Goal: Task Accomplishment & Management: Use online tool/utility

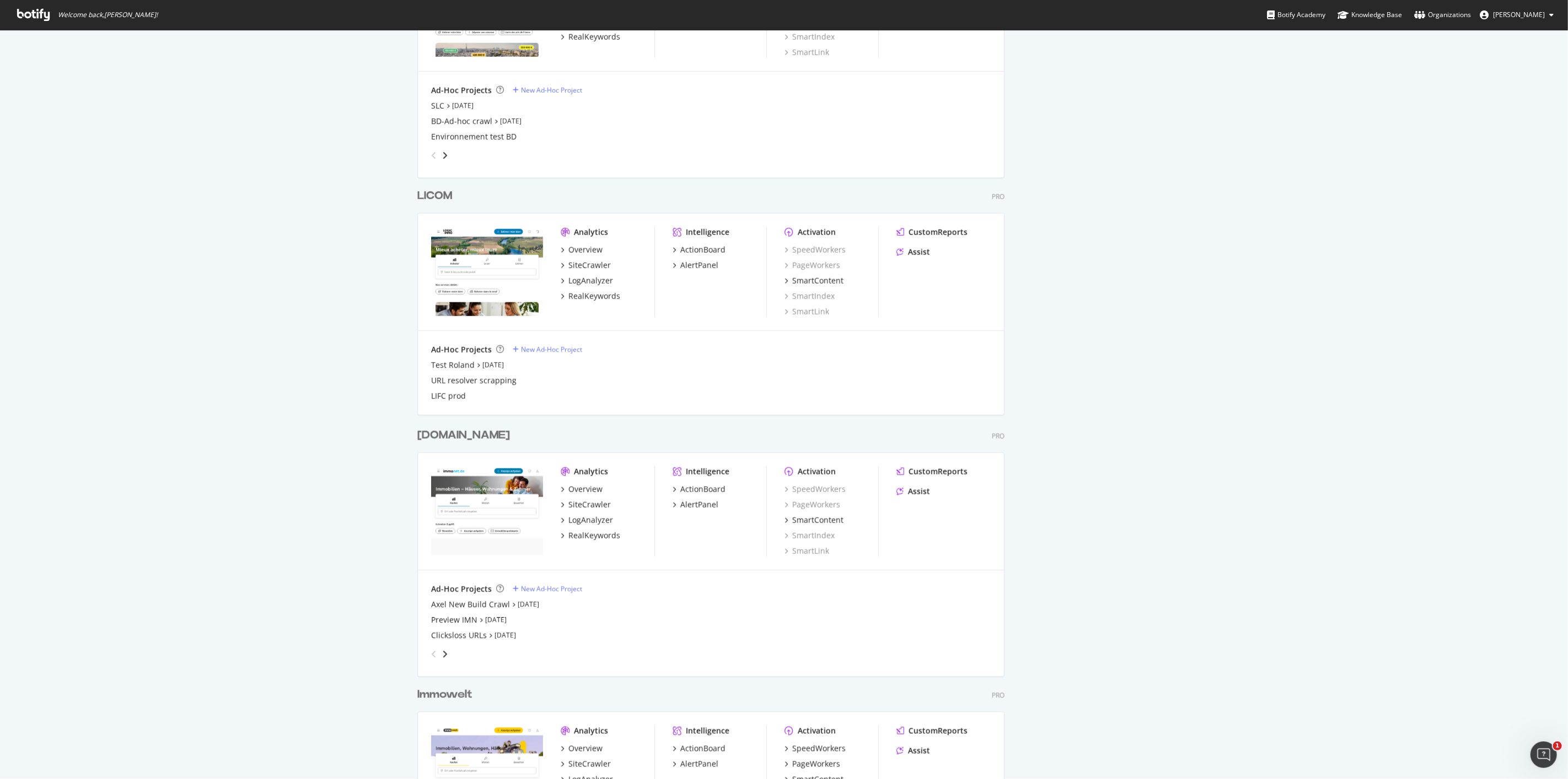
scroll to position [858, 0]
click at [593, 265] on div "SiteCrawler" at bounding box center [590, 264] width 42 height 11
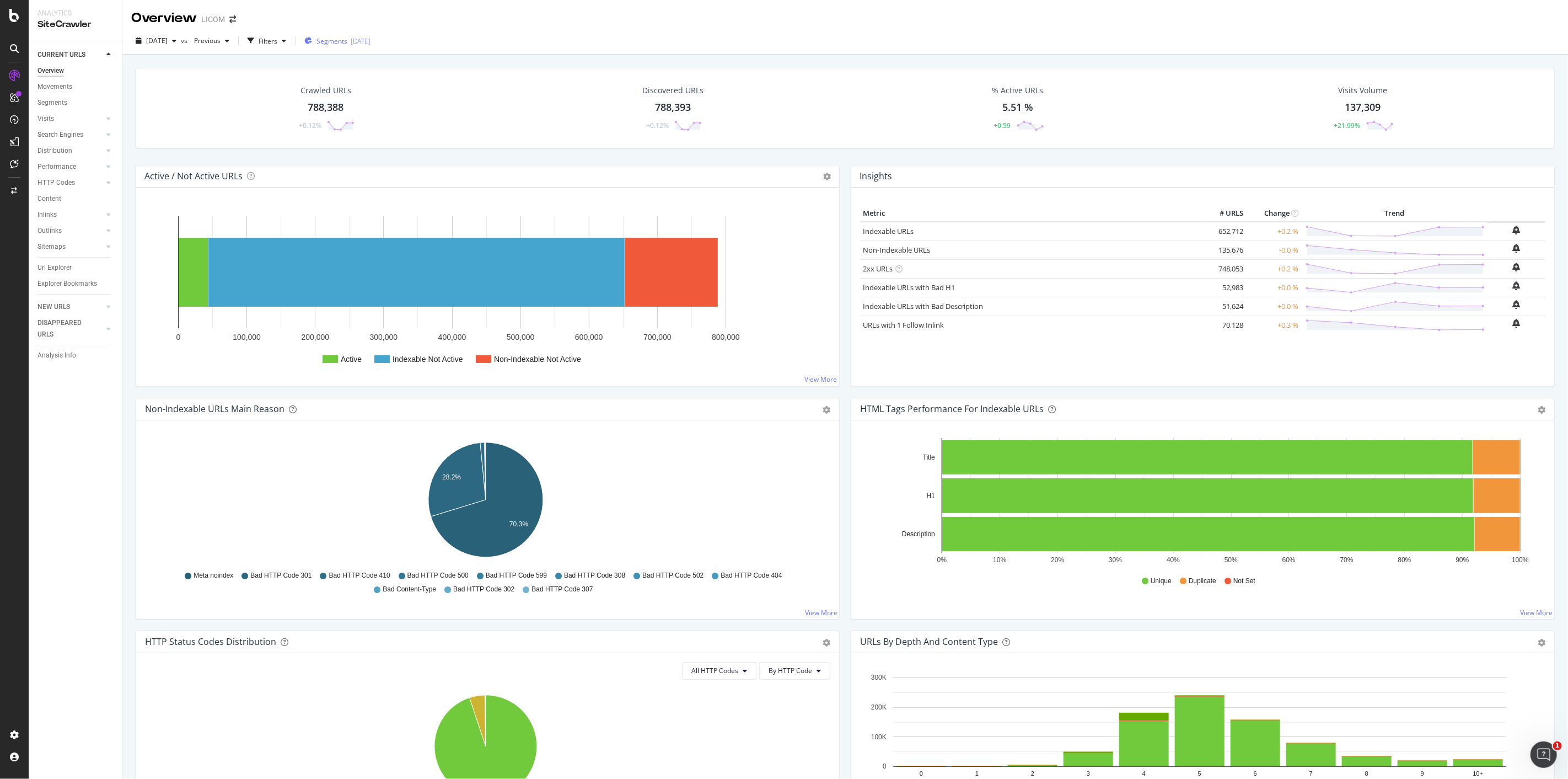
click at [371, 37] on div "2025-07-17" at bounding box center [360, 41] width 20 height 9
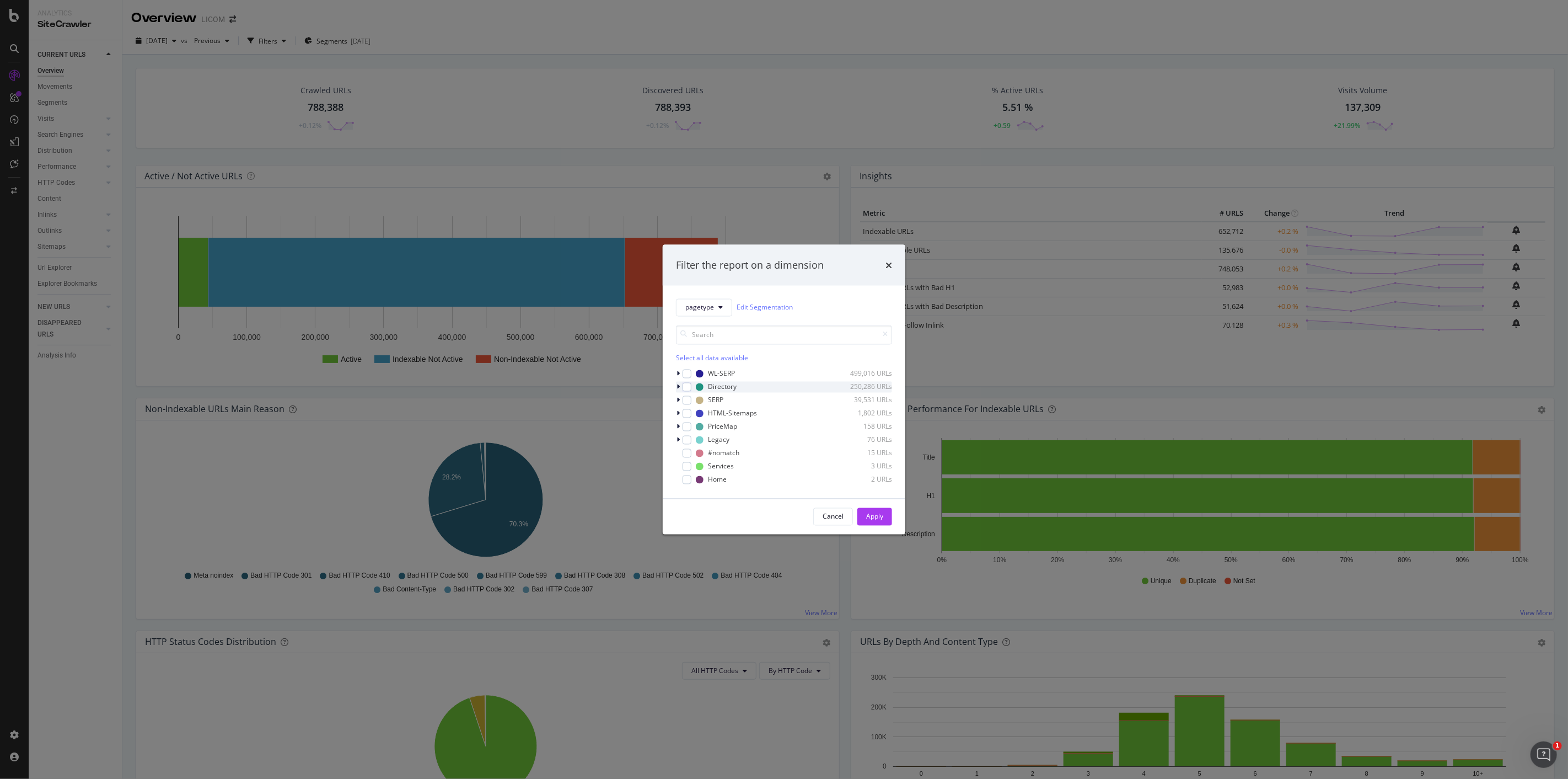
click at [680, 389] on div "modal" at bounding box center [679, 386] width 6 height 11
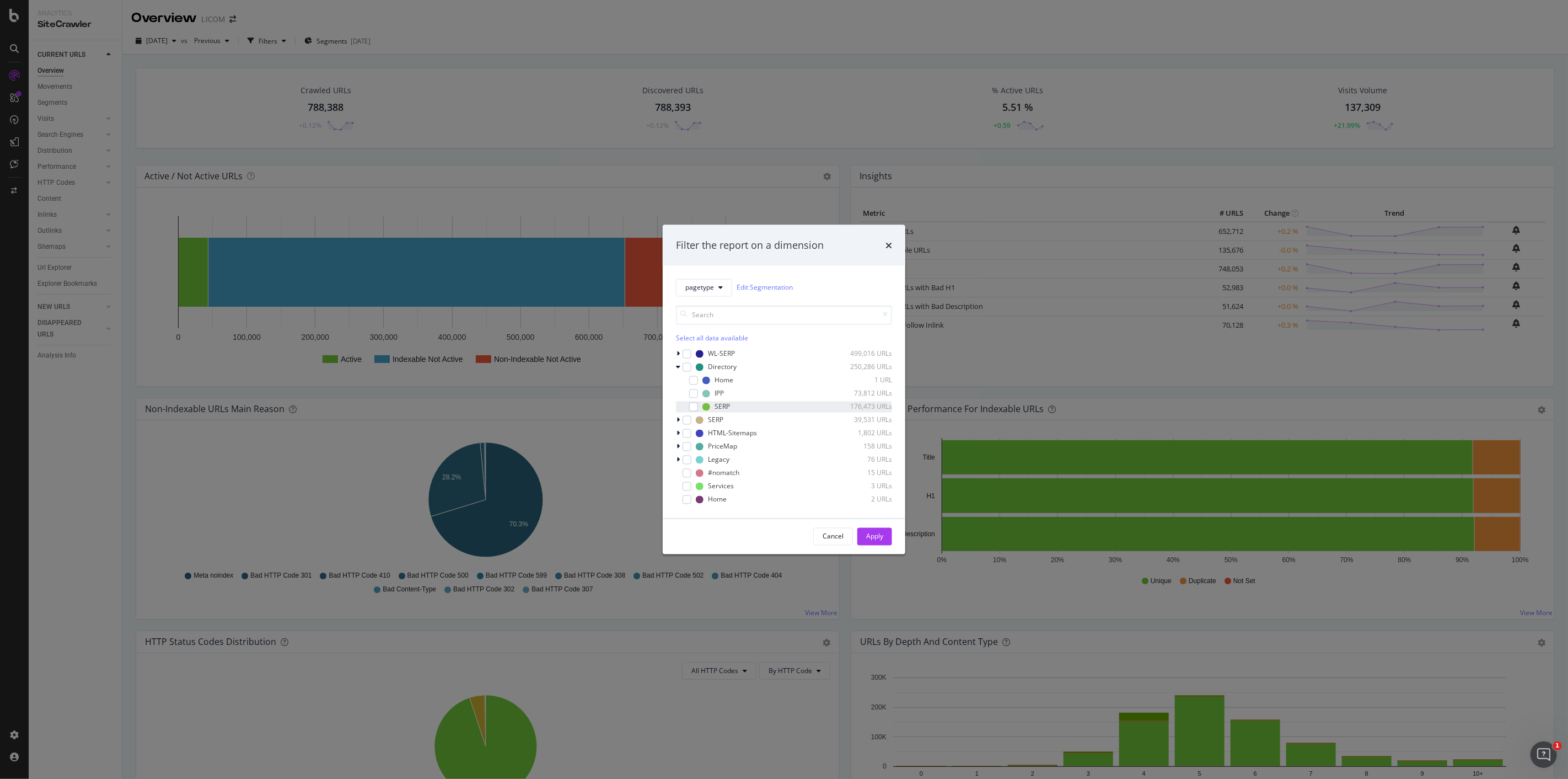
click at [699, 403] on div "SERP 176,473 URLs" at bounding box center [784, 406] width 216 height 11
click at [875, 535] on div "Apply" at bounding box center [875, 536] width 17 height 9
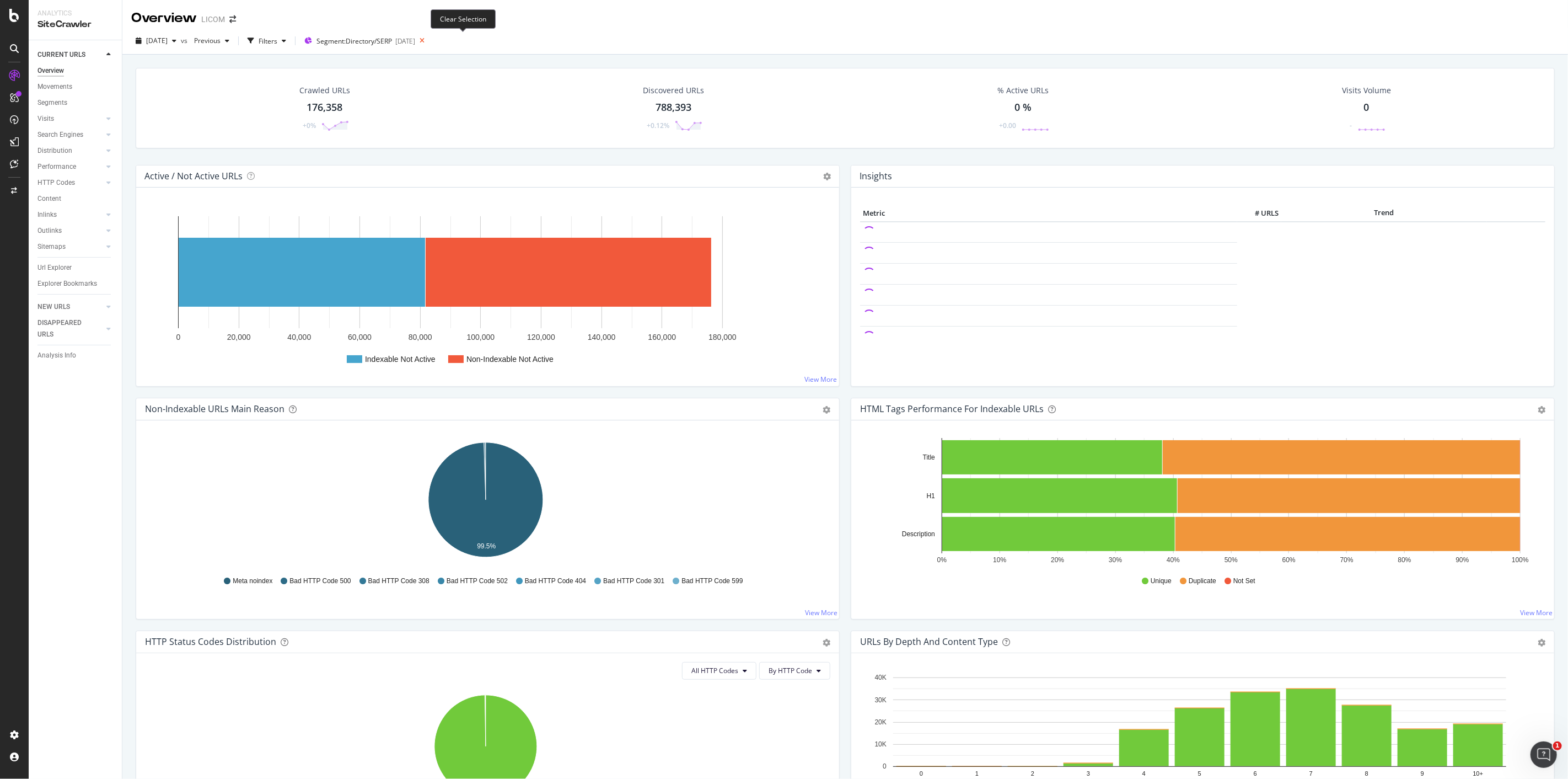
click at [429, 41] on icon at bounding box center [422, 41] width 14 height 15
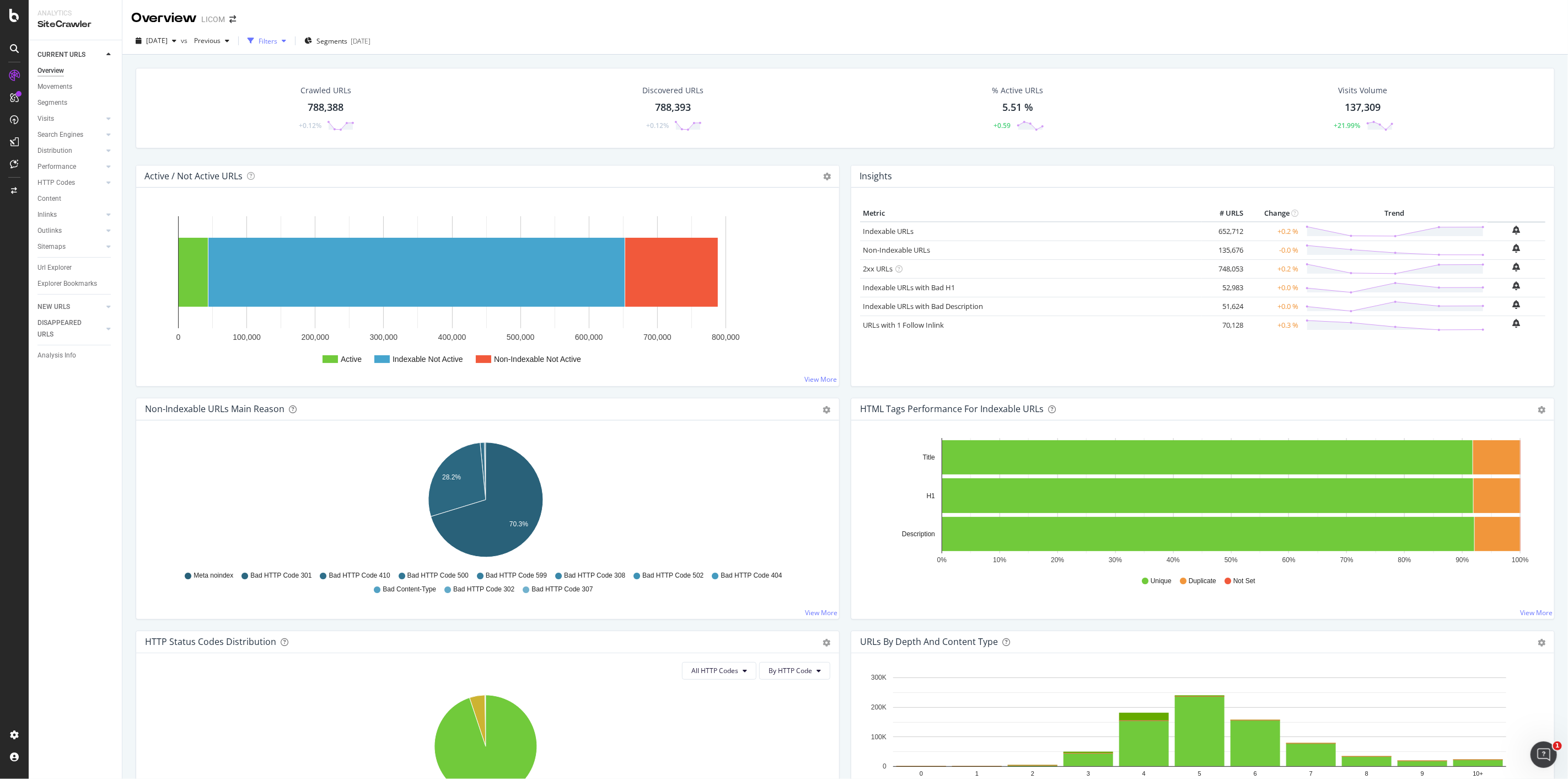
click at [277, 41] on div "Filters" at bounding box center [268, 41] width 19 height 9
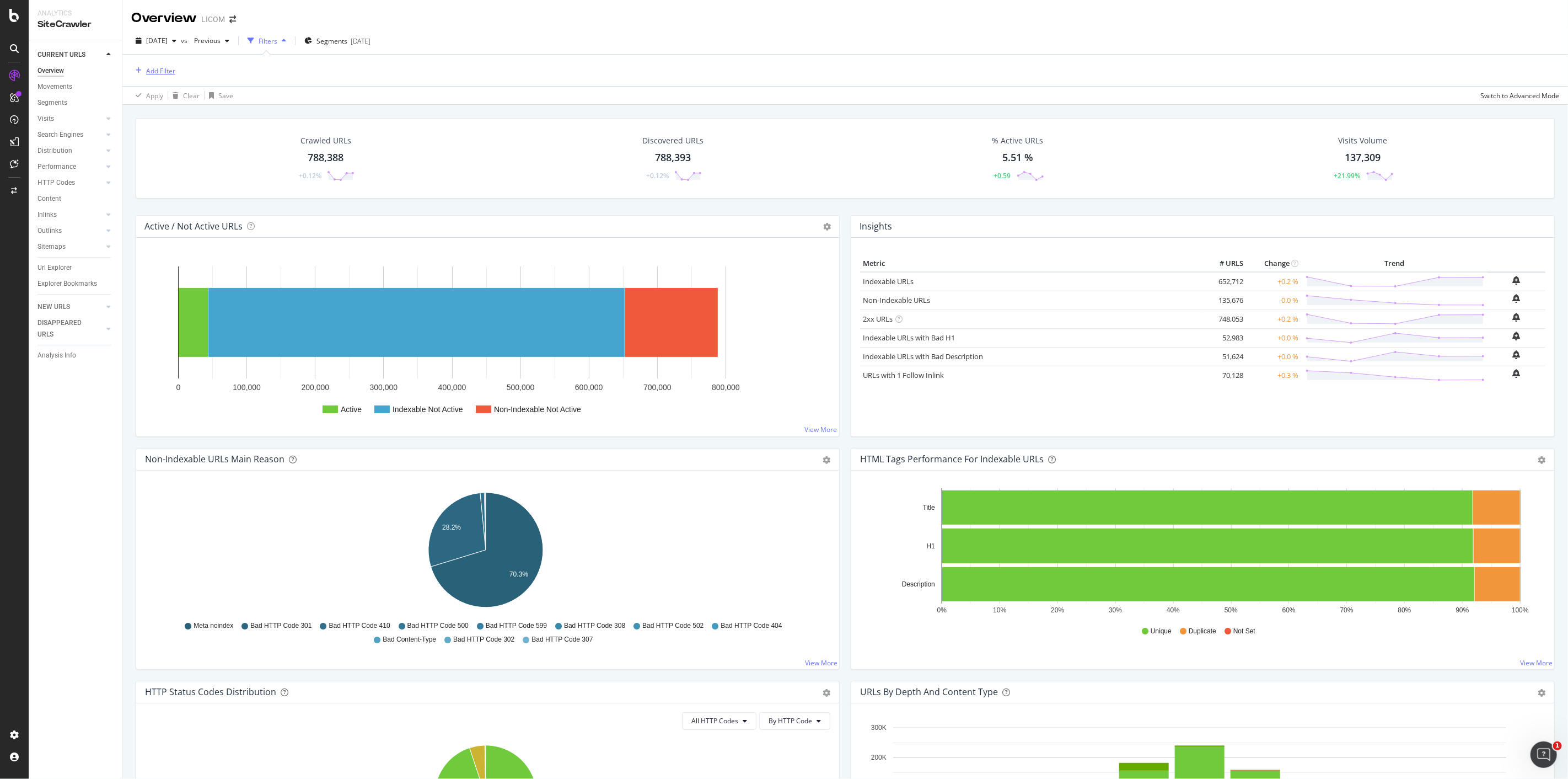
click at [160, 69] on div "Add Filter" at bounding box center [161, 71] width 29 height 9
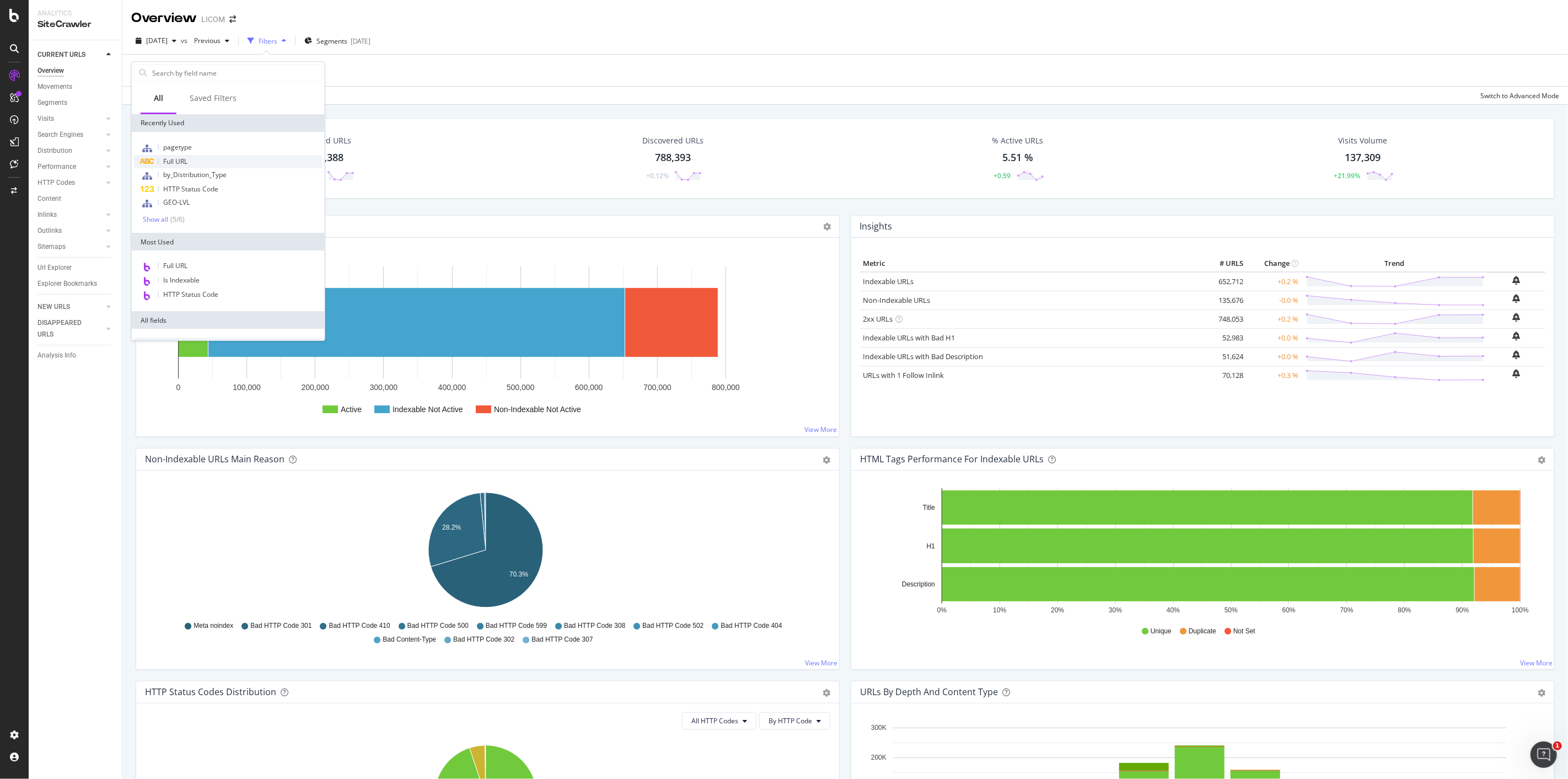
click at [190, 161] on div "Full URL" at bounding box center [228, 161] width 188 height 13
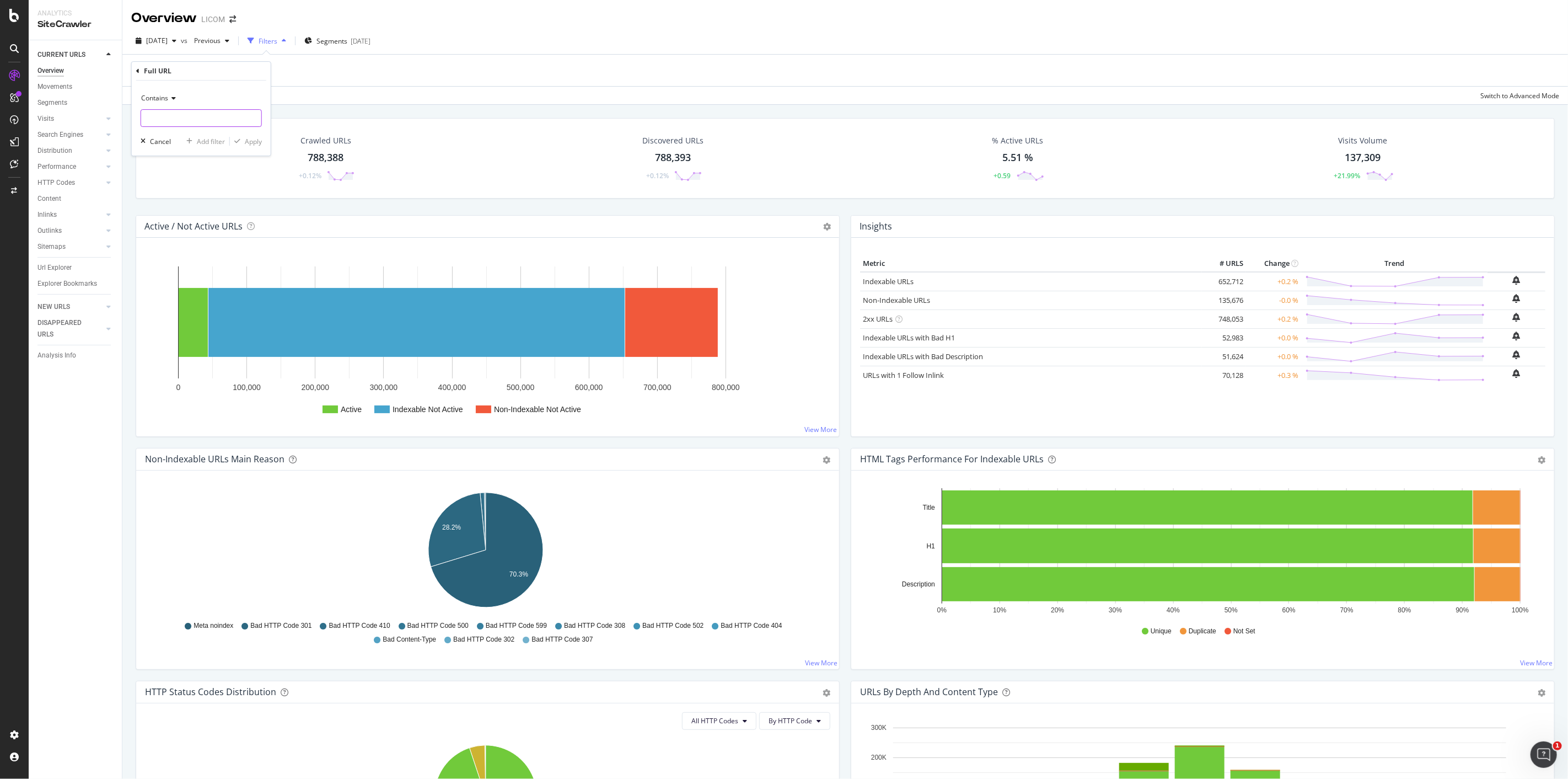
click at [190, 116] on input "text" at bounding box center [201, 118] width 120 height 18
paste input "https://www.logic-immo.com/recherche-immo/location/immobilier/provence-alpes-co…"
type input "https://www.logic-immo.com/recherche-immo/location/immobilier/provence-alpes-co…"
click at [249, 142] on div "Apply" at bounding box center [253, 141] width 17 height 9
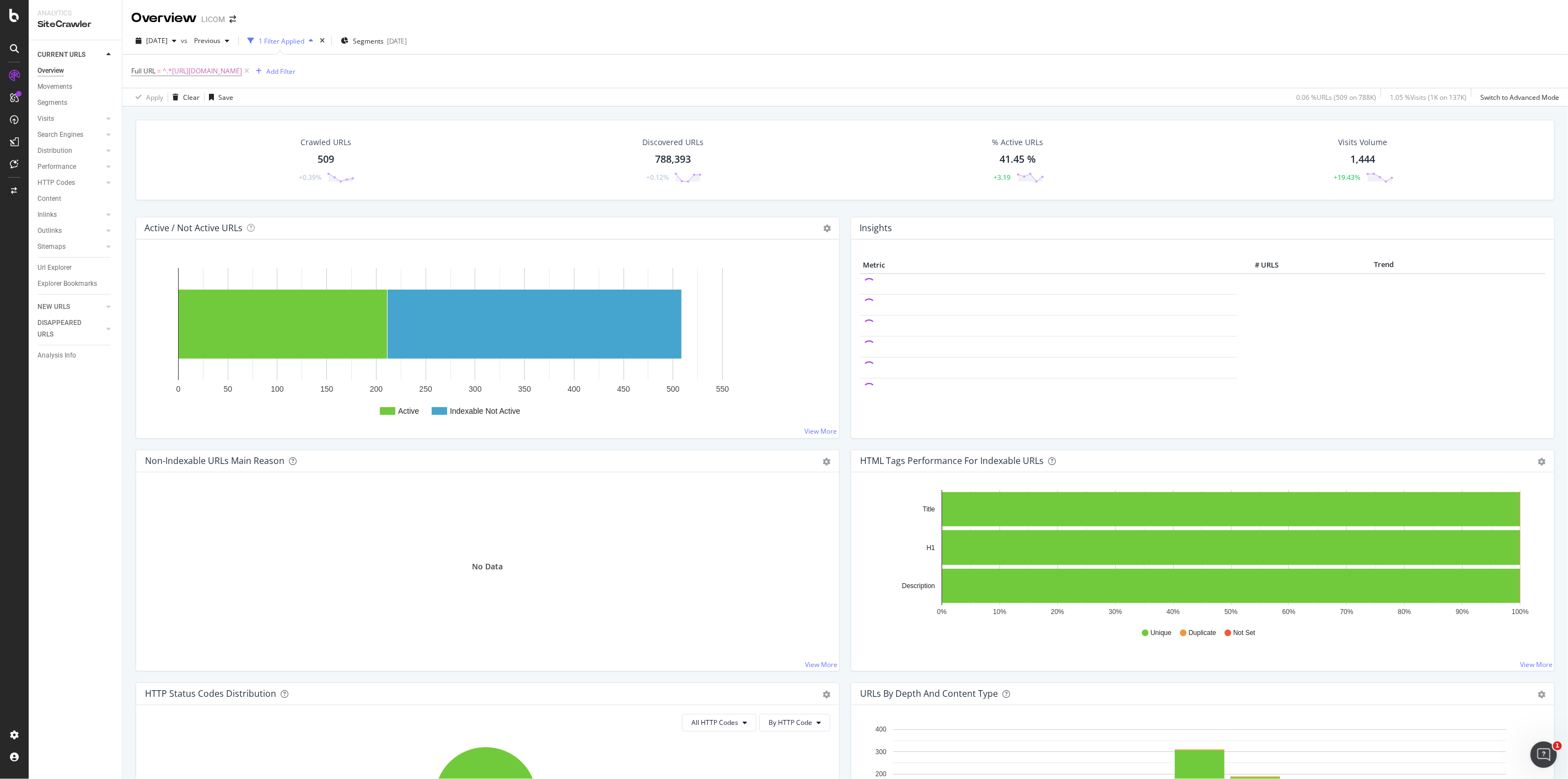
click at [323, 163] on div "509" at bounding box center [326, 159] width 16 height 15
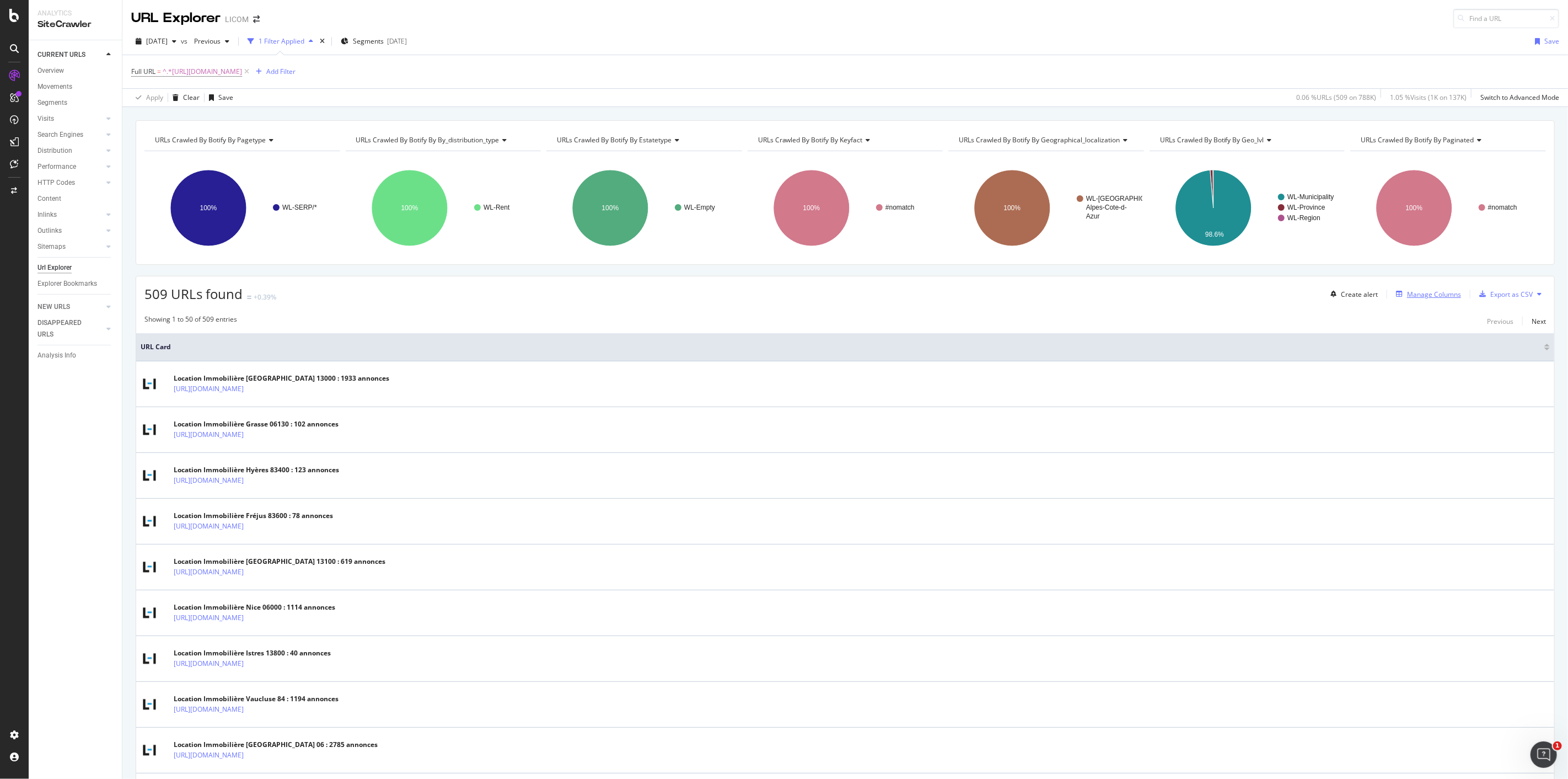
click at [1440, 301] on button "Manage Columns" at bounding box center [1426, 294] width 70 height 13
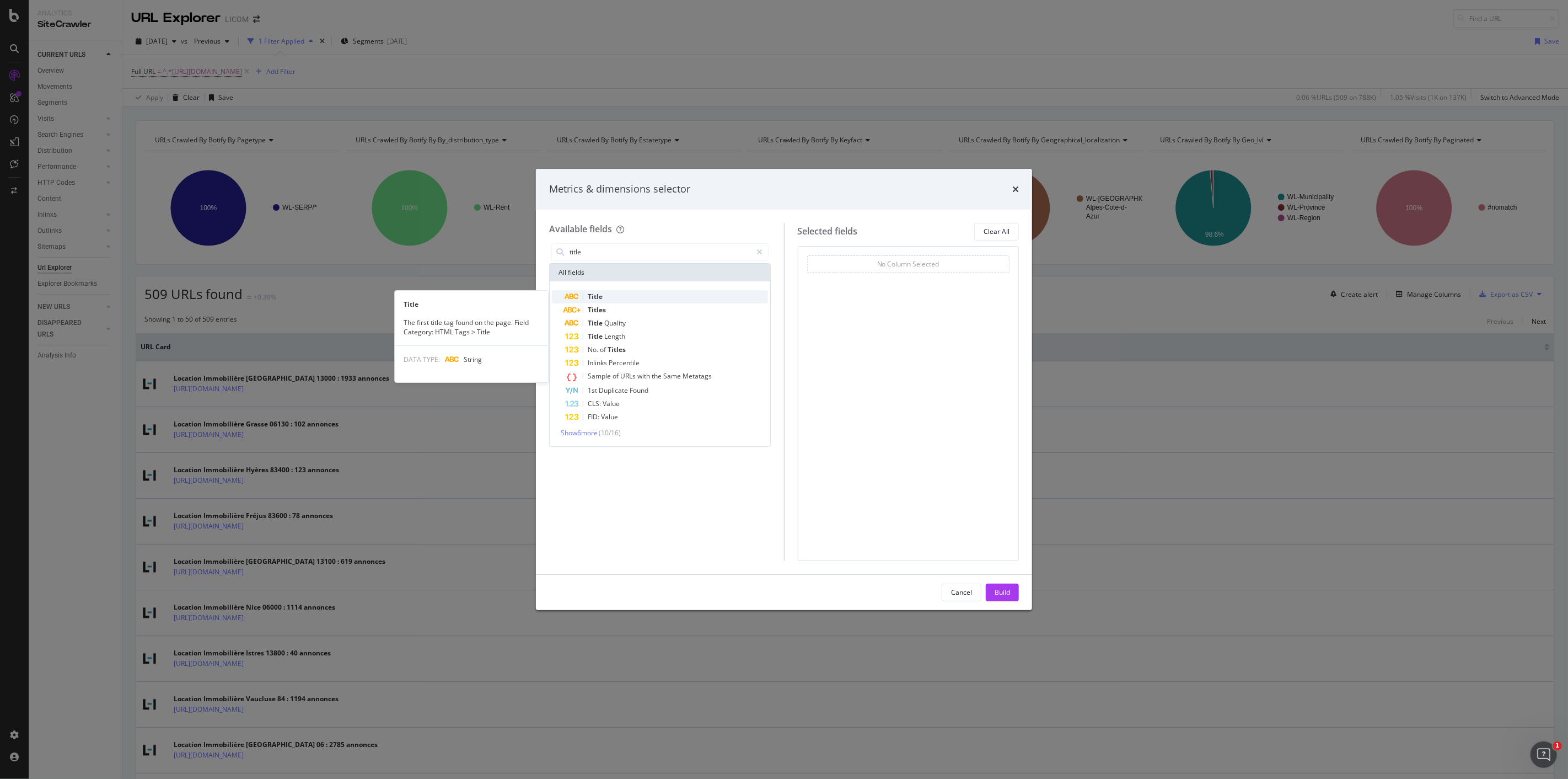
type input "title"
click at [674, 292] on div "Title" at bounding box center [667, 297] width 203 height 13
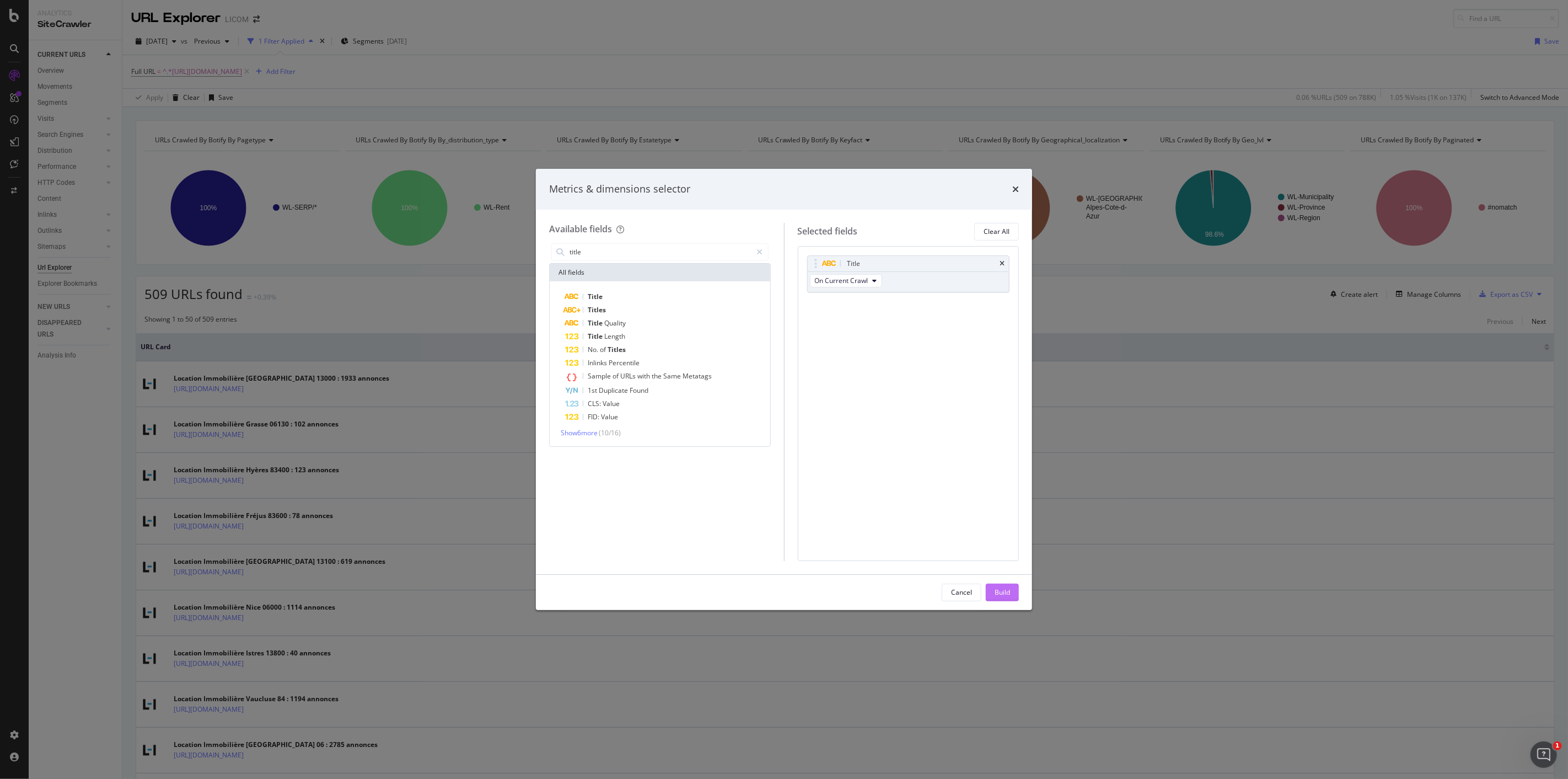
click at [996, 592] on div "Build" at bounding box center [1003, 592] width 15 height 9
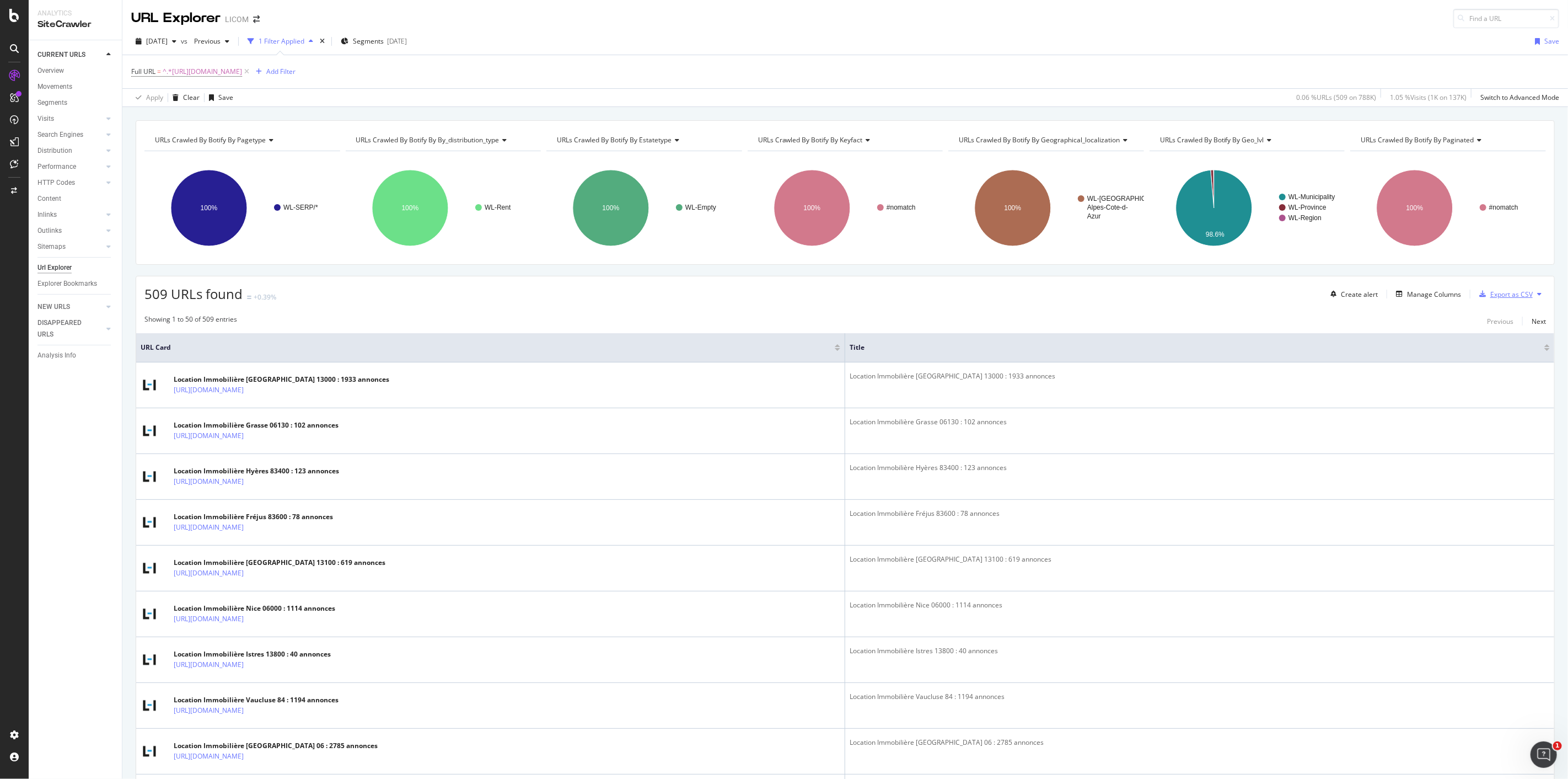
click at [1490, 298] on div "Export as CSV" at bounding box center [1511, 294] width 42 height 9
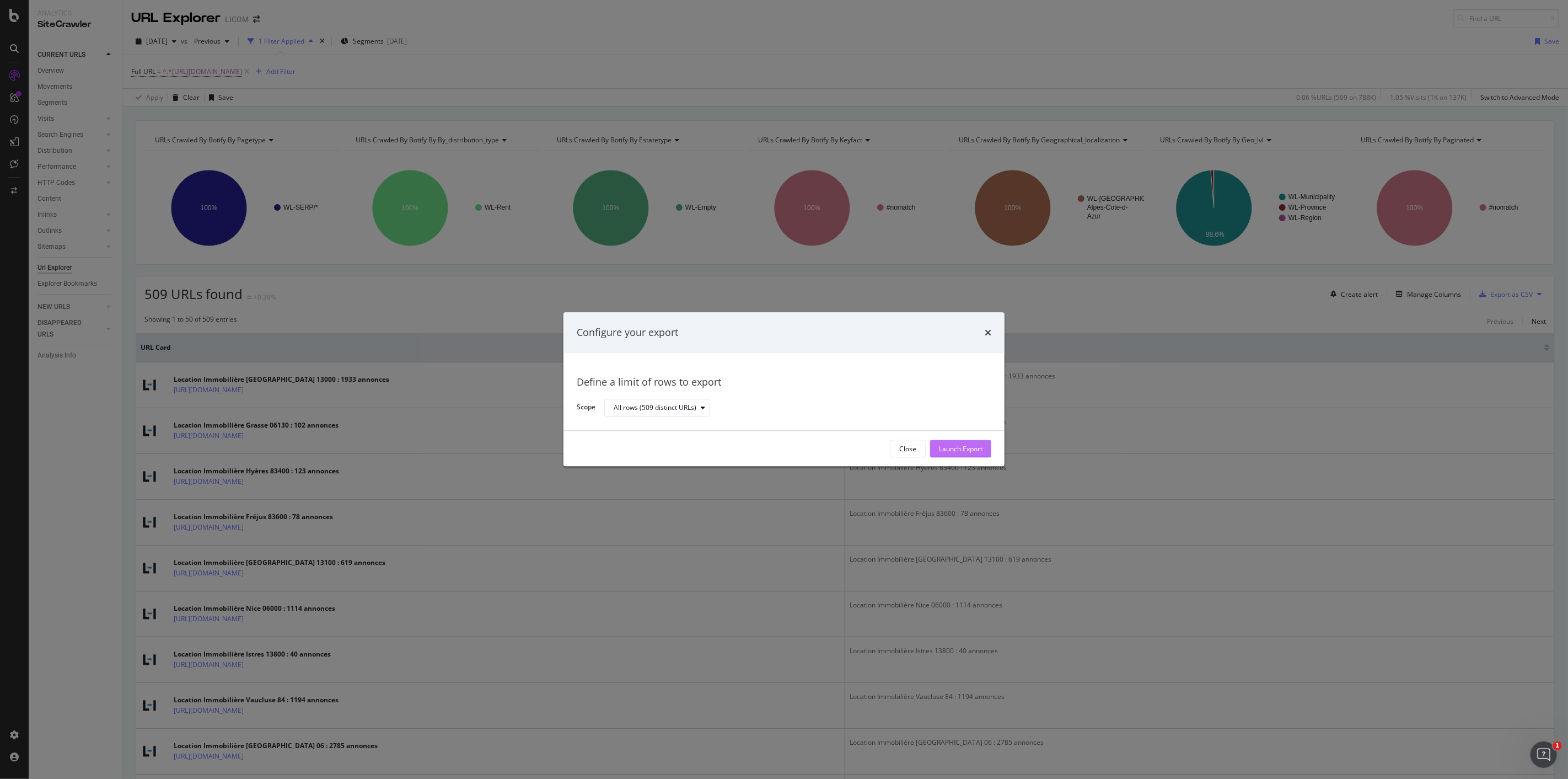
click at [958, 442] on div "Launch Export" at bounding box center [961, 449] width 44 height 16
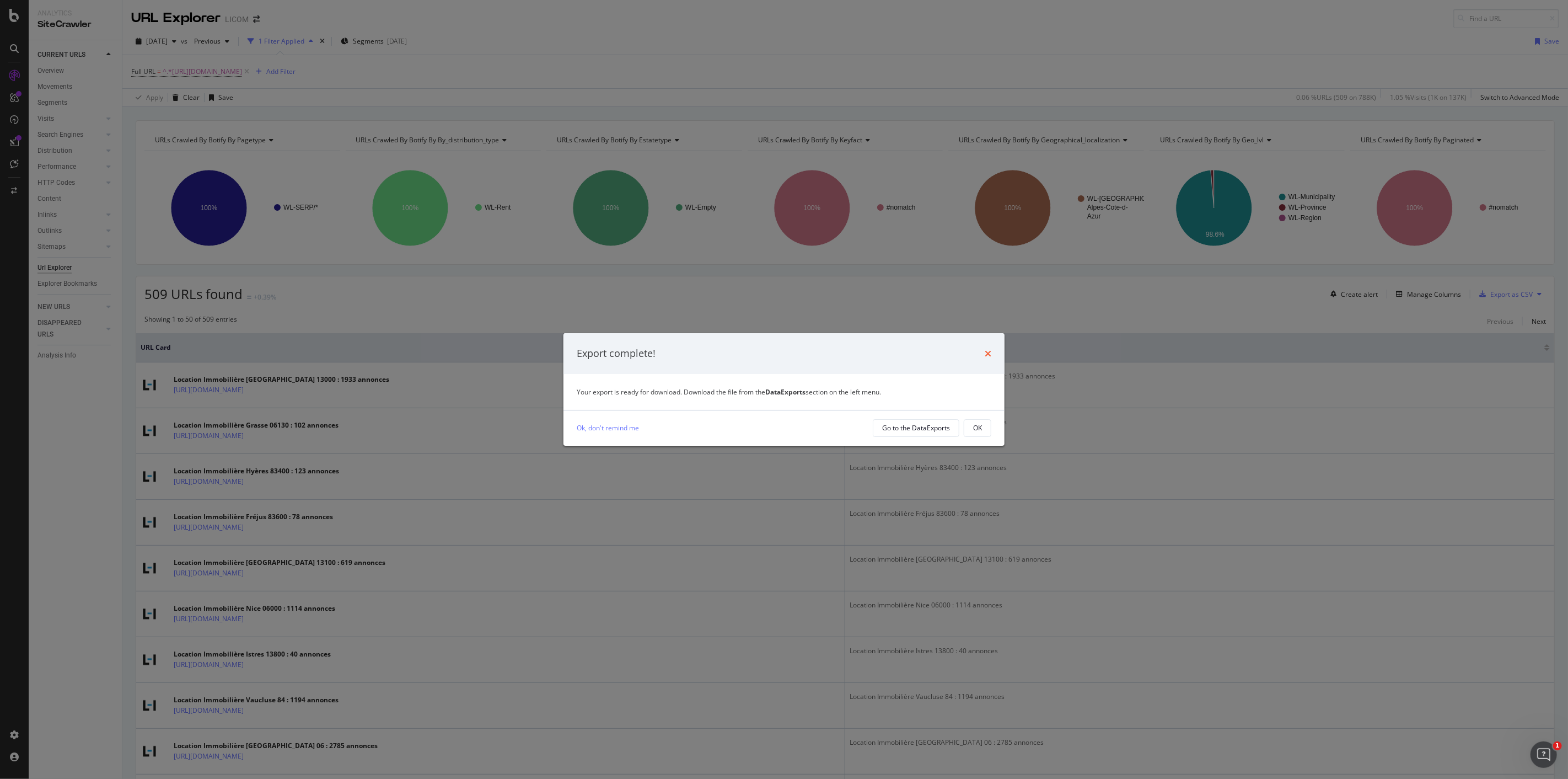
click at [990, 351] on icon "times" at bounding box center [988, 354] width 6 height 9
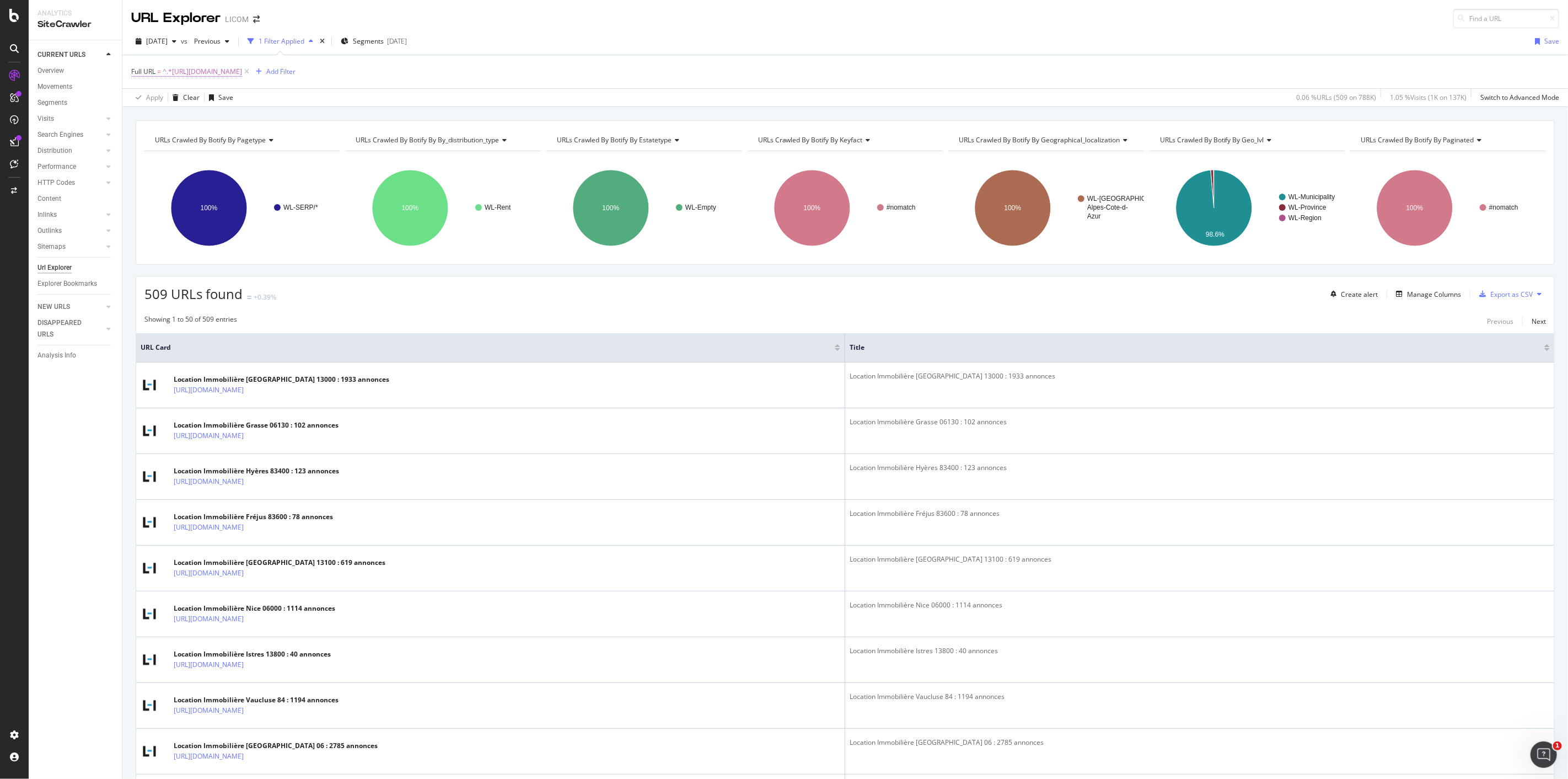
click at [242, 72] on span "^.*https://www.logic-immo.com/recherche-immo/location/immobilier/provence-alpes…" at bounding box center [202, 72] width 80 height 15
click at [195, 120] on input "https://www.logic-immo.com/recherche-immo/location/immobilier/provence-alpes-co…" at bounding box center [193, 118] width 104 height 18
paste input "ays-de-la-loire"
type input "https://www.logic-immo.com/recherche-immo/location/immobilier/pays-de-la-loire/"
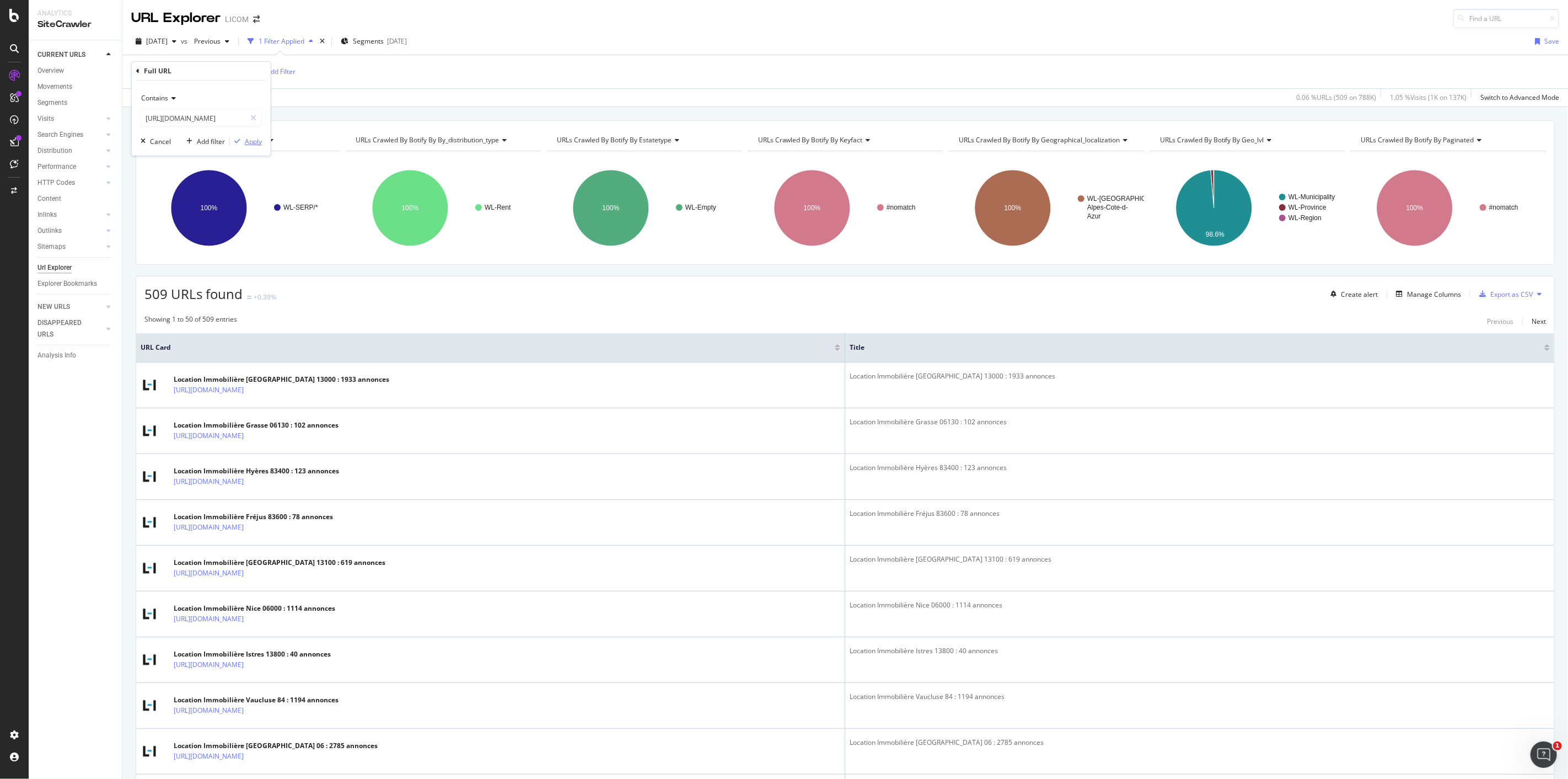
click at [254, 139] on div "Apply" at bounding box center [253, 141] width 17 height 9
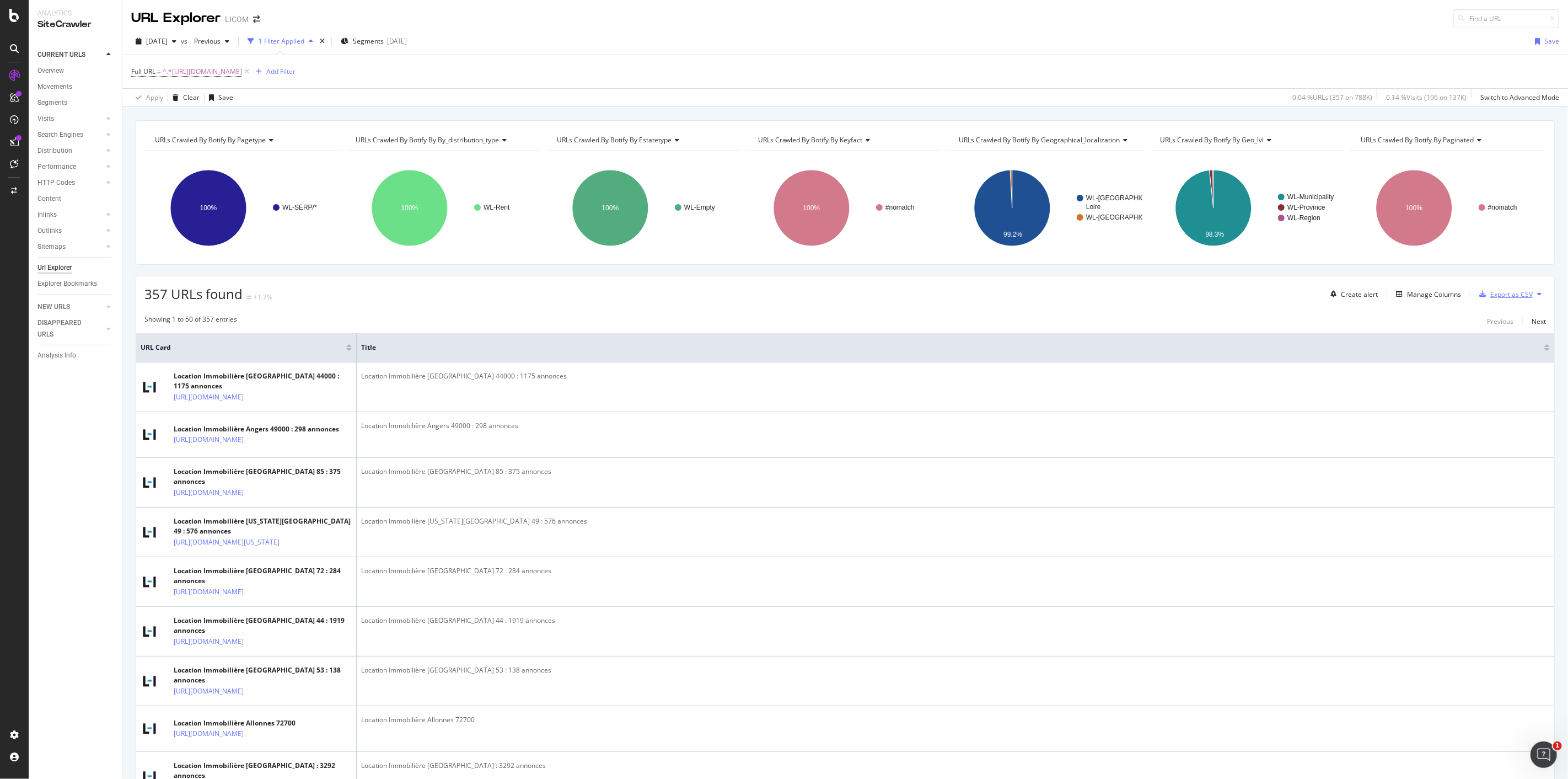
click at [1495, 296] on div "Export as CSV" at bounding box center [1511, 294] width 42 height 9
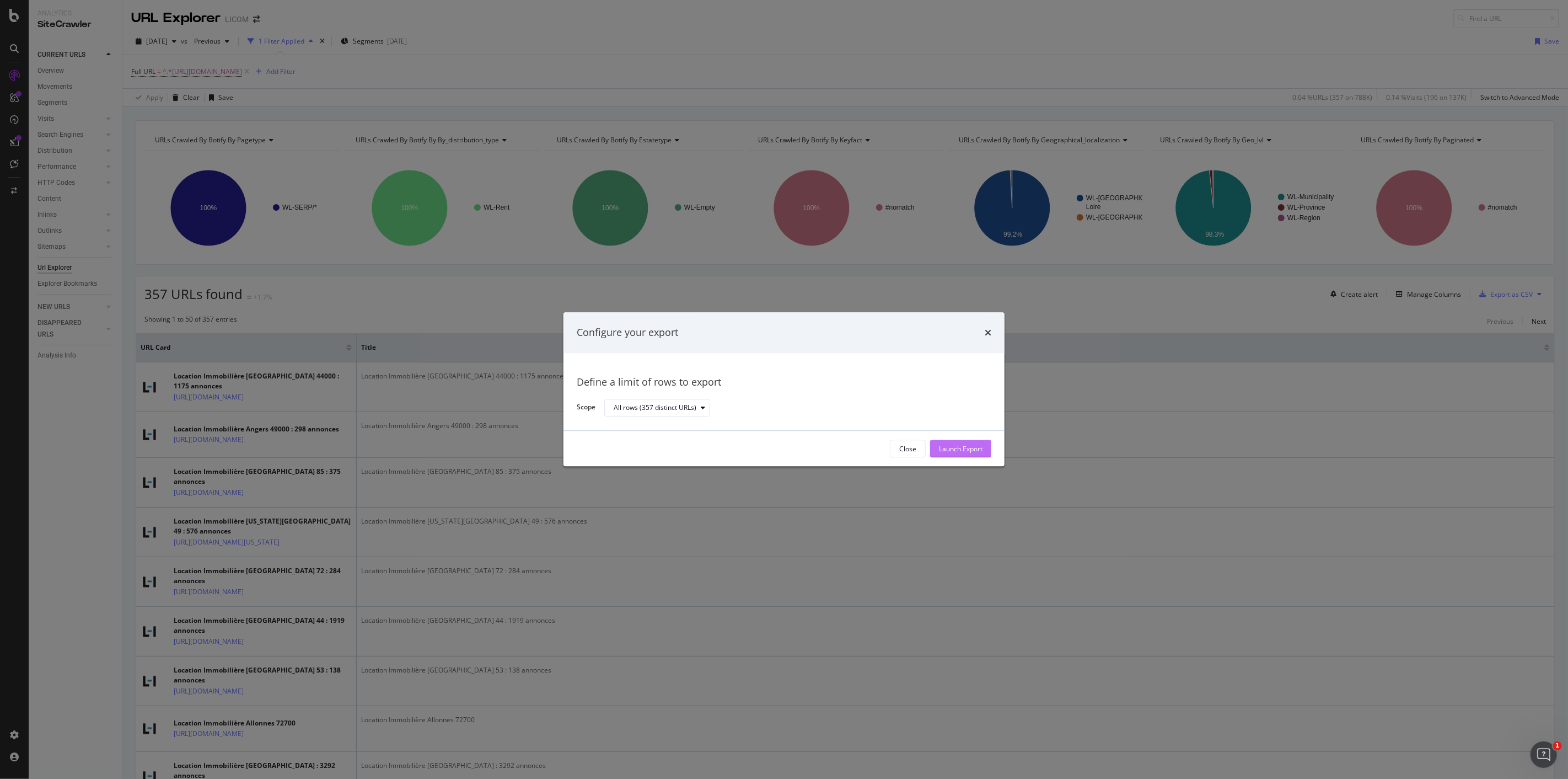
click at [979, 453] on div "Launch Export" at bounding box center [961, 449] width 44 height 9
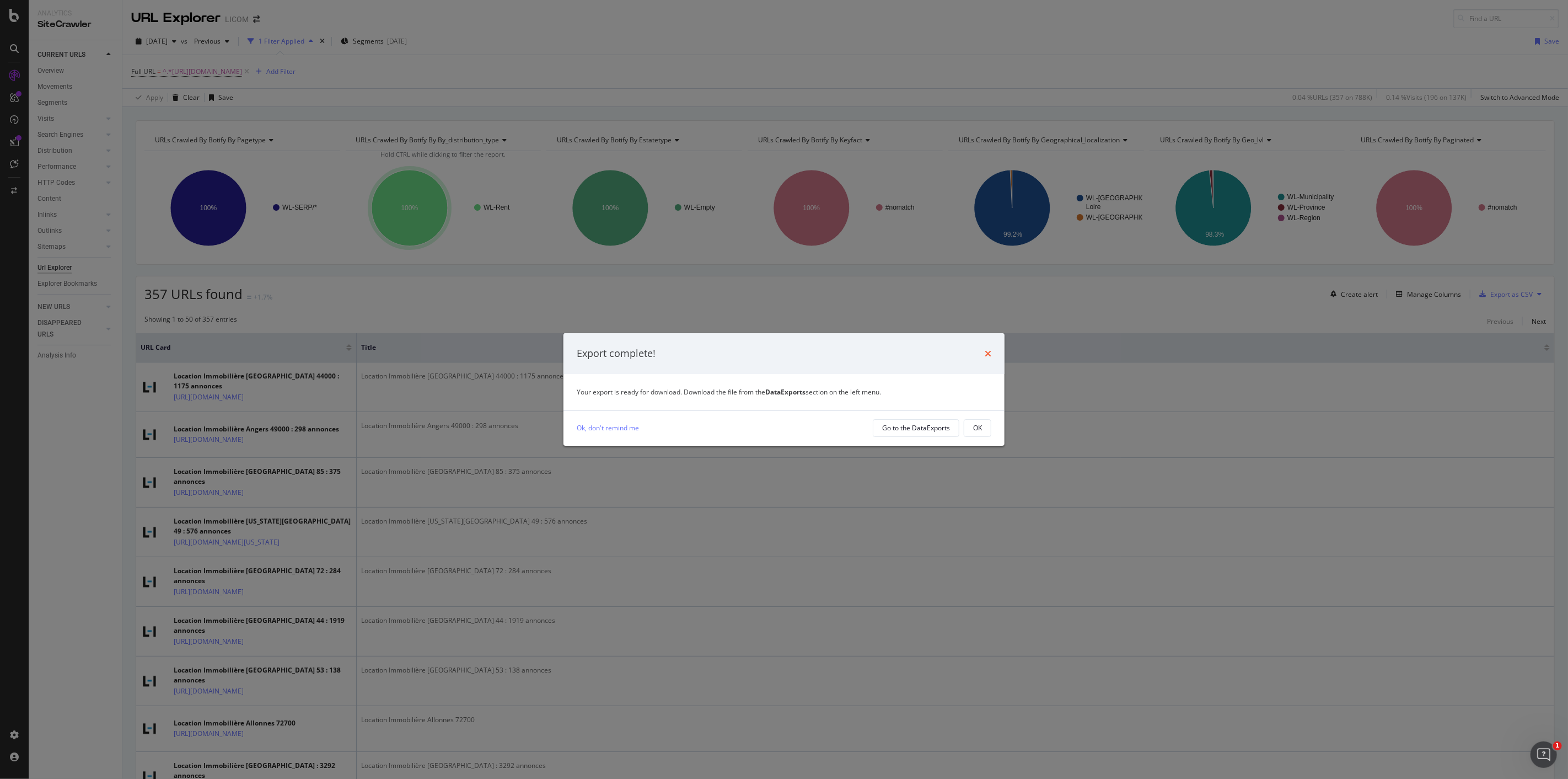
click at [985, 353] on icon "times" at bounding box center [988, 354] width 6 height 9
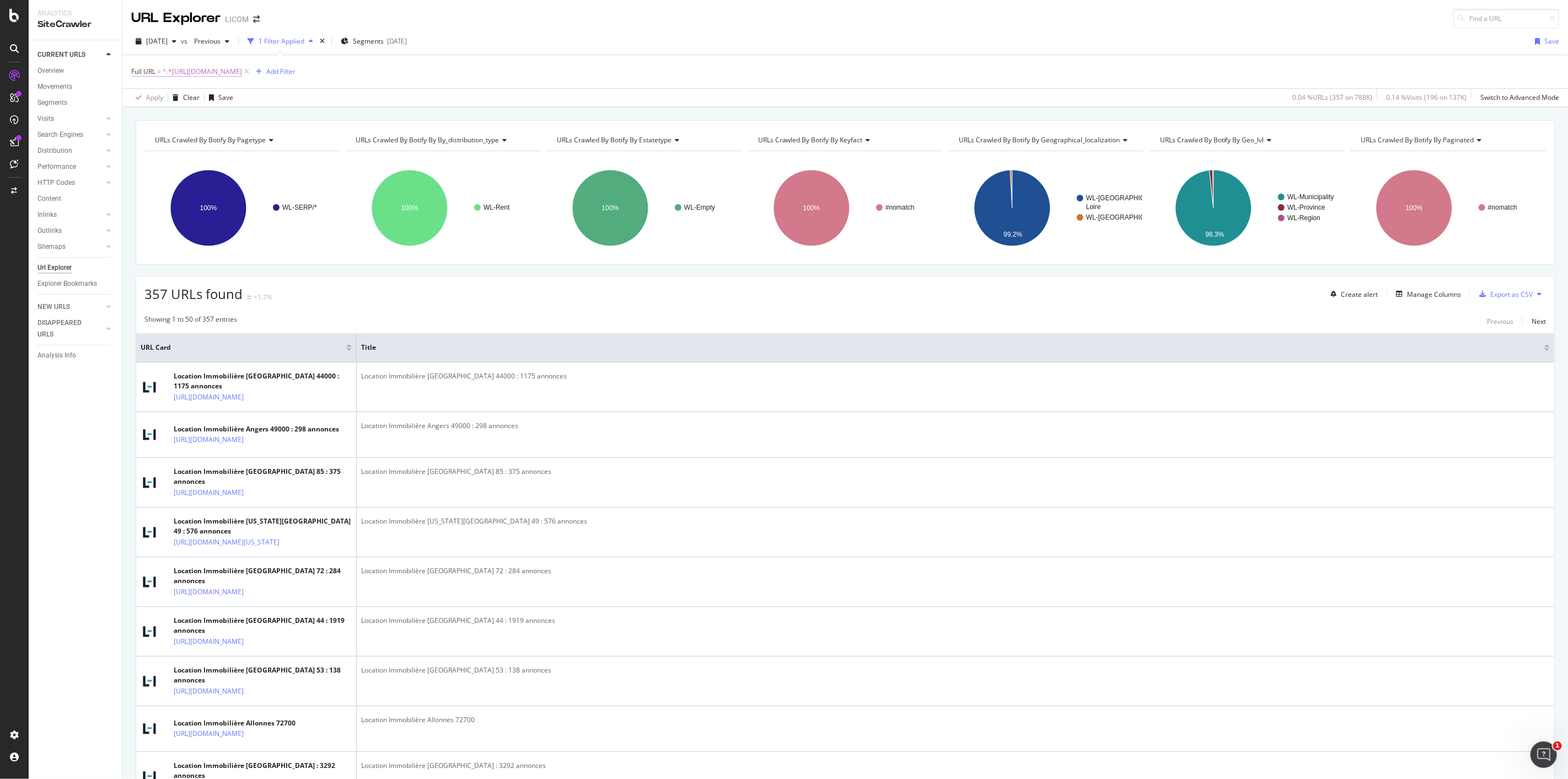
click at [169, 73] on span "^.*https://www.logic-immo.com/recherche-immo/location/immobilier/pays-de-la-loi…" at bounding box center [202, 72] width 80 height 15
click at [189, 109] on input "https://www.logic-immo.com/recherche-immo/location/immobilier/pays-de-la-loire/" at bounding box center [193, 118] width 104 height 18
paste input "ile-de-franc"
type input "https://www.logic-immo.com/recherche-immo/location/immobilier/ile-de-france/"
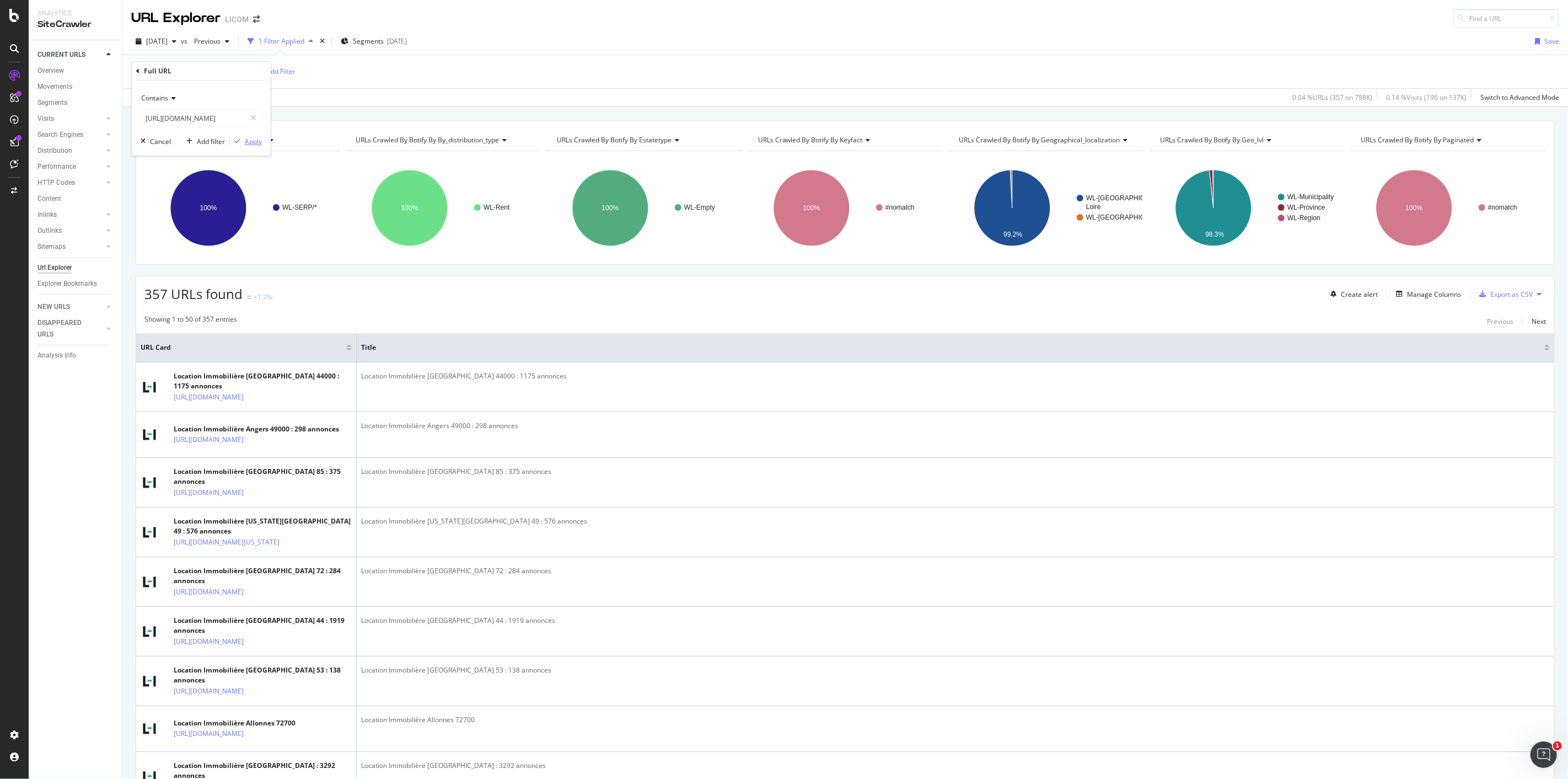
click at [252, 140] on div "Apply" at bounding box center [253, 141] width 17 height 9
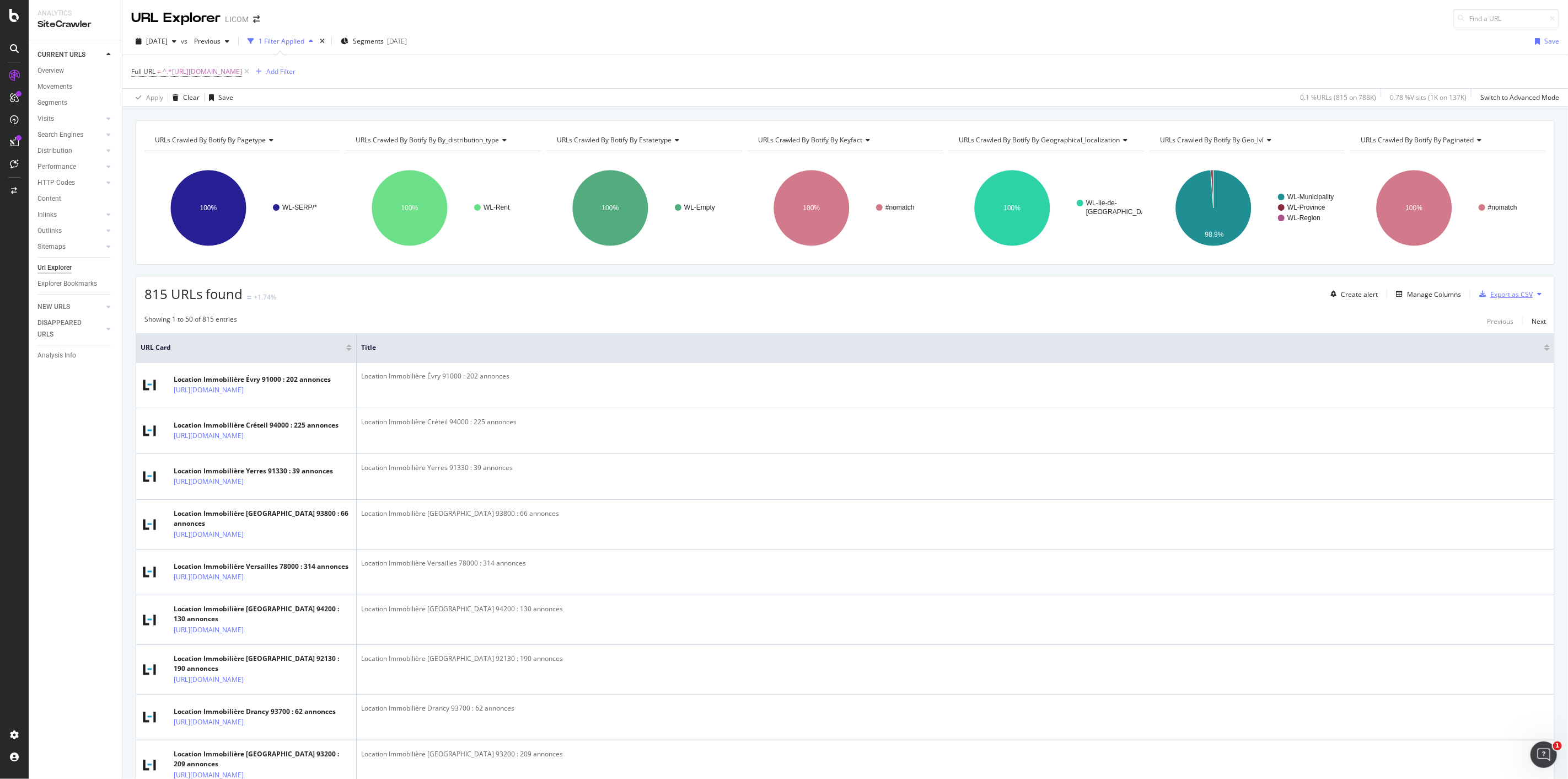
click at [1493, 297] on div "Export as CSV" at bounding box center [1511, 294] width 42 height 9
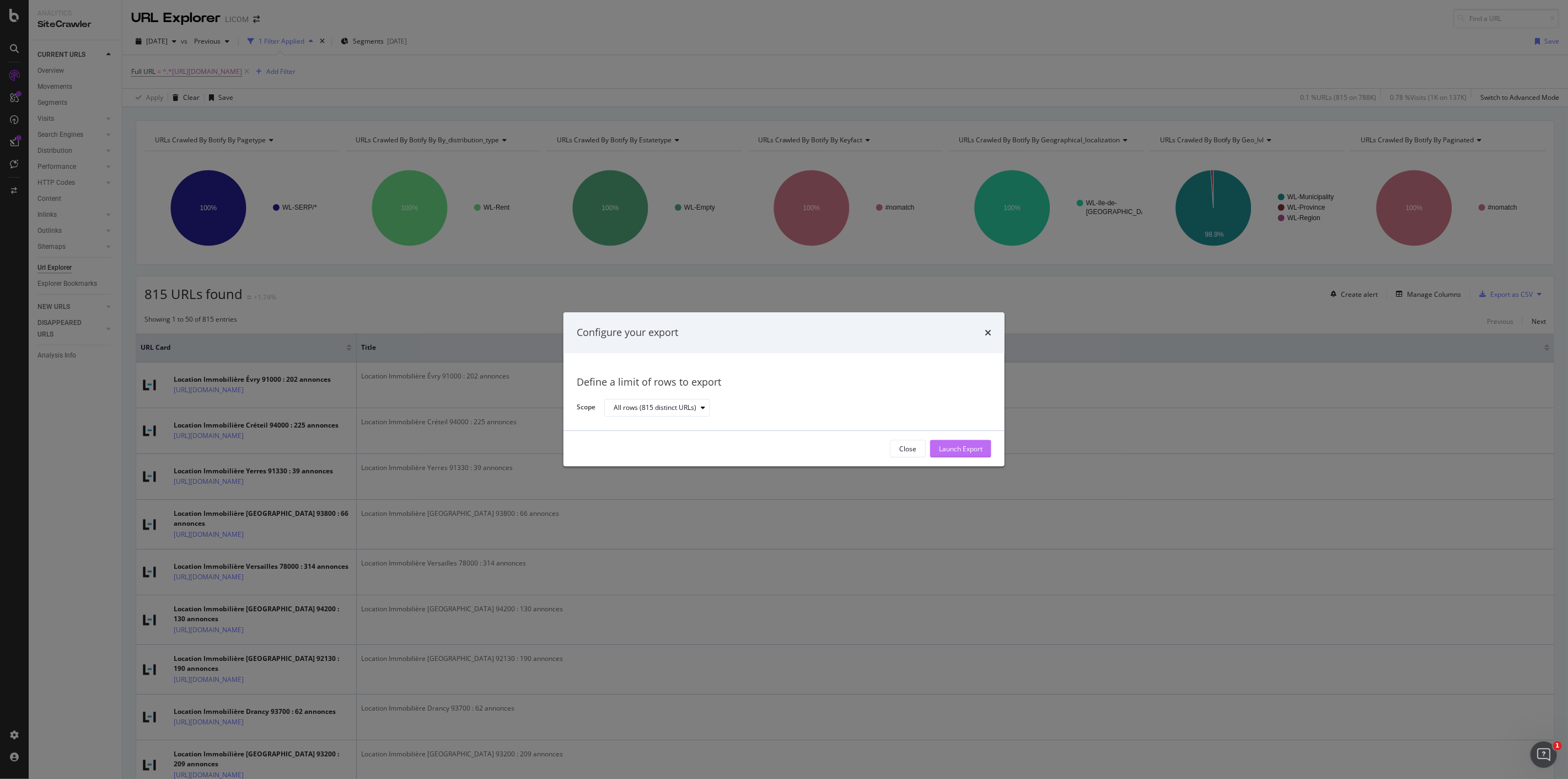
click at [955, 449] on div "Launch Export" at bounding box center [961, 449] width 44 height 9
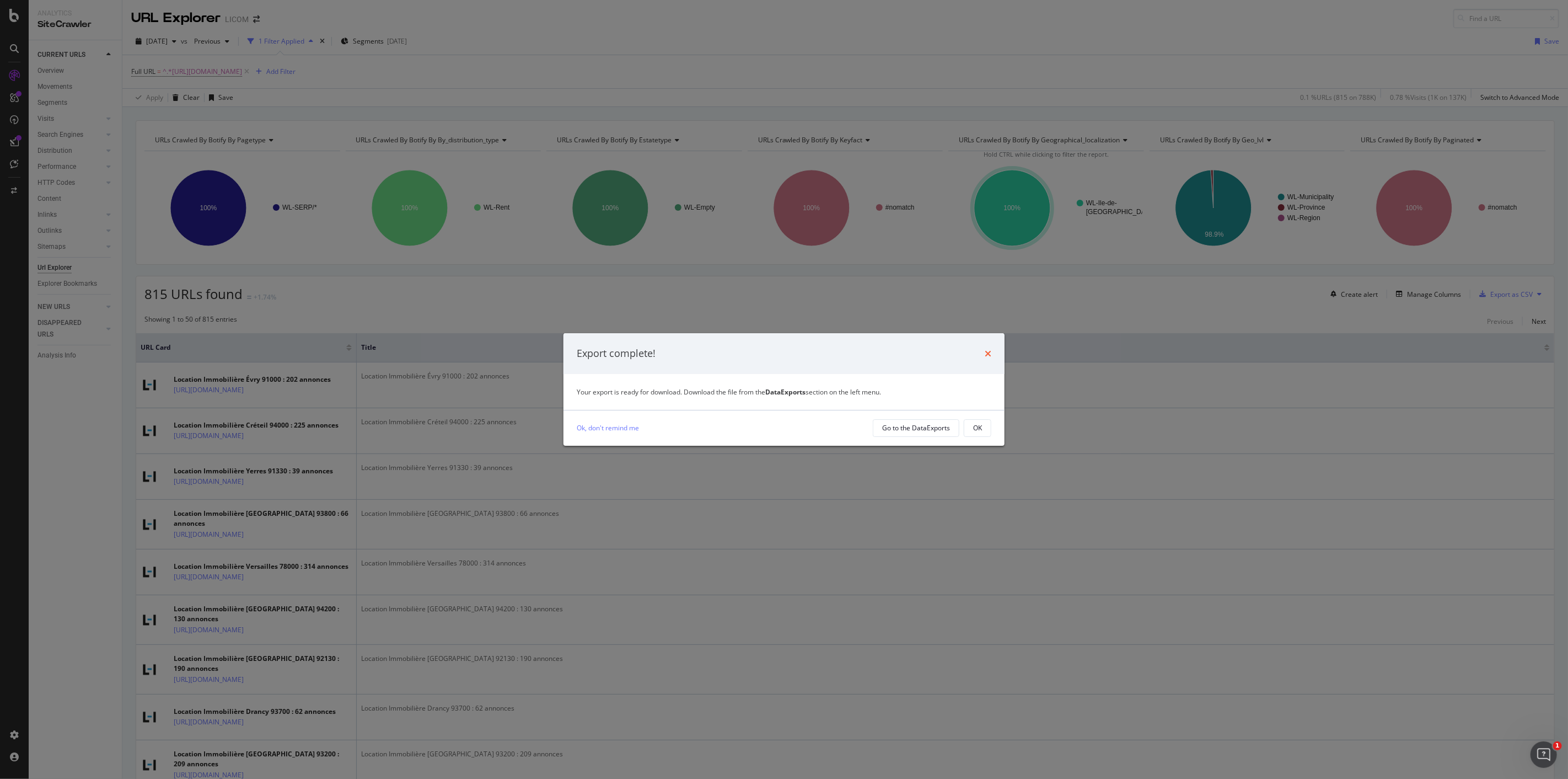
click at [985, 351] on icon "times" at bounding box center [988, 354] width 6 height 9
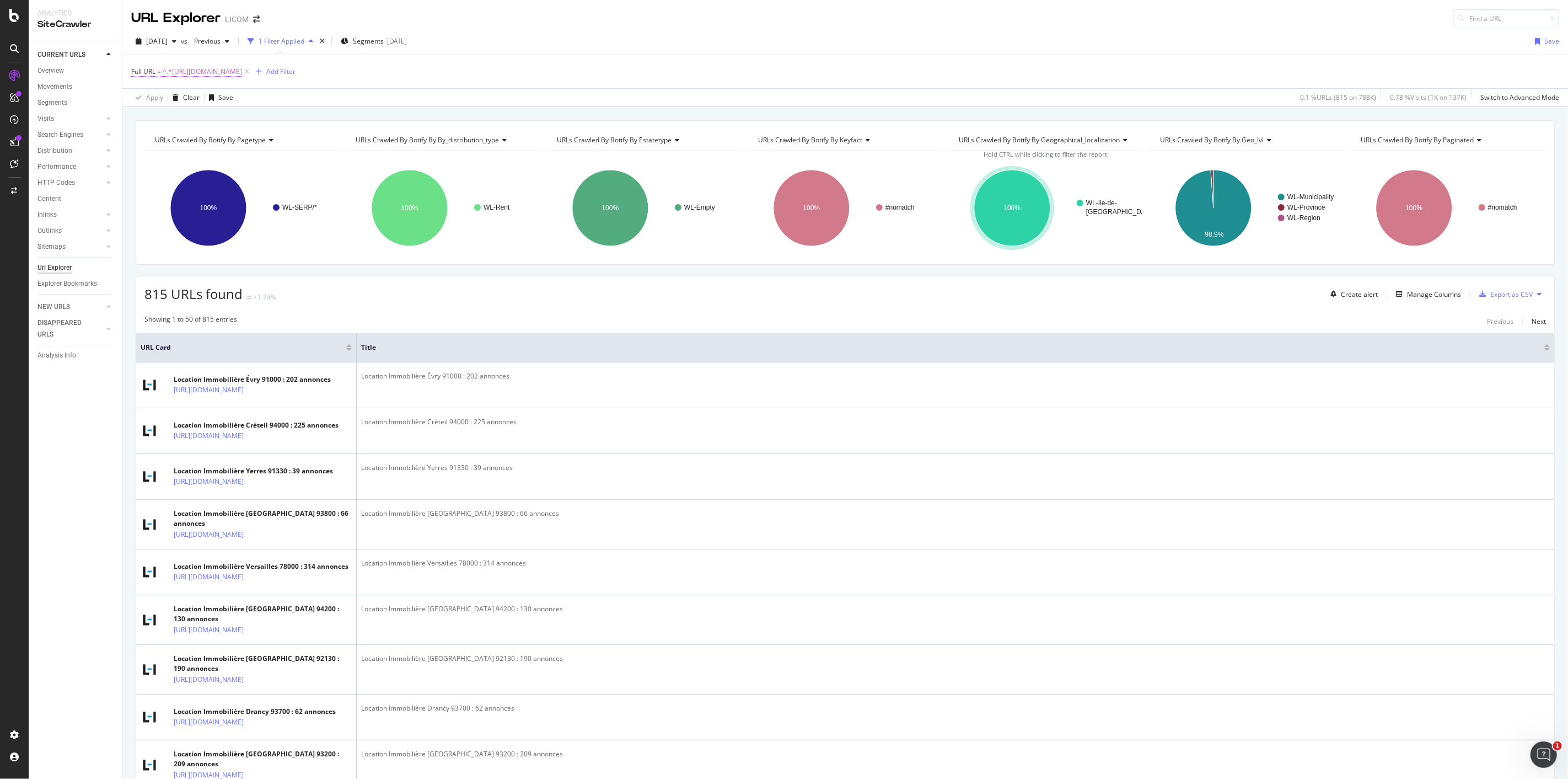
click at [242, 71] on span "^.*https://www.logic-immo.com/recherche-immo/location/immobilier/ile-de-france/…" at bounding box center [202, 72] width 80 height 15
click at [211, 116] on input "https://www.logic-immo.com/recherche-immo/location/immobilier/ile-de-france/" at bounding box center [193, 118] width 104 height 18
paste input "cors"
type input "https://www.logic-immo.com/recherche-immo/location/immobilier/corse/"
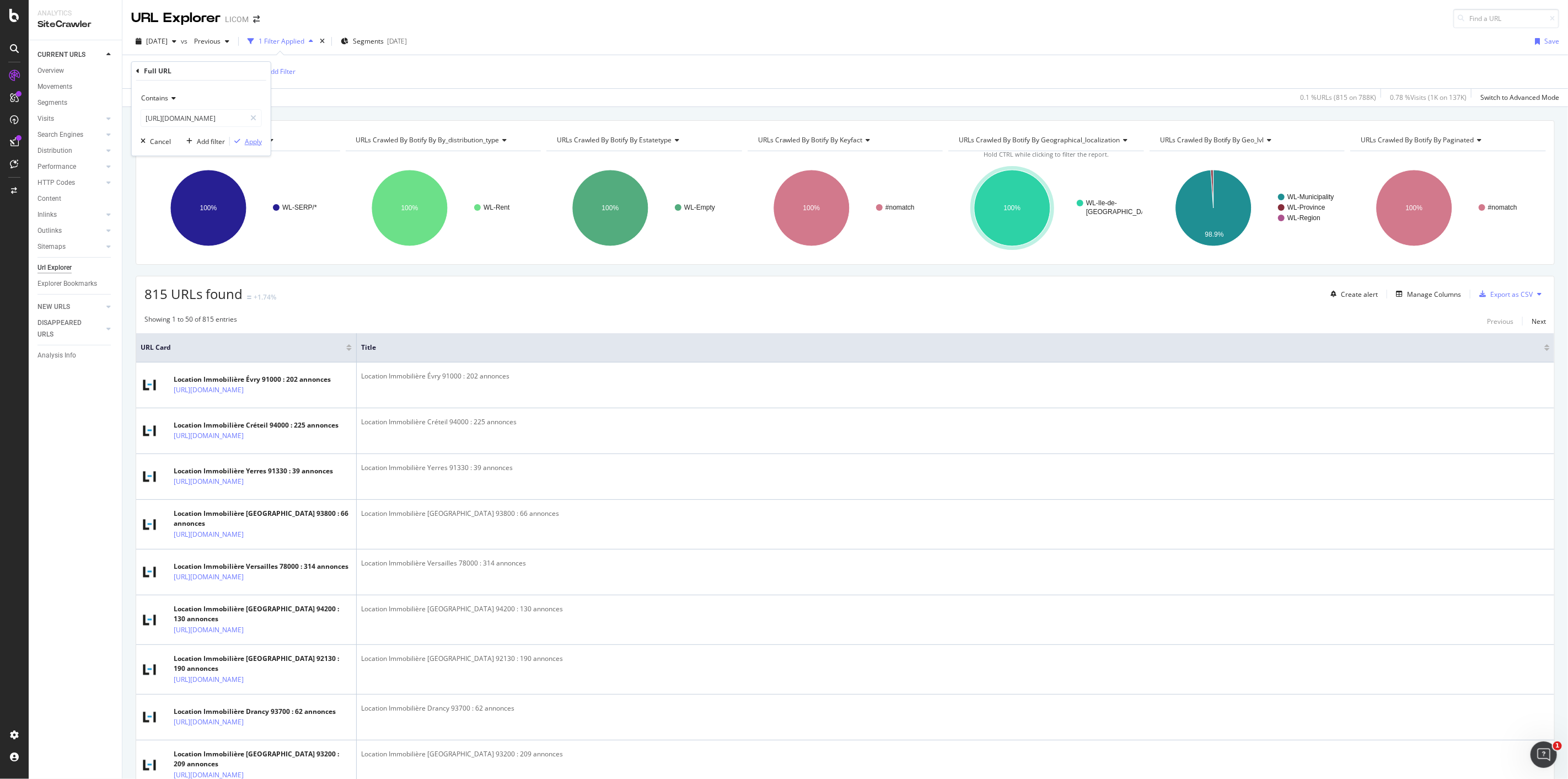
click at [256, 140] on div "Apply" at bounding box center [253, 141] width 17 height 9
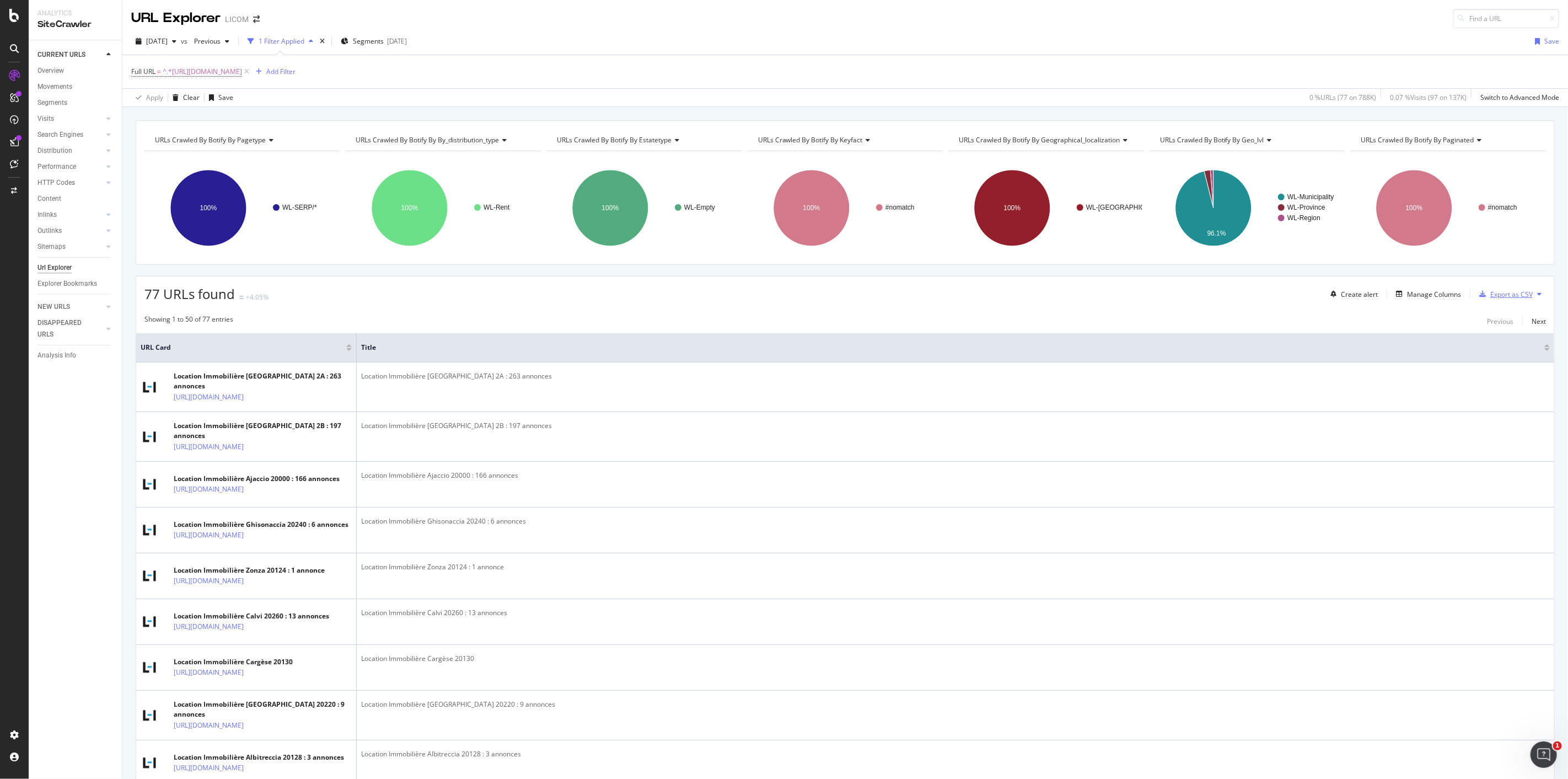
click at [1516, 294] on div "Export as CSV" at bounding box center [1511, 294] width 42 height 9
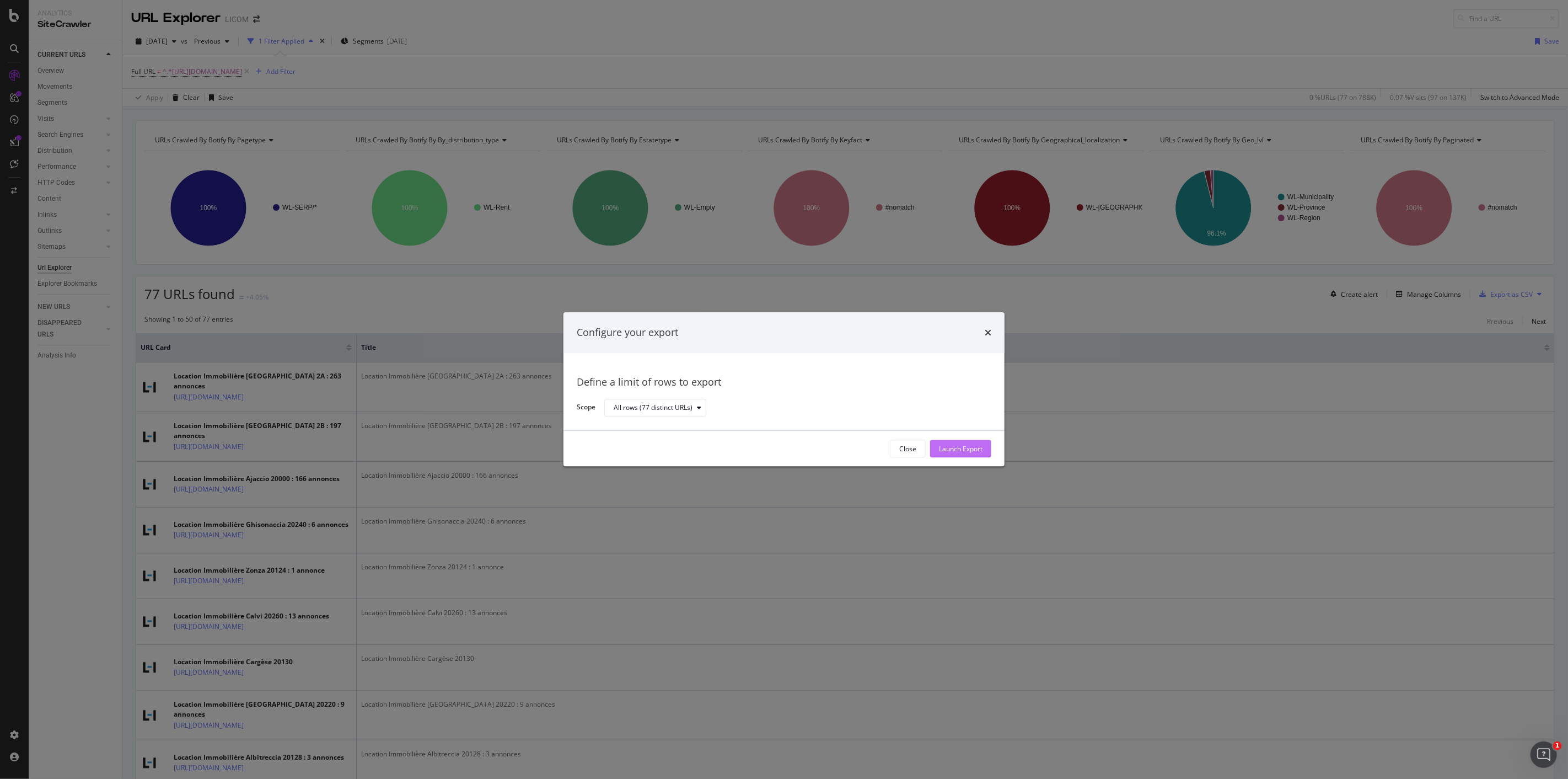
click at [977, 446] on div "Launch Export" at bounding box center [961, 449] width 44 height 9
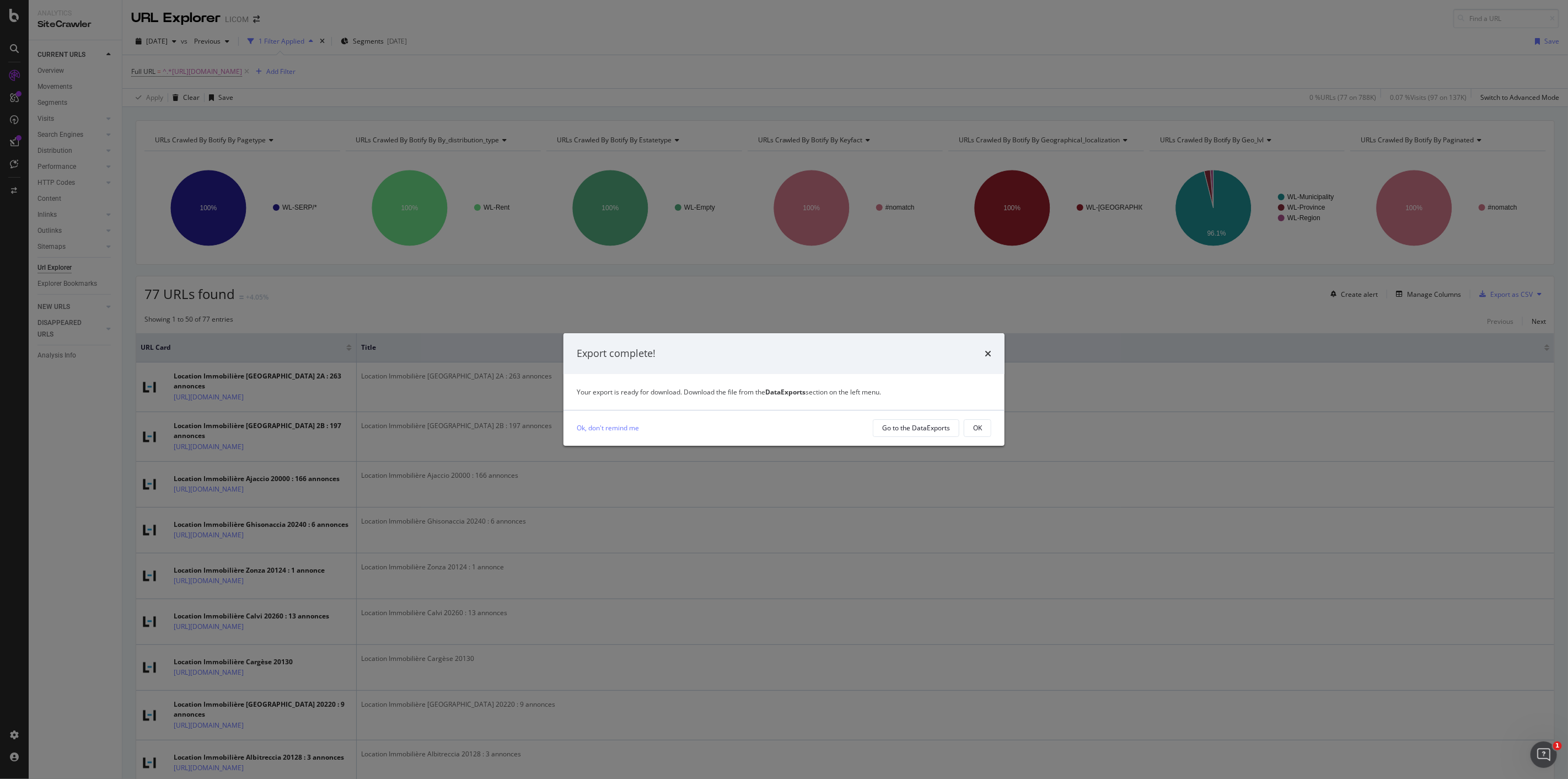
click at [985, 346] on div "Export complete!" at bounding box center [784, 354] width 441 height 41
click at [989, 351] on icon "times" at bounding box center [988, 354] width 6 height 9
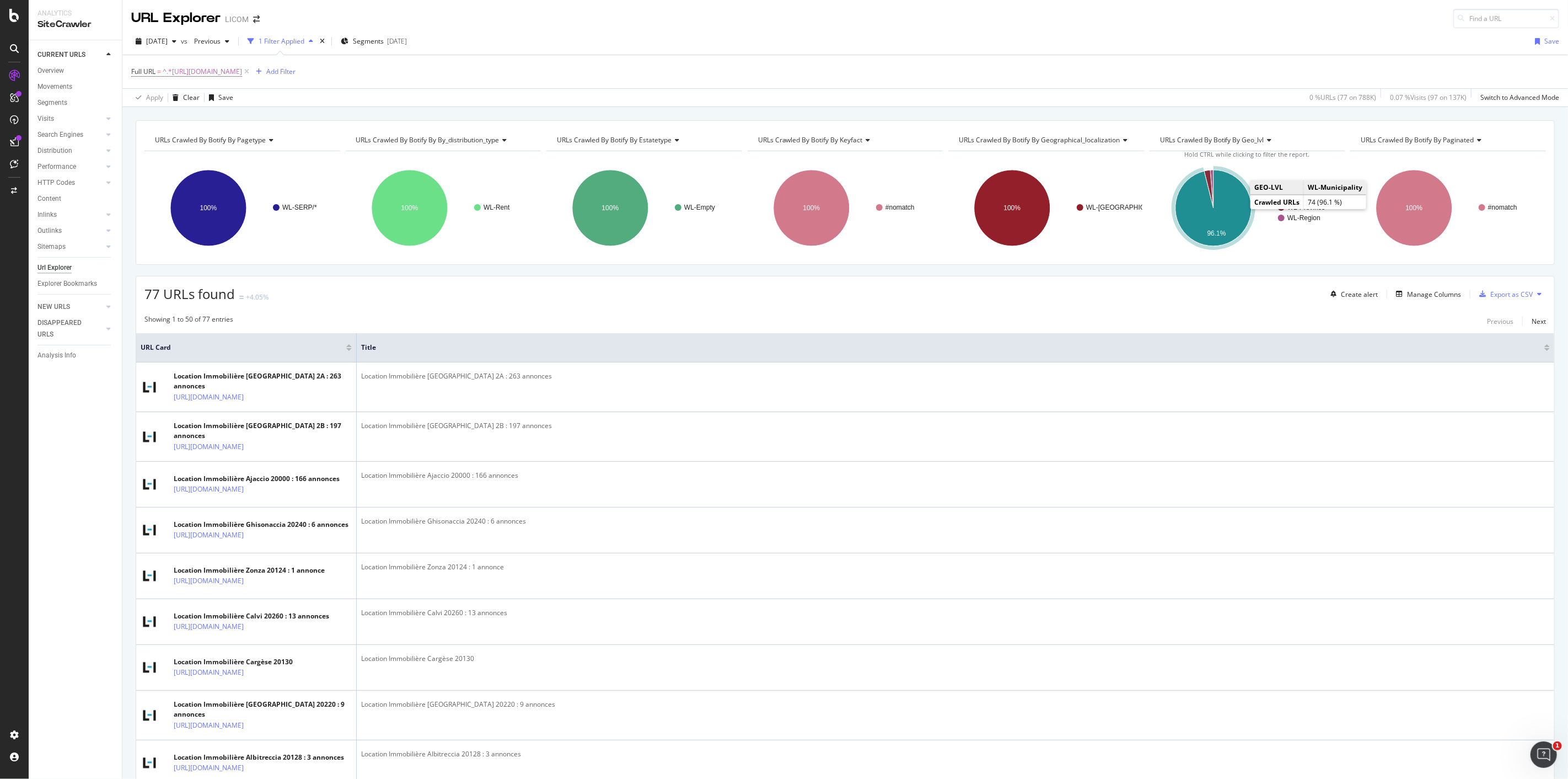
click at [1228, 211] on icon "A chart." at bounding box center [1214, 208] width 76 height 76
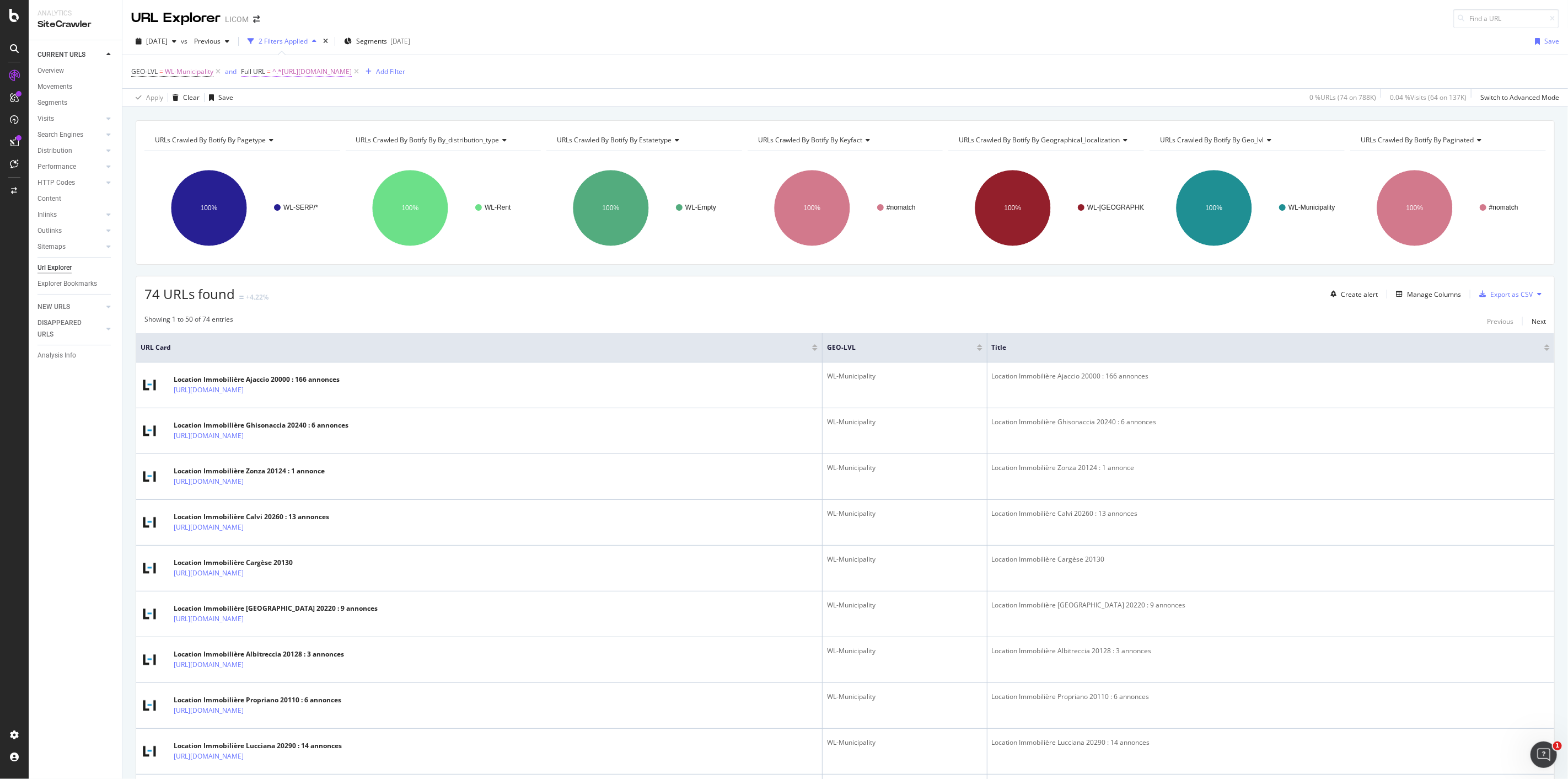
click at [352, 68] on span "^.*https://www.logic-immo.com/recherche-immo/location/immobilier/corse/.*$" at bounding box center [312, 72] width 80 height 15
click at [311, 119] on input "https://www.logic-immo.com/recherche-immo/location/immobilier/corse/" at bounding box center [304, 118] width 104 height 18
paste input "ile-de-franc"
type input "https://www.logic-immo.com/recherche-immo/location/immobilier/ile-de-france/"
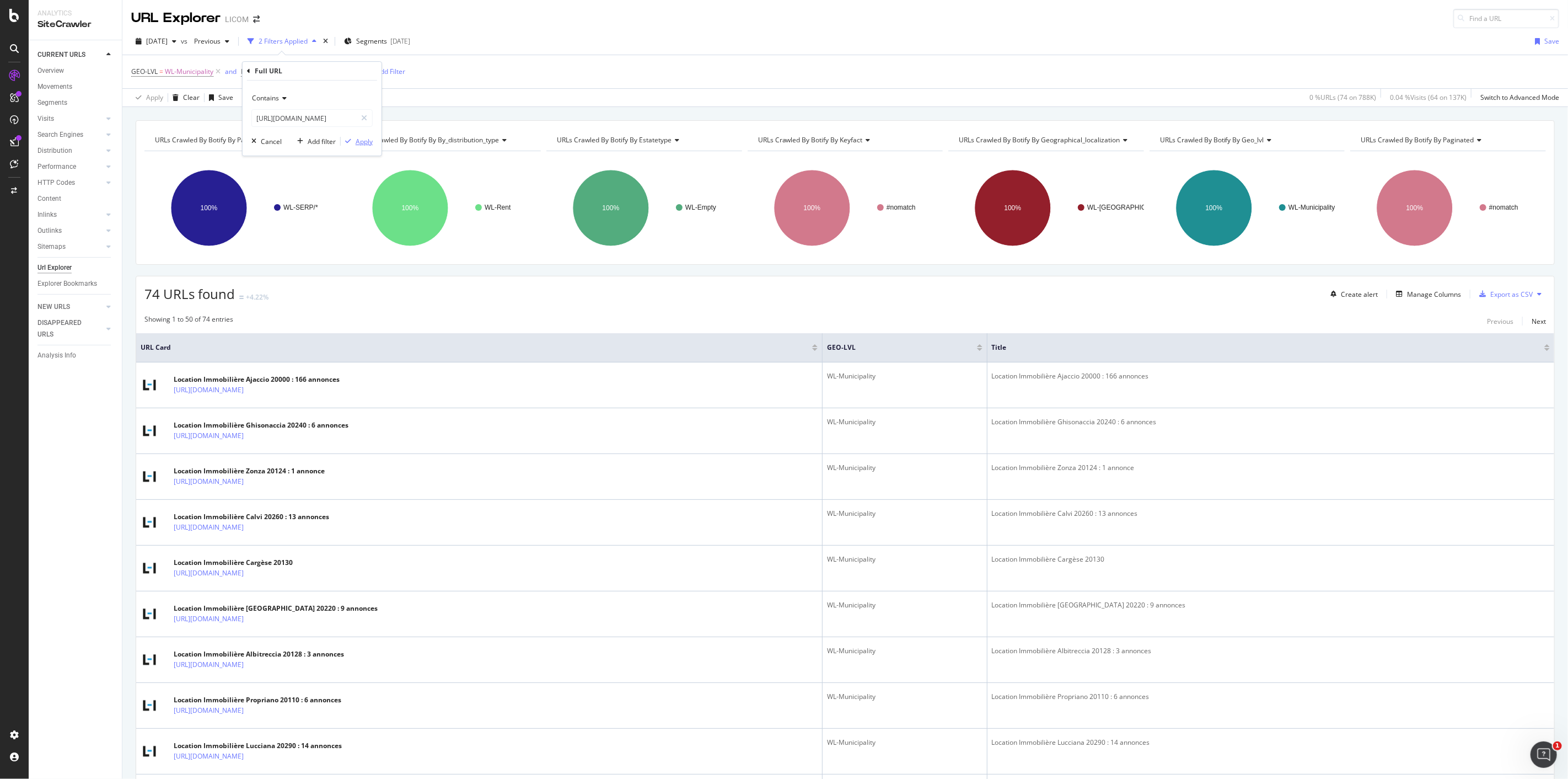
click at [354, 139] on div "button" at bounding box center [349, 141] width 15 height 6
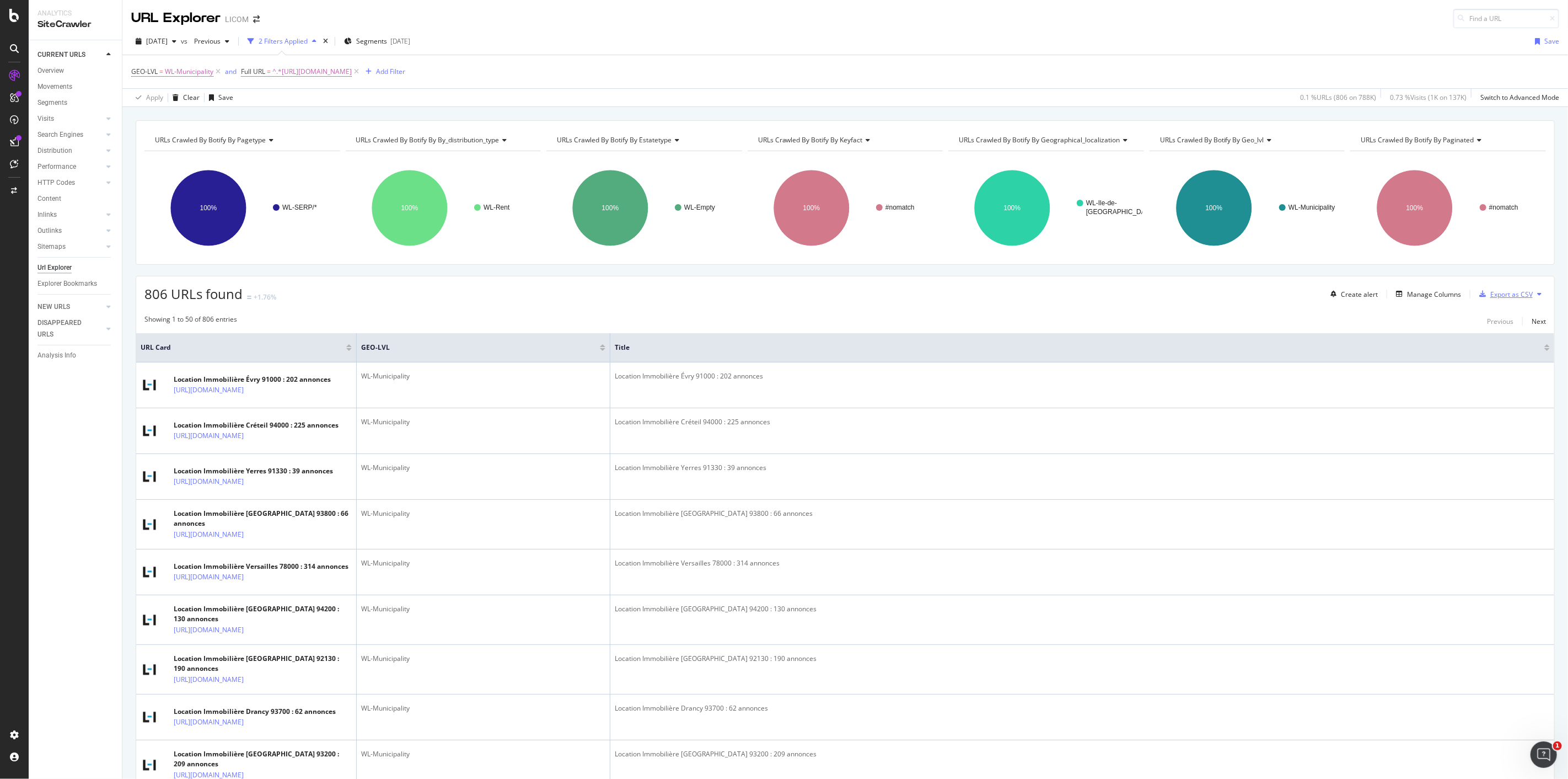
click at [1517, 293] on div "Export as CSV" at bounding box center [1511, 294] width 42 height 9
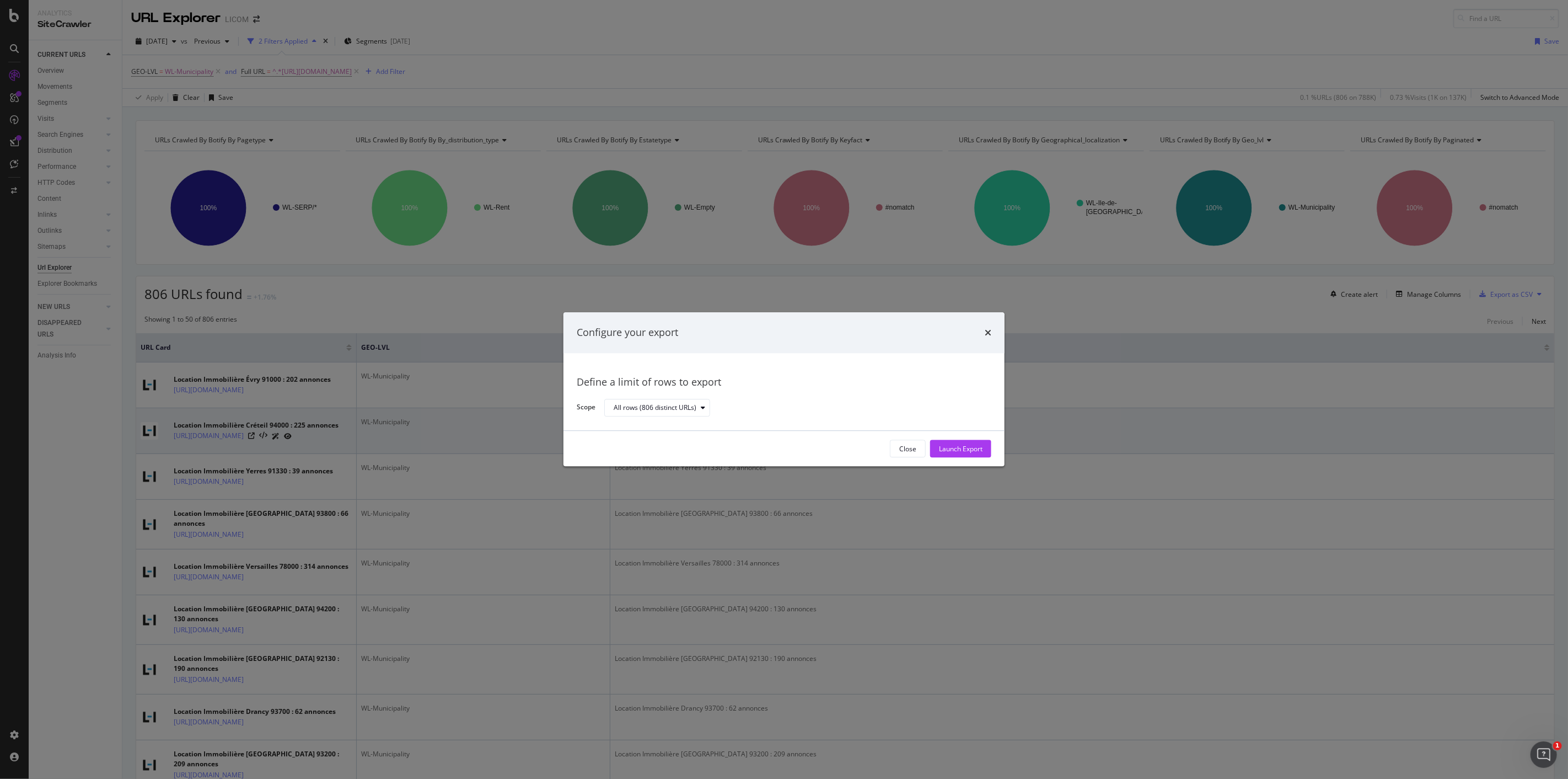
click at [957, 444] on div "Launch Export" at bounding box center [961, 449] width 44 height 9
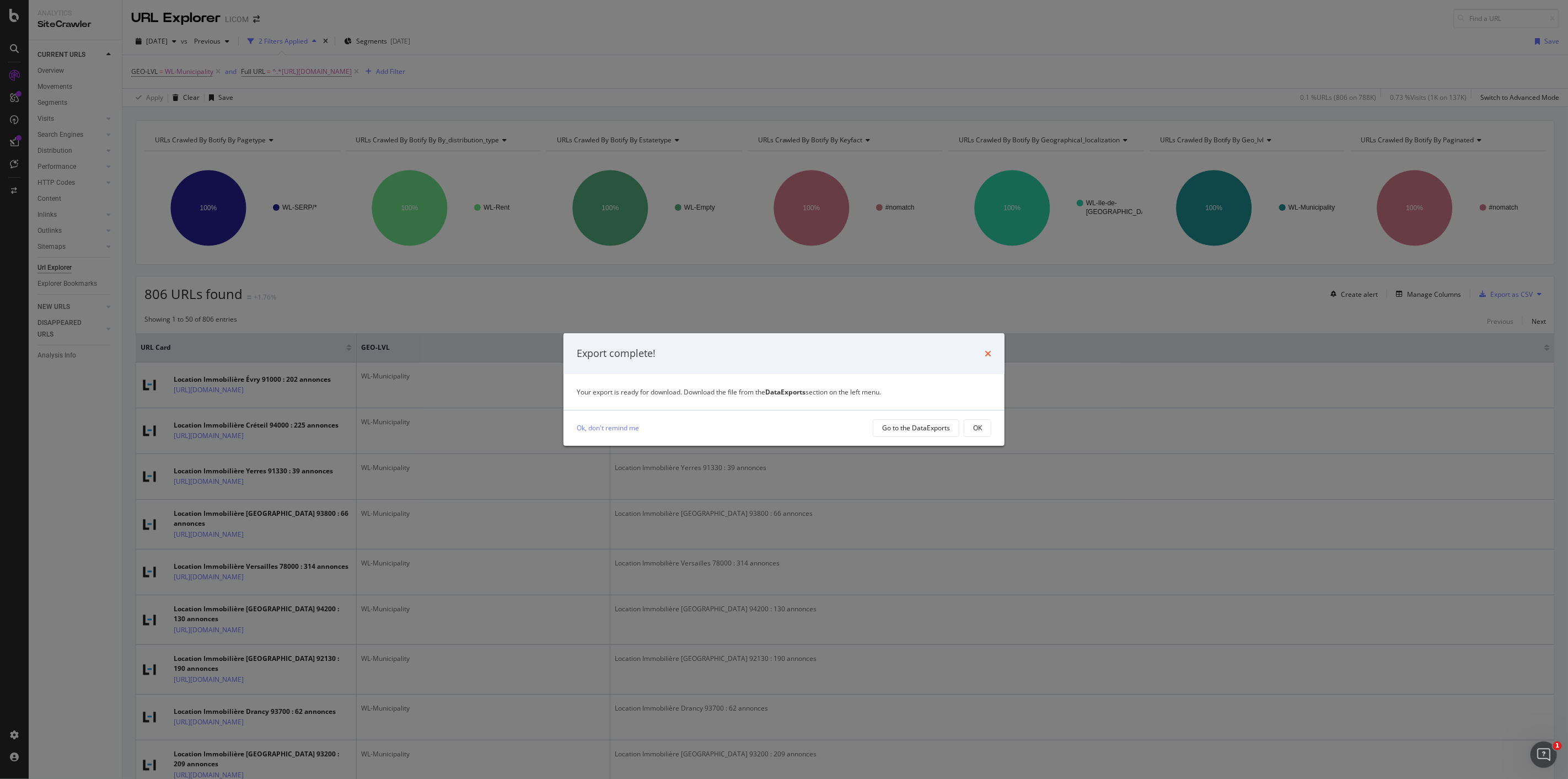
click at [990, 356] on icon "times" at bounding box center [988, 354] width 6 height 9
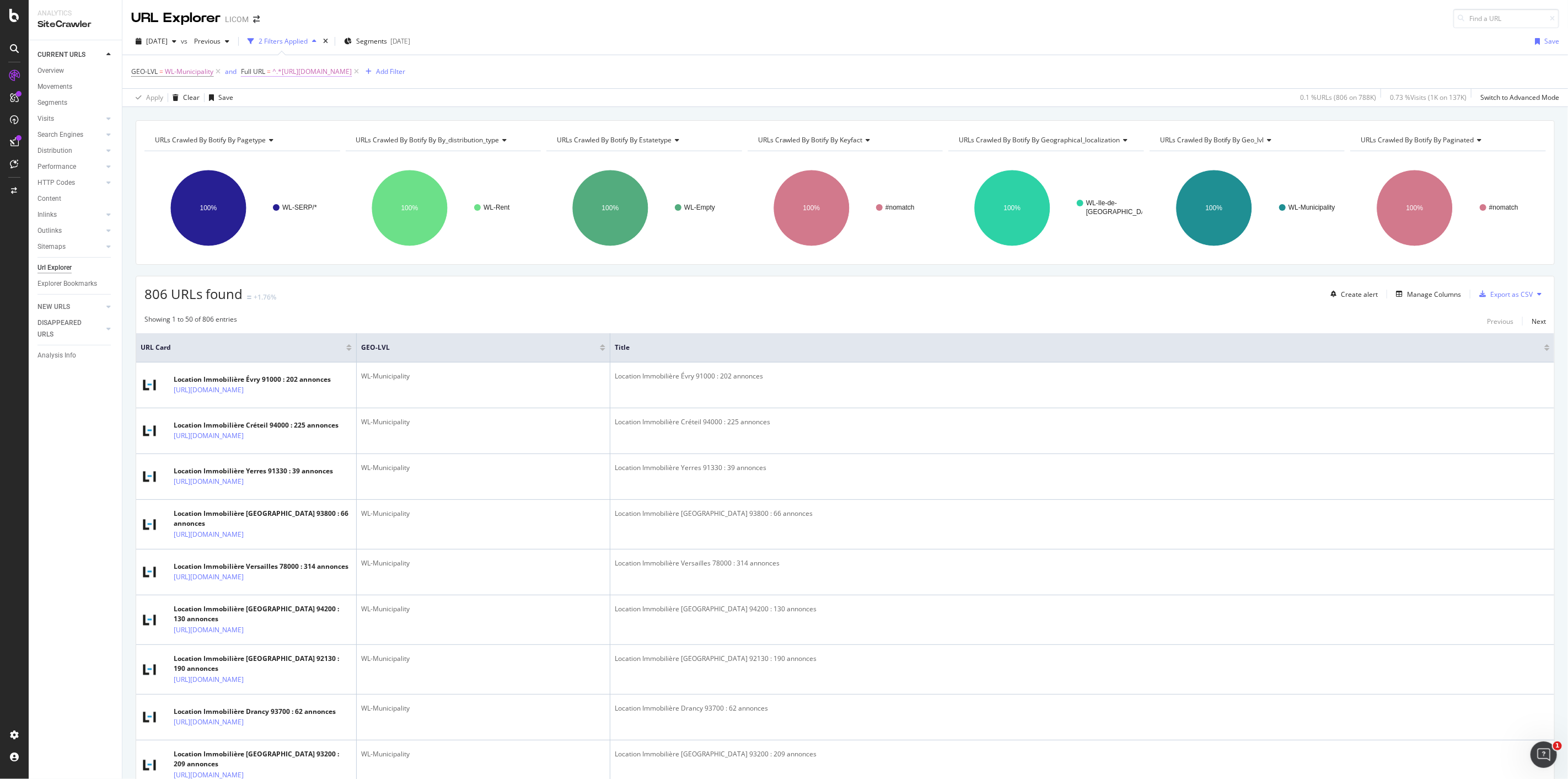
click at [310, 72] on span "^.*https://www.logic-immo.com/recherche-immo/location/immobilier/ile-de-france/…" at bounding box center [312, 72] width 80 height 15
click at [304, 119] on input "https://www.logic-immo.com/recherche-immo/location/immobilier/ile-de-france/" at bounding box center [304, 118] width 104 height 18
paste input "centre-val-de-loir"
type input "https://www.logic-immo.com/recherche-immo/location/immobilier/centre-val-de-loi…"
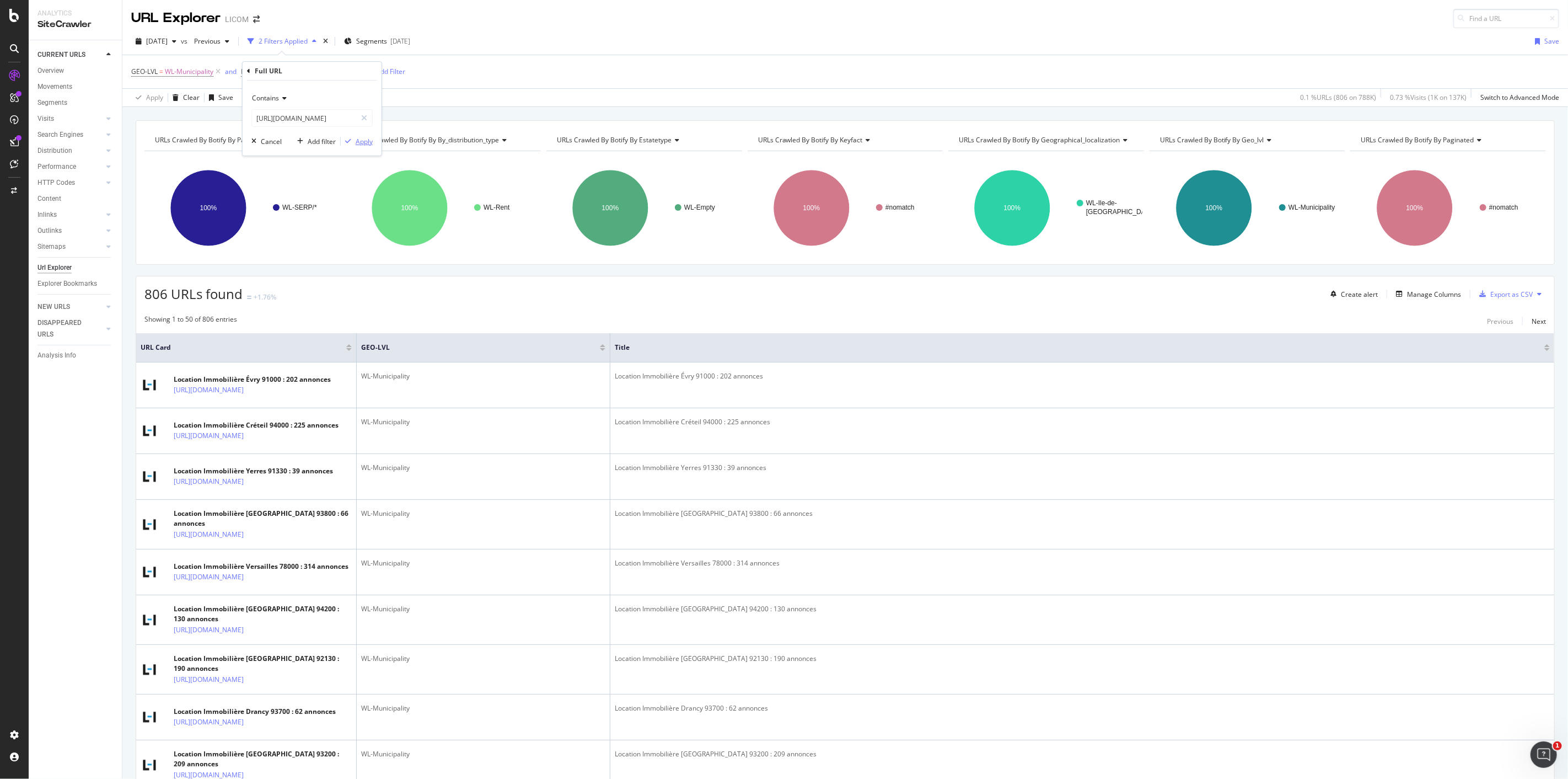
click at [366, 137] on div "Apply" at bounding box center [364, 141] width 17 height 9
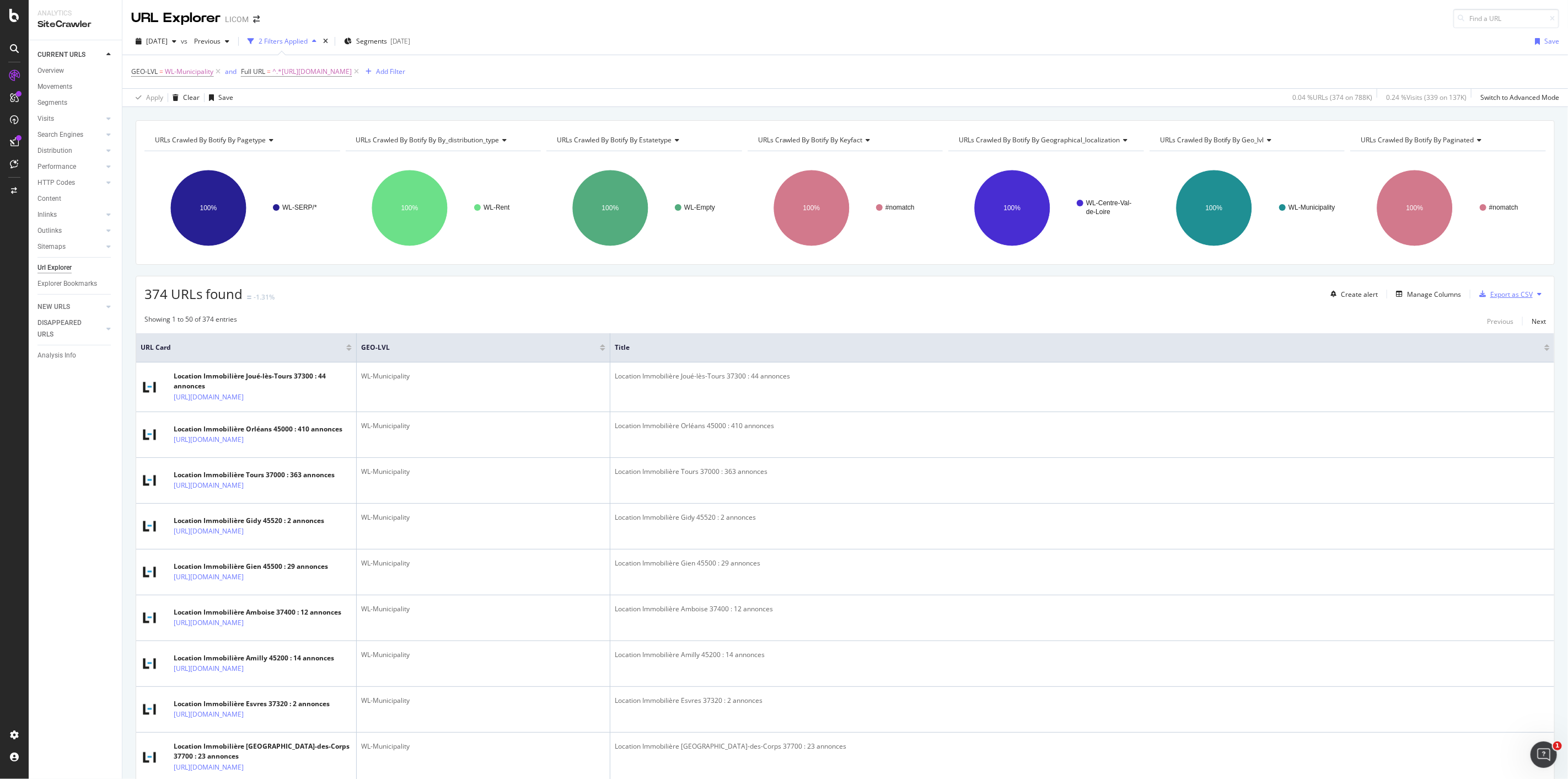
click at [1498, 295] on div "Export as CSV" at bounding box center [1511, 294] width 42 height 9
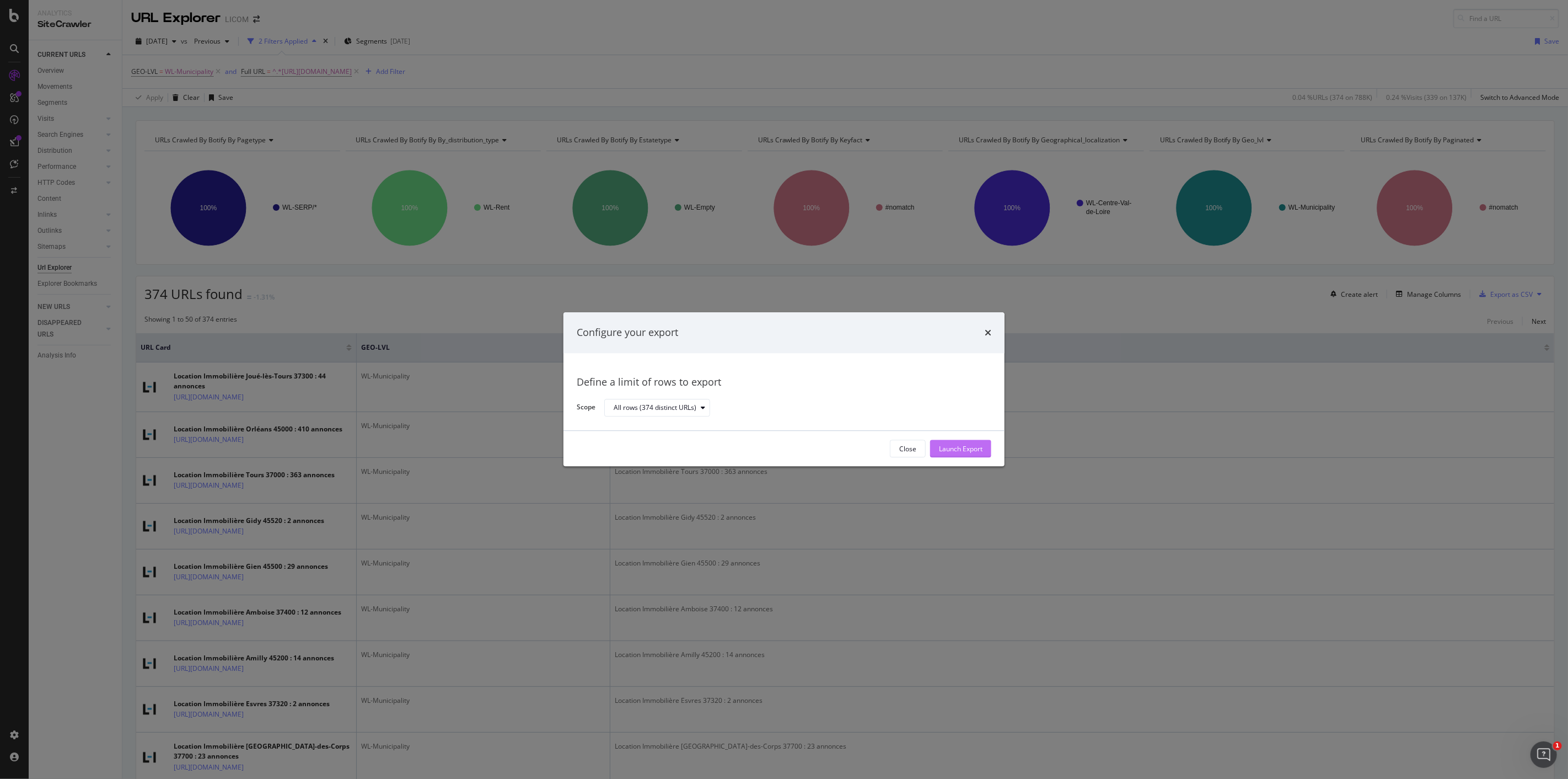
click at [972, 451] on div "Launch Export" at bounding box center [961, 449] width 44 height 9
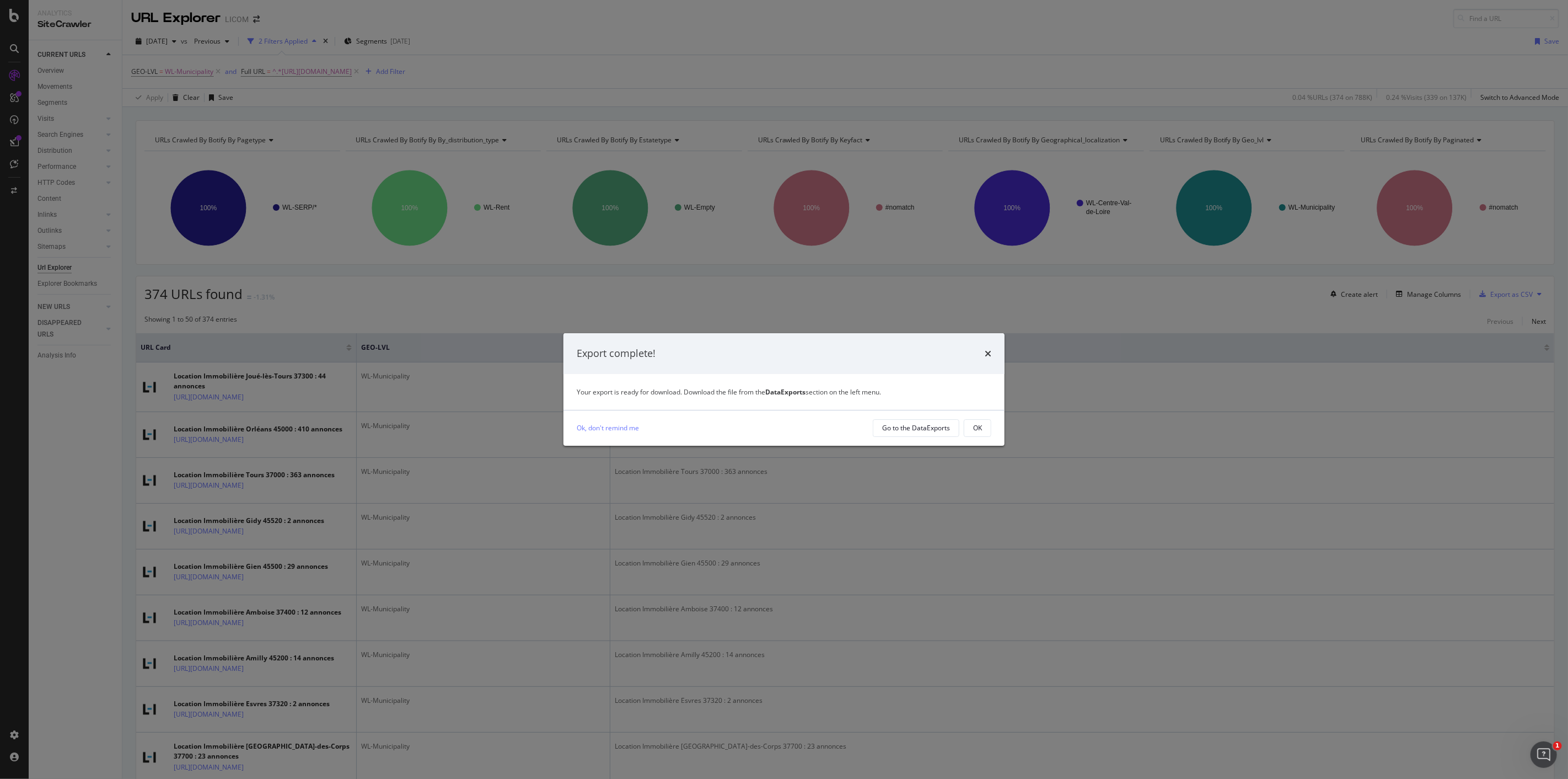
click at [985, 356] on icon "times" at bounding box center [988, 354] width 6 height 9
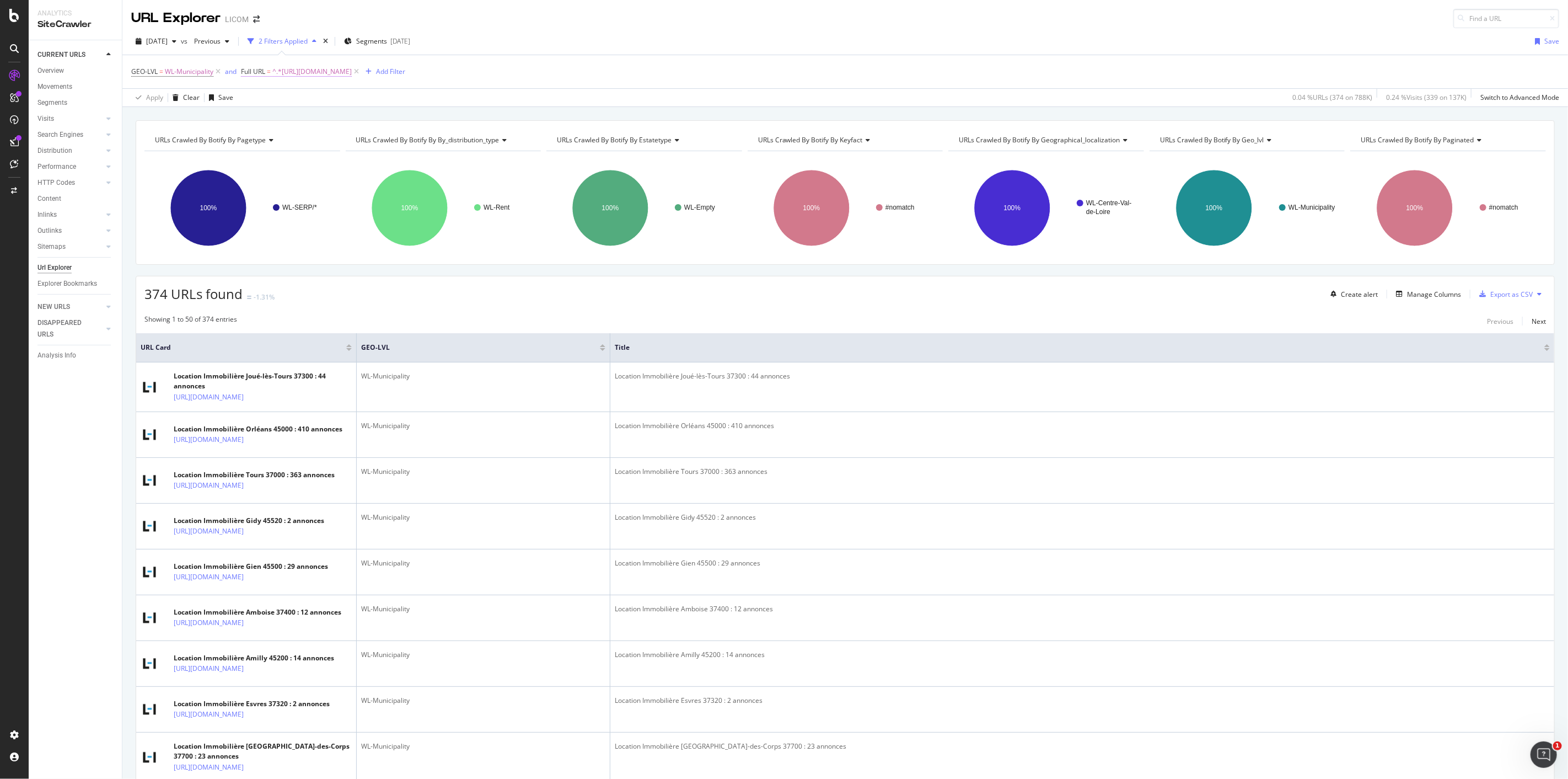
click at [352, 75] on span "^.*https://www.logic-immo.com/recherche-immo/location/immobilier/centre-val-de-…" at bounding box center [312, 72] width 80 height 15
click at [302, 108] on div "Contains https://www.logic-immo.com/recherche-immo/location/immobilier/centre-v…" at bounding box center [312, 108] width 121 height 37
click at [320, 120] on input "https://www.logic-immo.com/recherche-immo/location/immobilier/centre-val-de-loi…" at bounding box center [304, 118] width 104 height 18
paste input "bretagne"
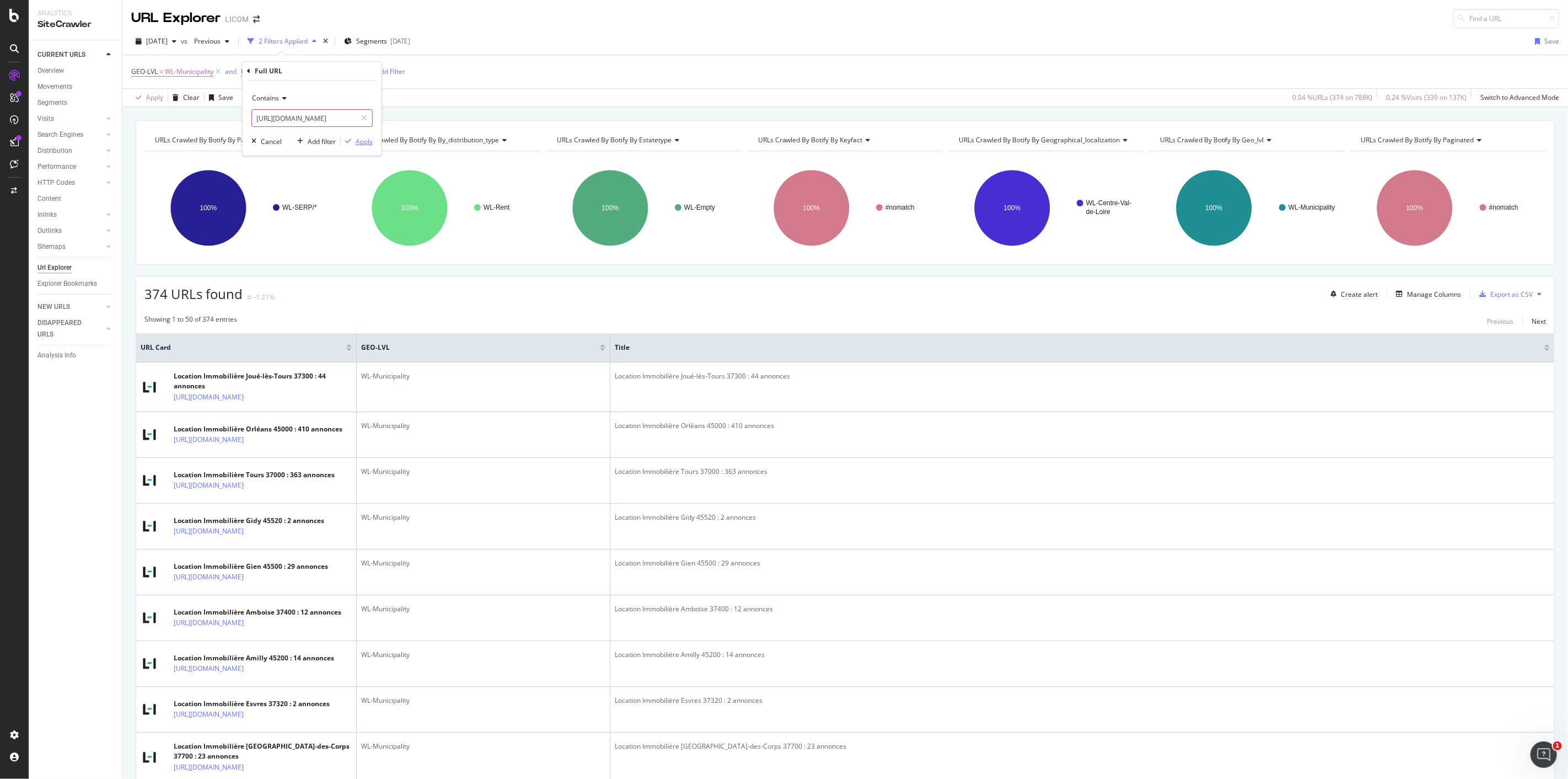
type input "https://www.logic-immo.com/recherche-immo/location/immobilier/bretagne"
click at [355, 137] on div "Apply" at bounding box center [364, 141] width 17 height 9
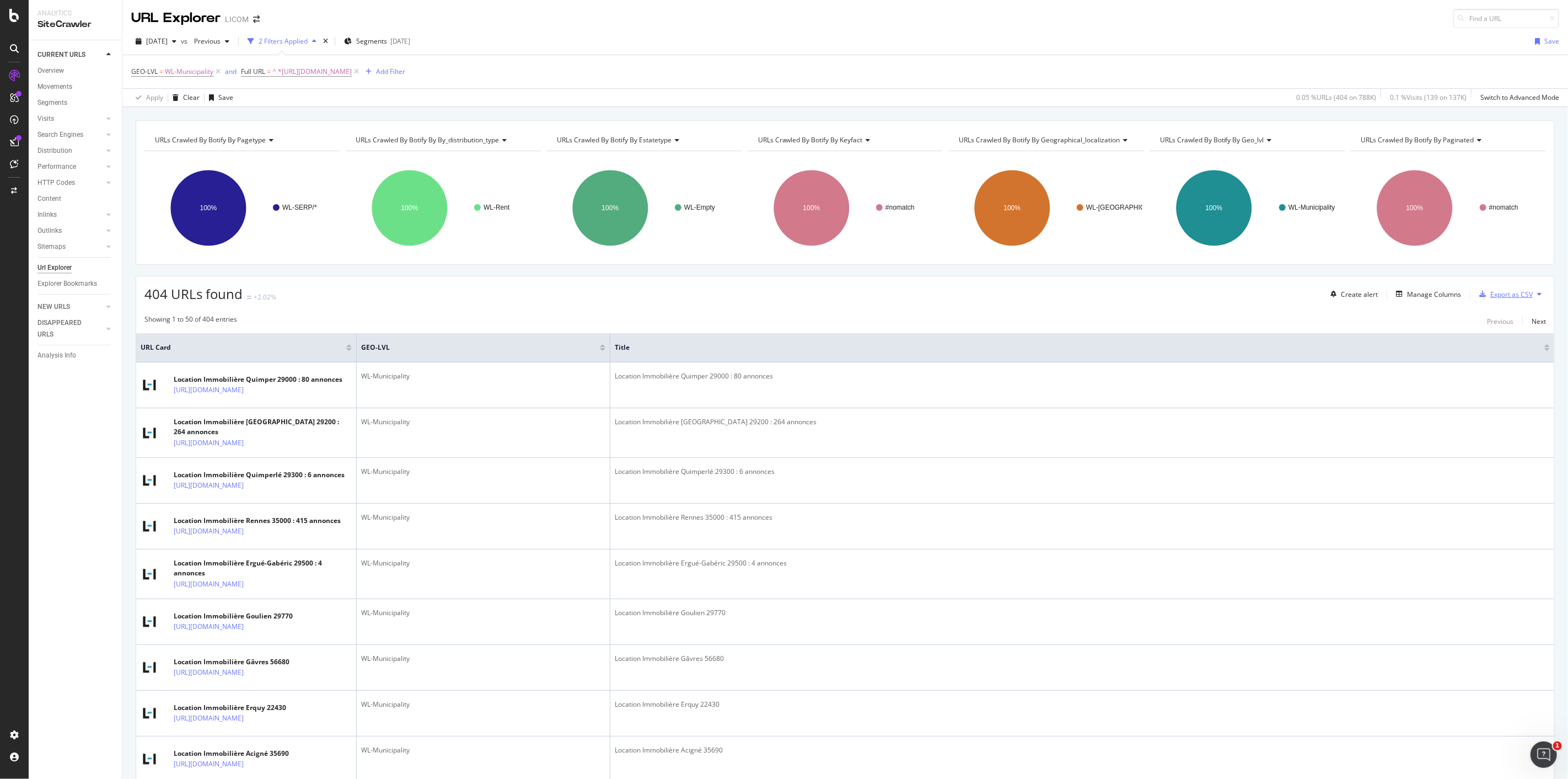
click at [1506, 296] on div "Export as CSV" at bounding box center [1511, 294] width 42 height 9
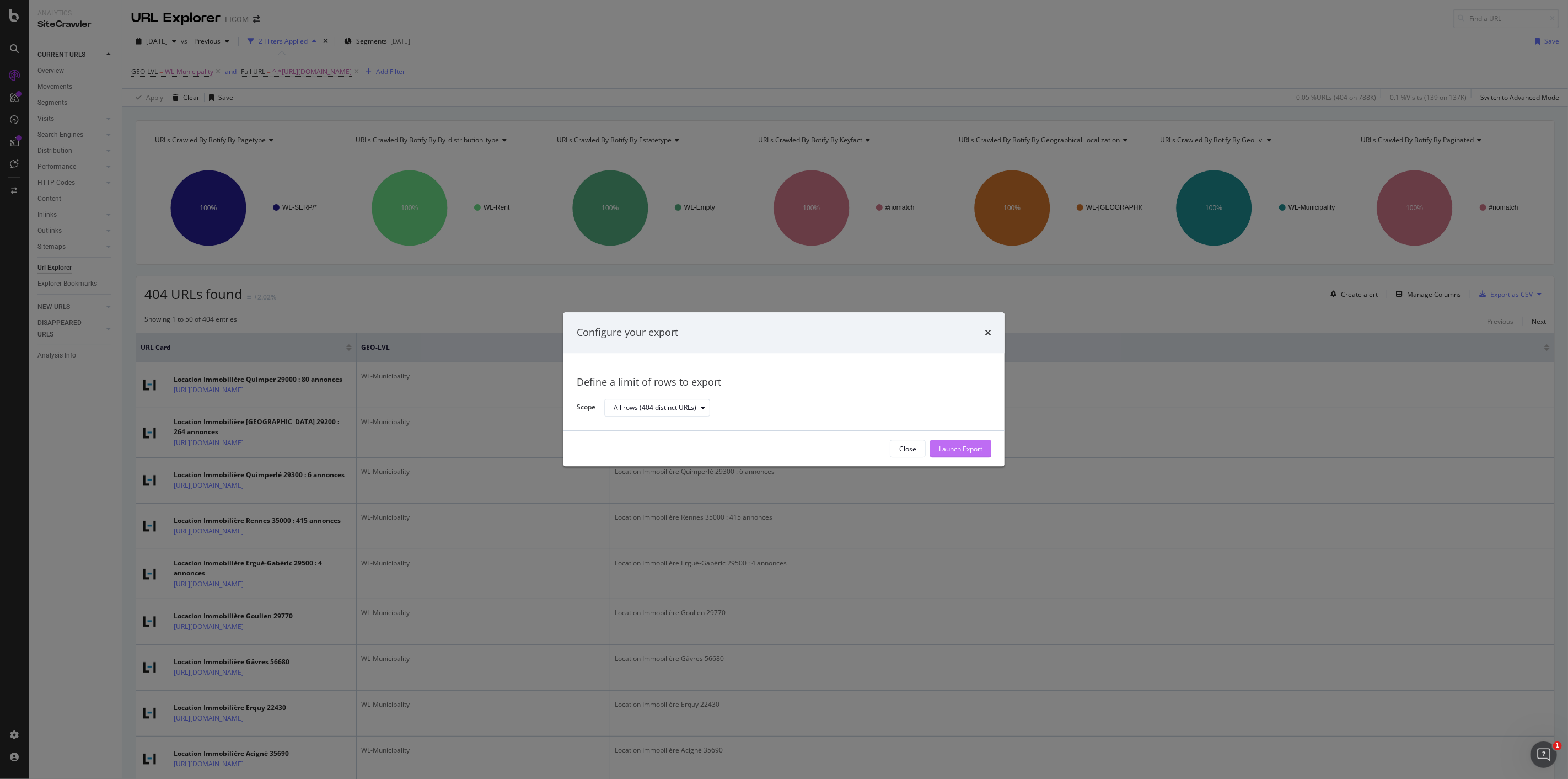
click at [974, 450] on div "Launch Export" at bounding box center [961, 449] width 44 height 9
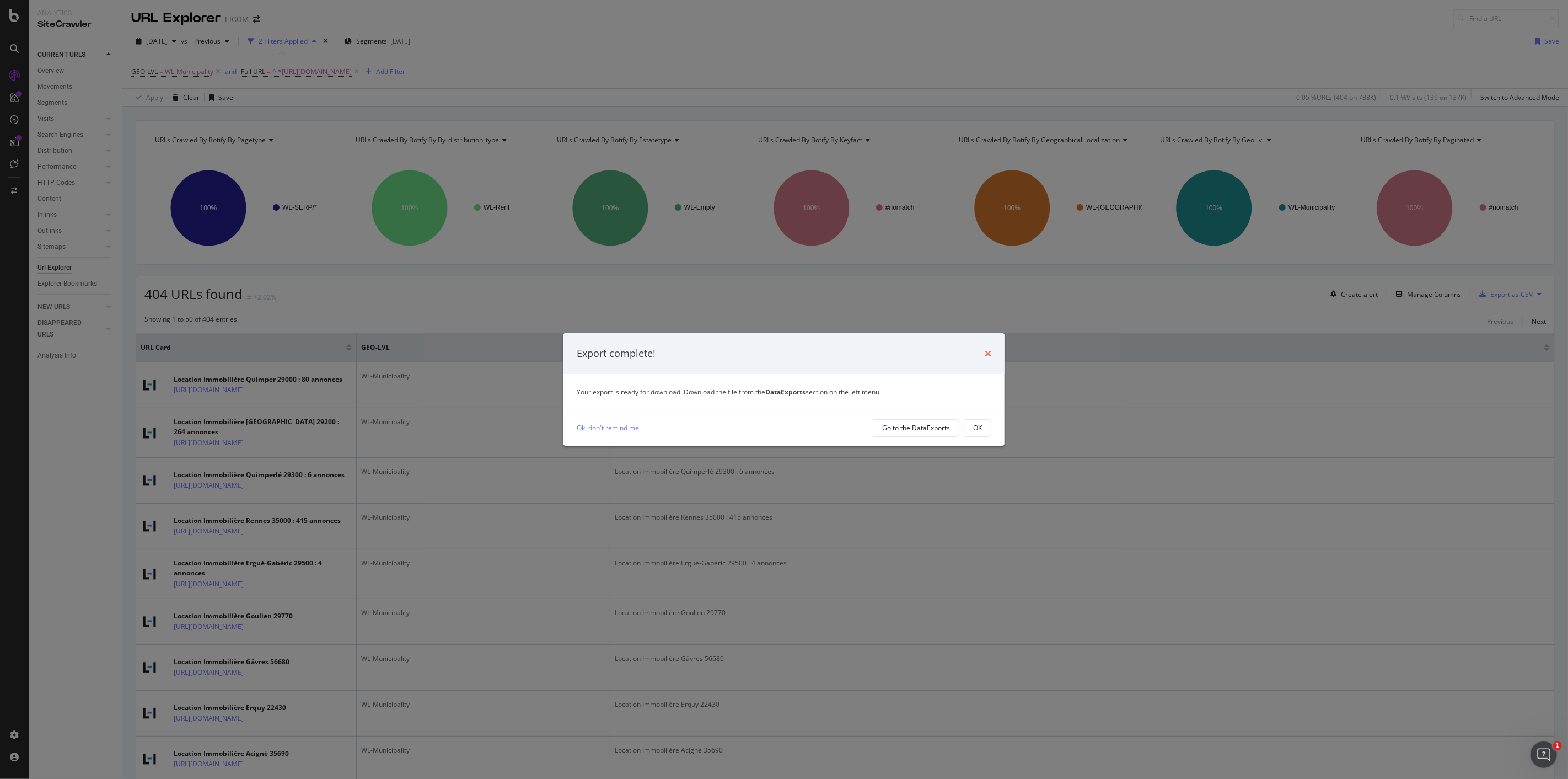
click at [991, 352] on icon "times" at bounding box center [988, 354] width 6 height 9
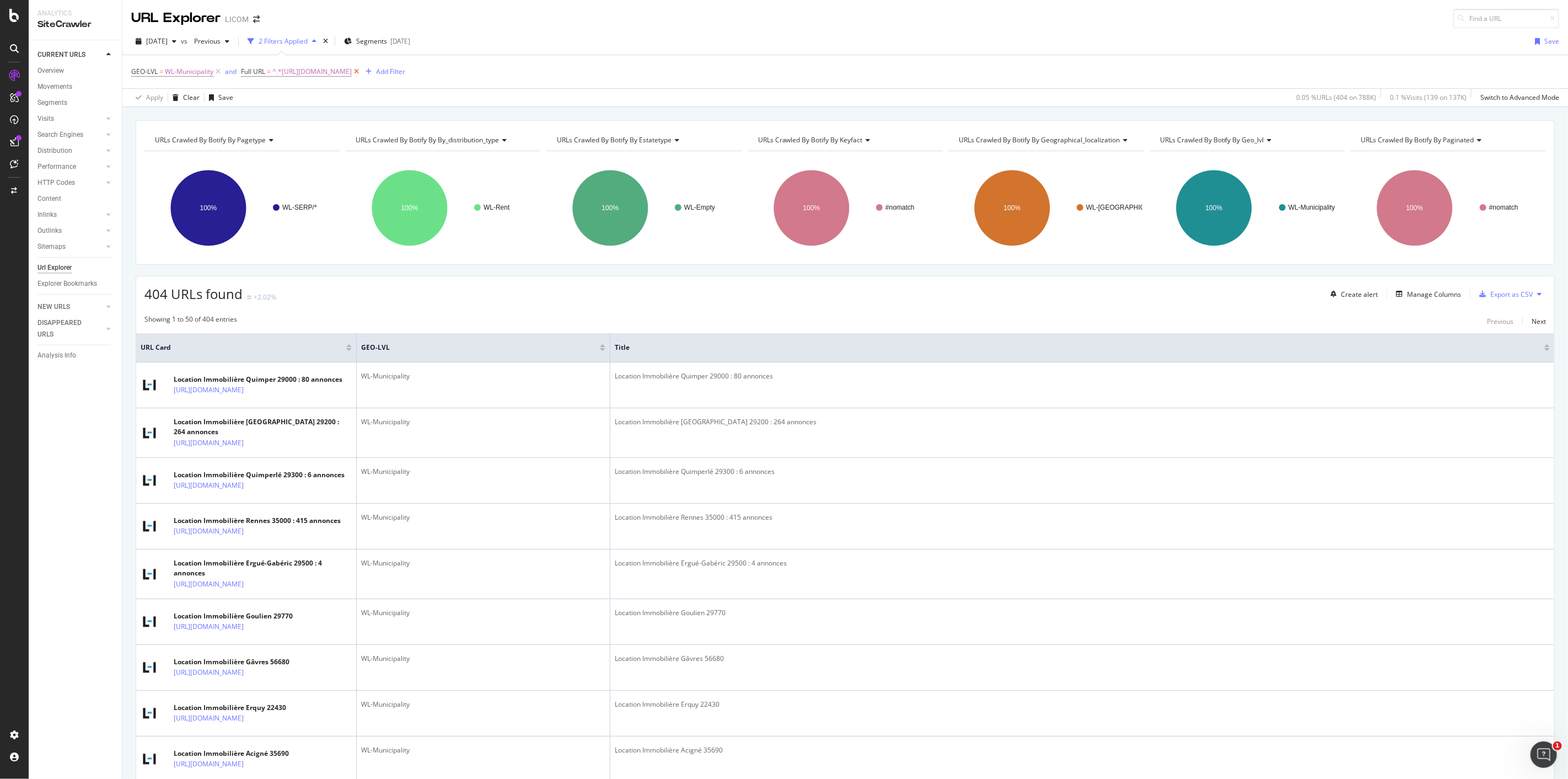
click at [361, 73] on icon at bounding box center [356, 72] width 9 height 11
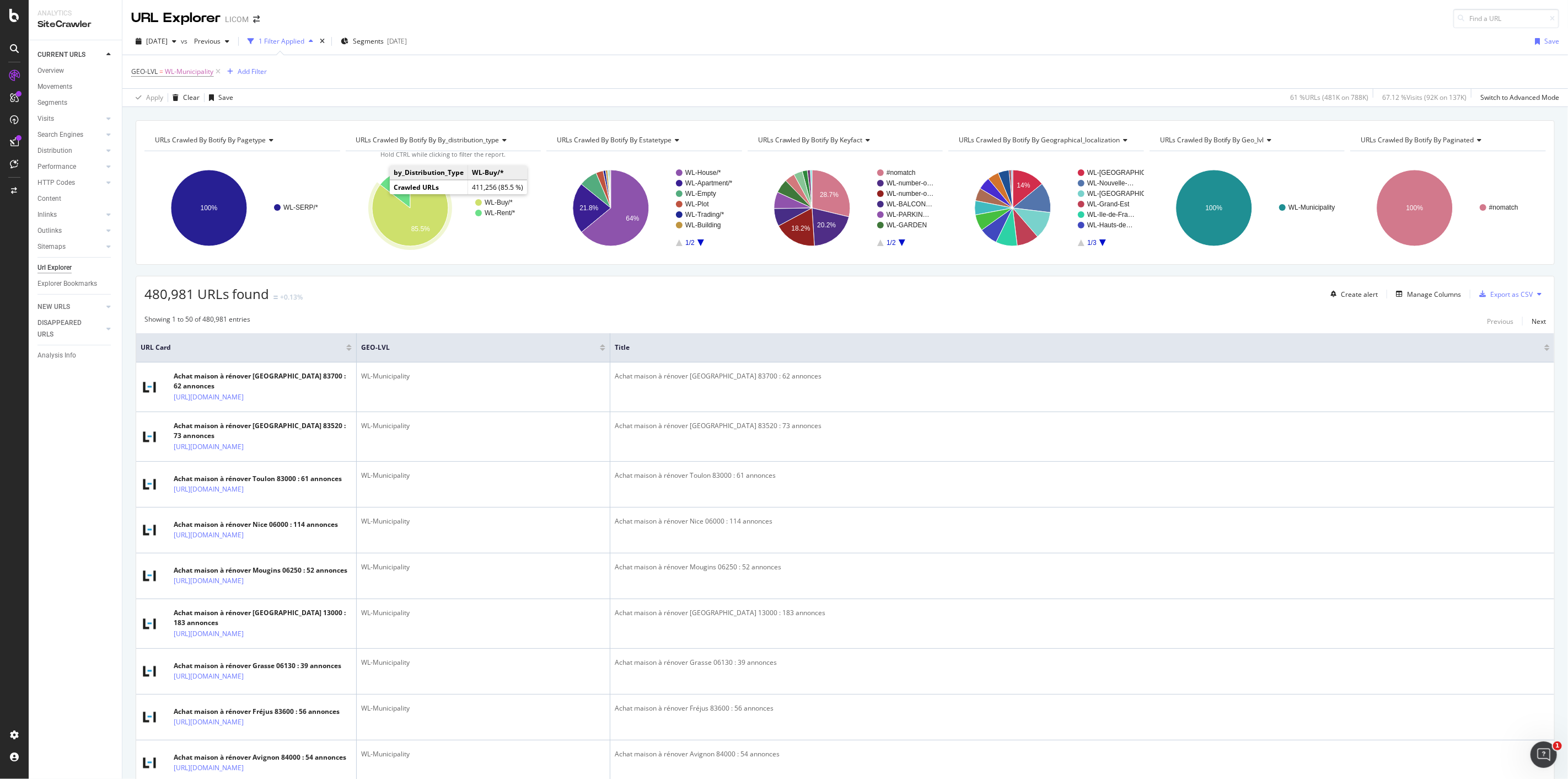
click at [403, 219] on icon "A chart." at bounding box center [410, 208] width 76 height 76
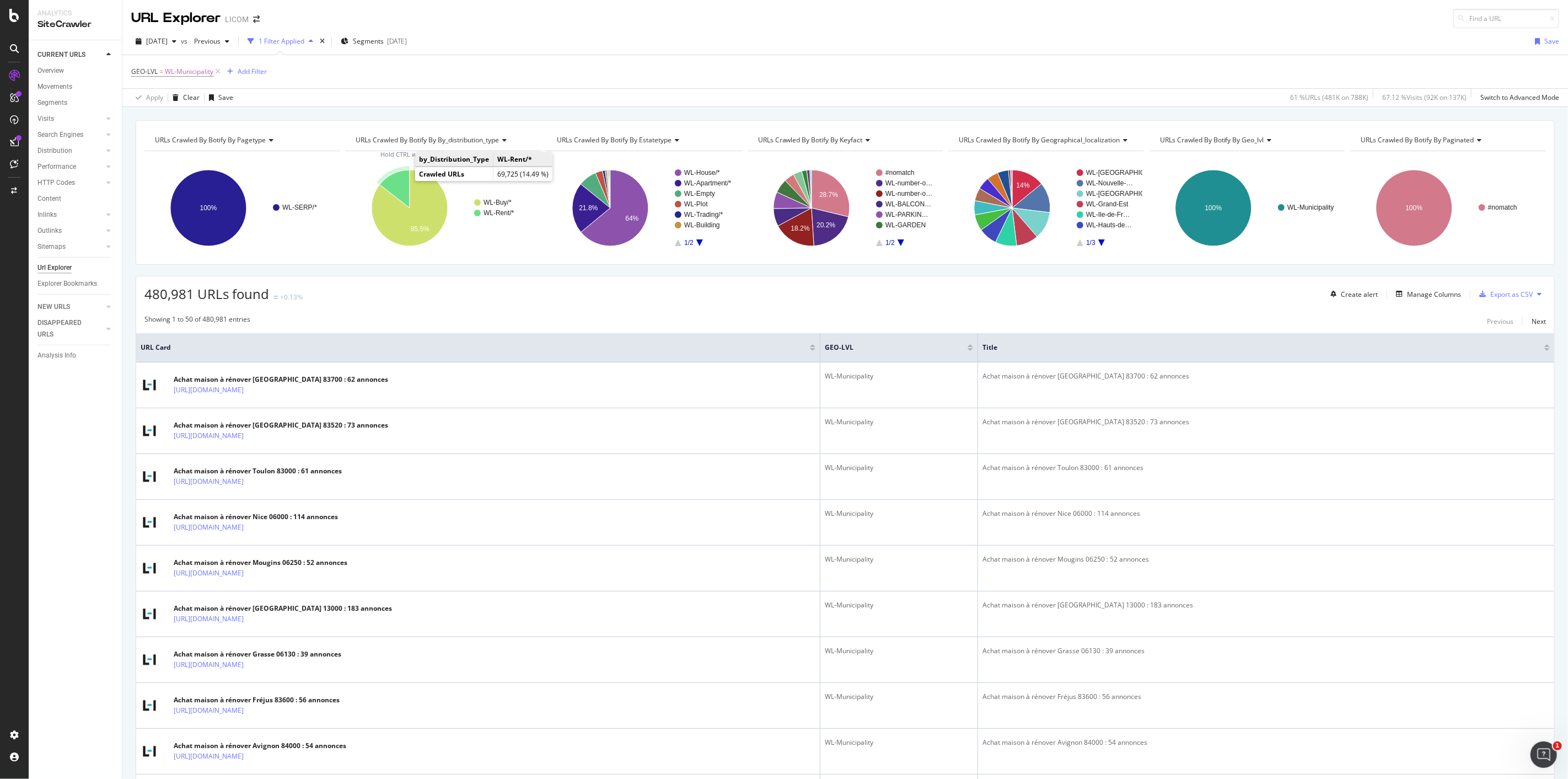
click at [398, 190] on icon "A chart." at bounding box center [395, 189] width 30 height 38
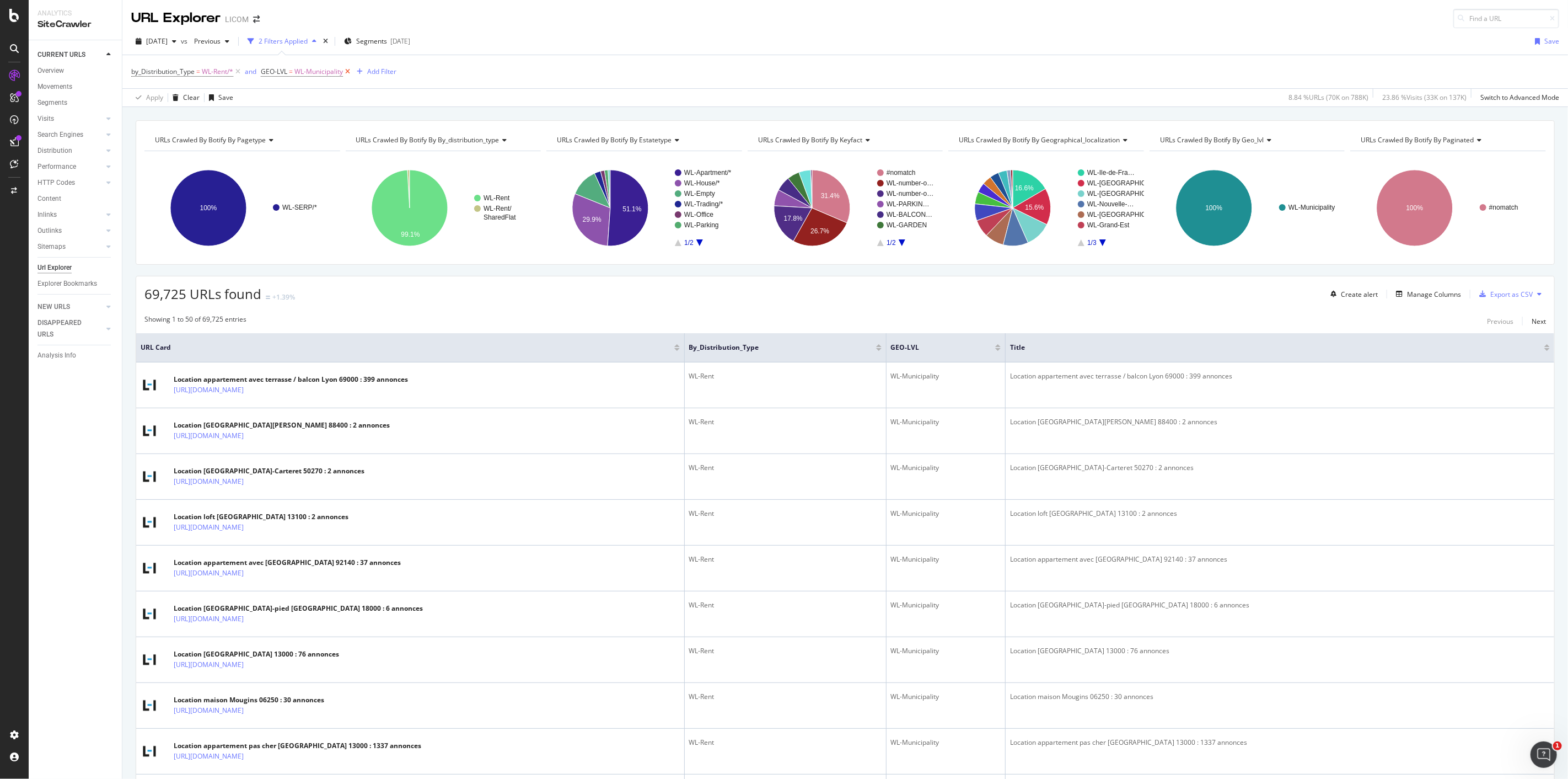
click at [350, 75] on icon at bounding box center [347, 72] width 9 height 11
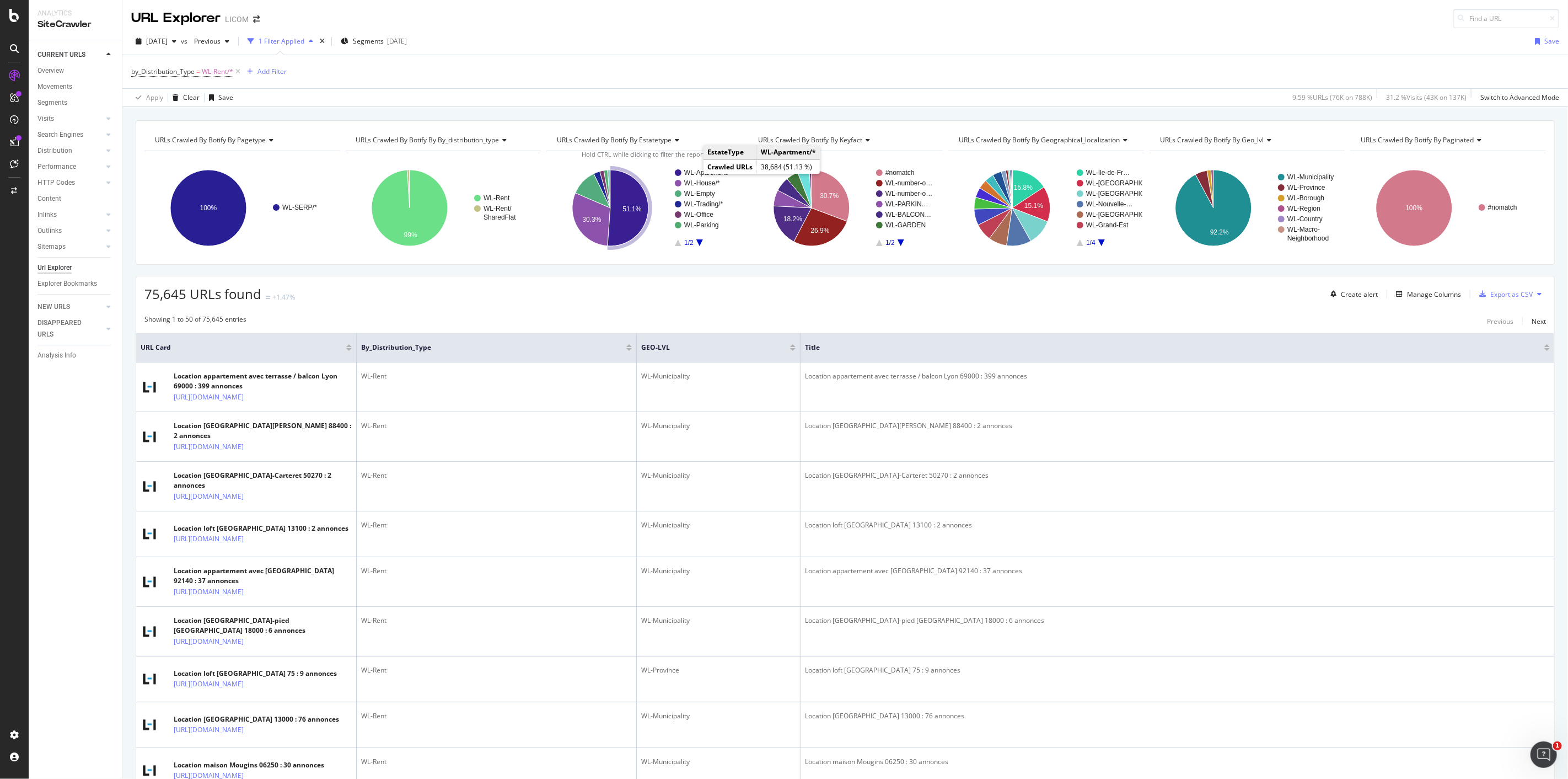
click at [693, 173] on text "WL-Apartment/*" at bounding box center [708, 173] width 47 height 8
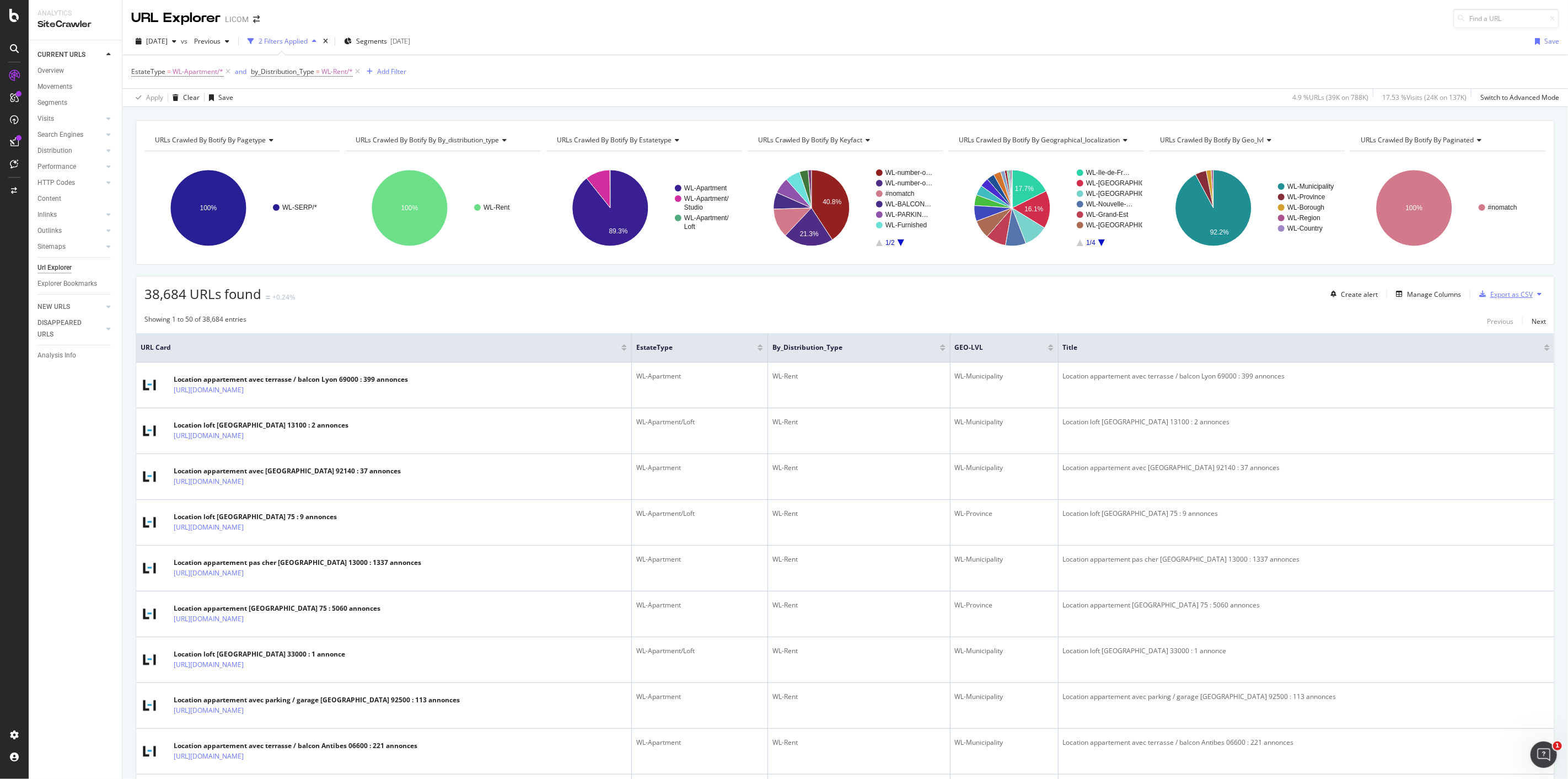
click at [1502, 299] on div "Export as CSV" at bounding box center [1511, 294] width 42 height 9
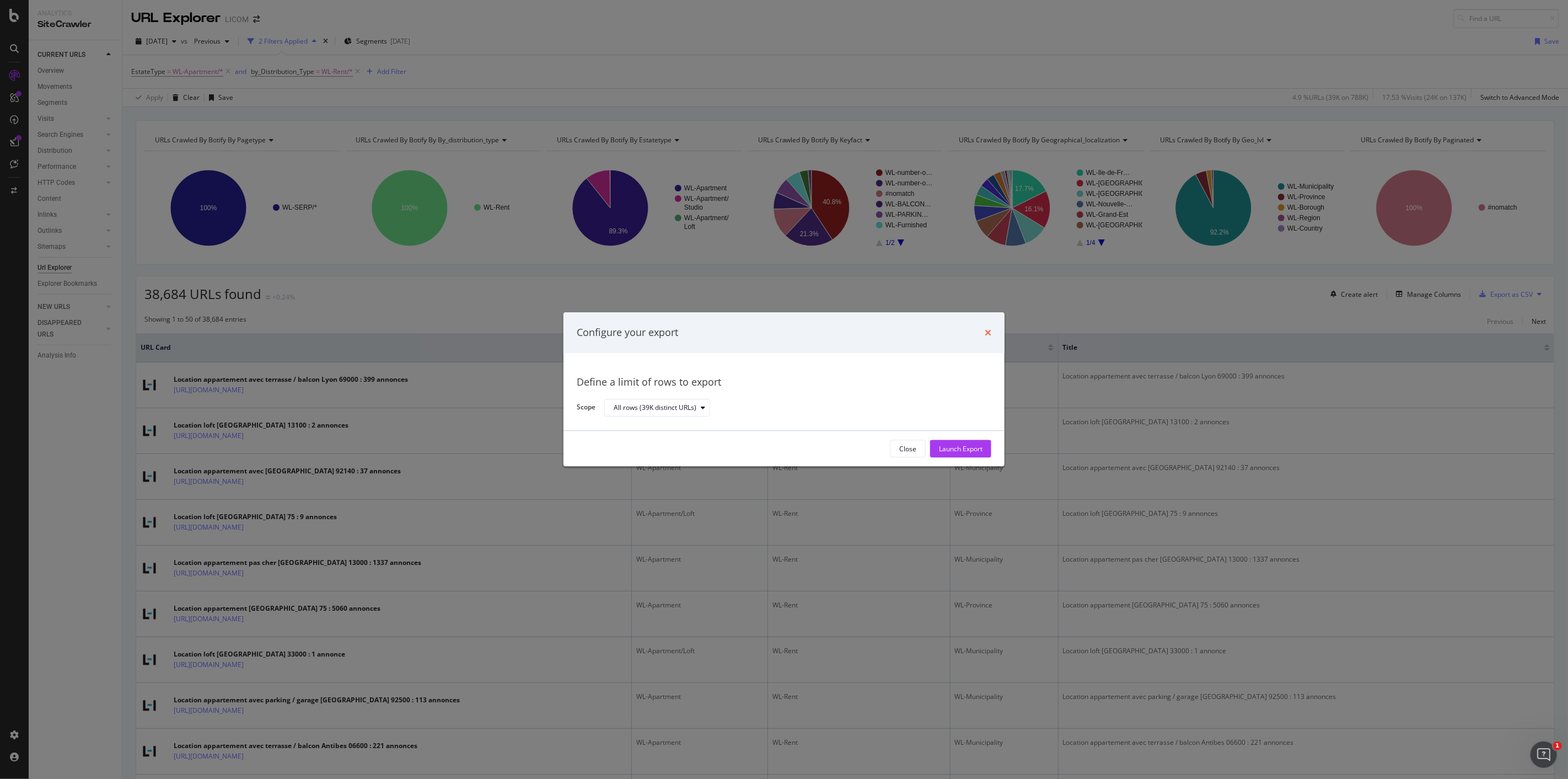
click at [989, 332] on icon "times" at bounding box center [988, 333] width 6 height 9
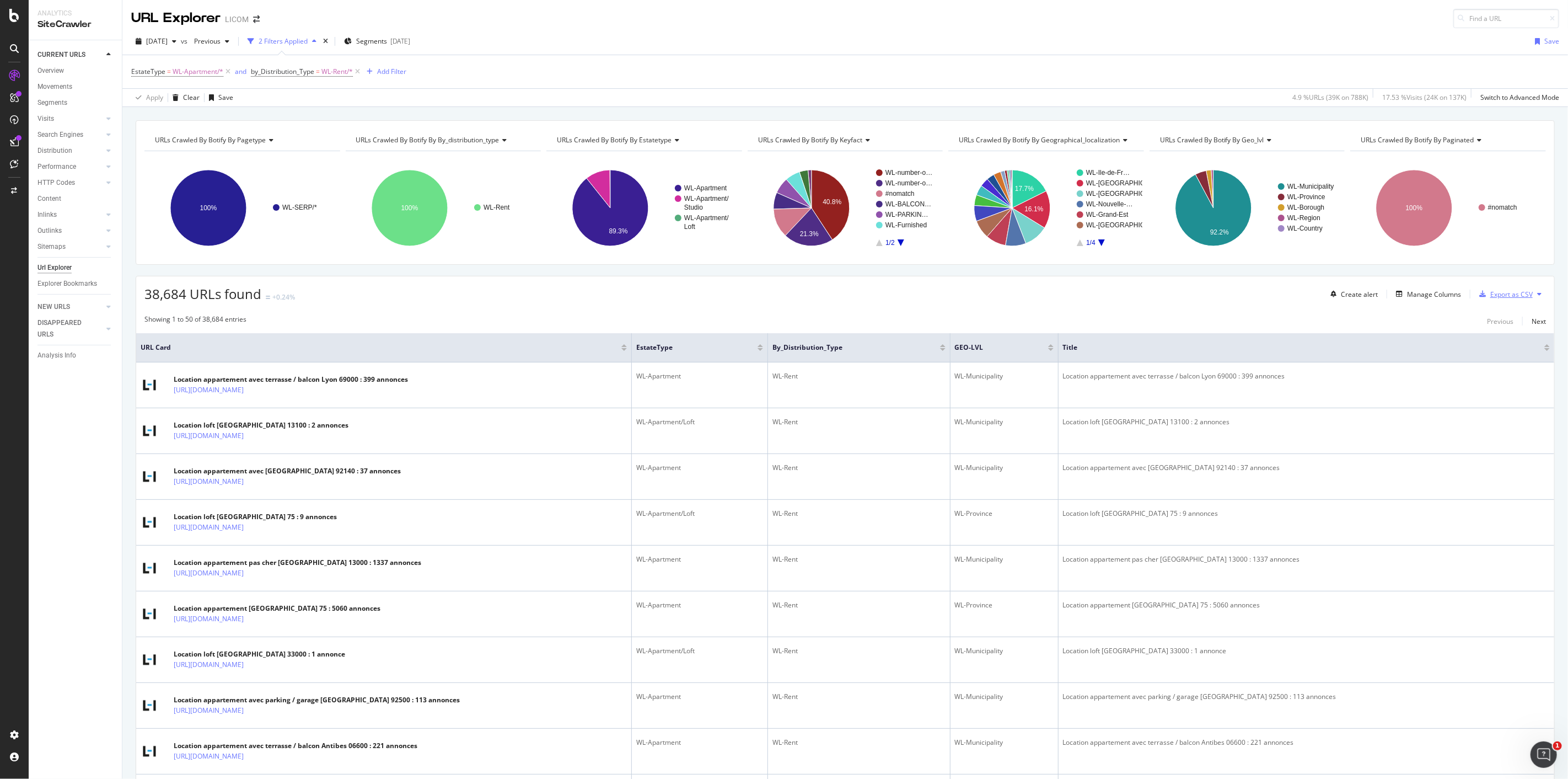
click at [1507, 295] on div "Export as CSV" at bounding box center [1511, 294] width 42 height 9
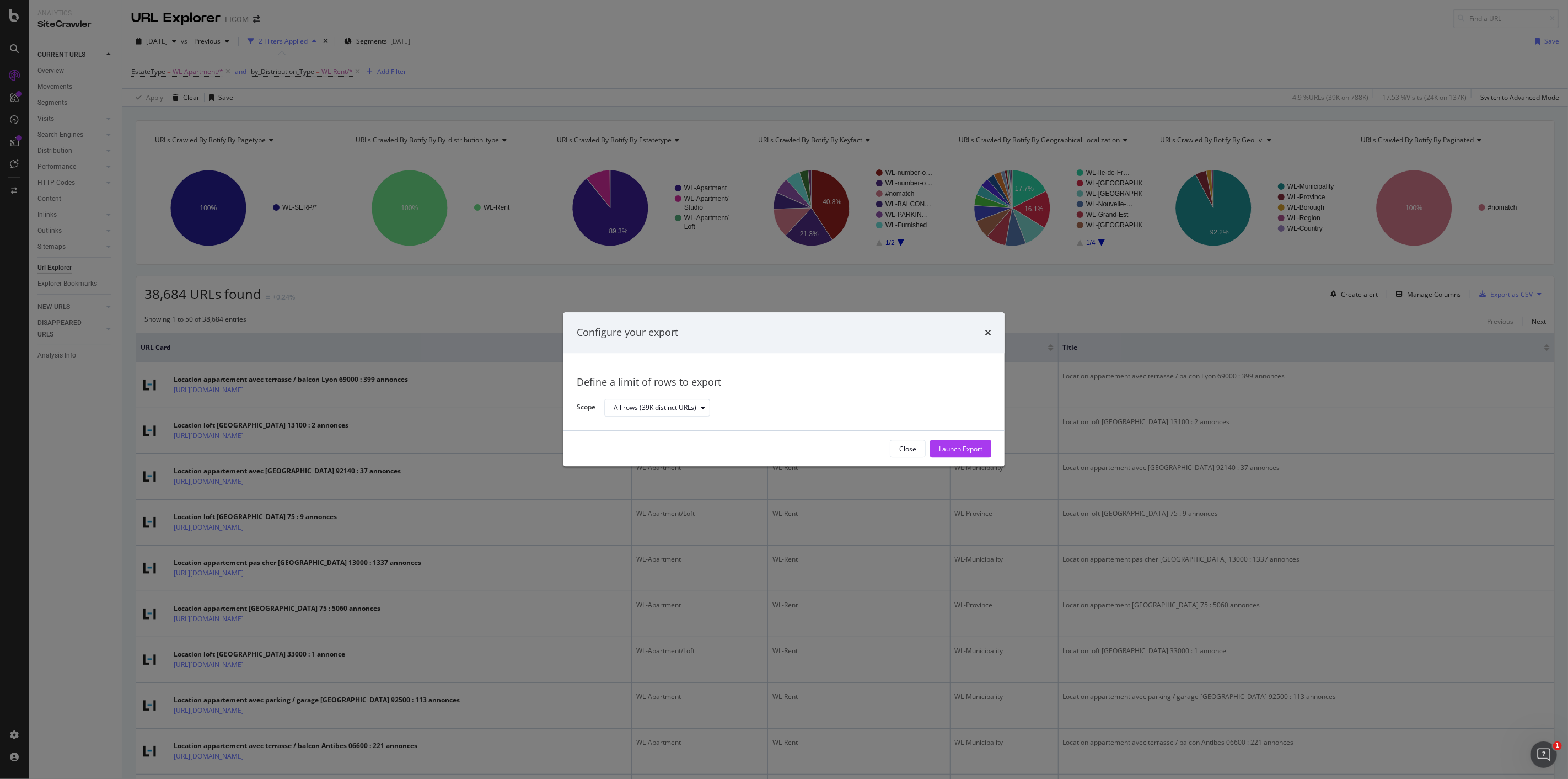
click at [782, 94] on div "Configure your export Define a limit of rows to export Scope All rows (39K dist…" at bounding box center [784, 389] width 1568 height 779
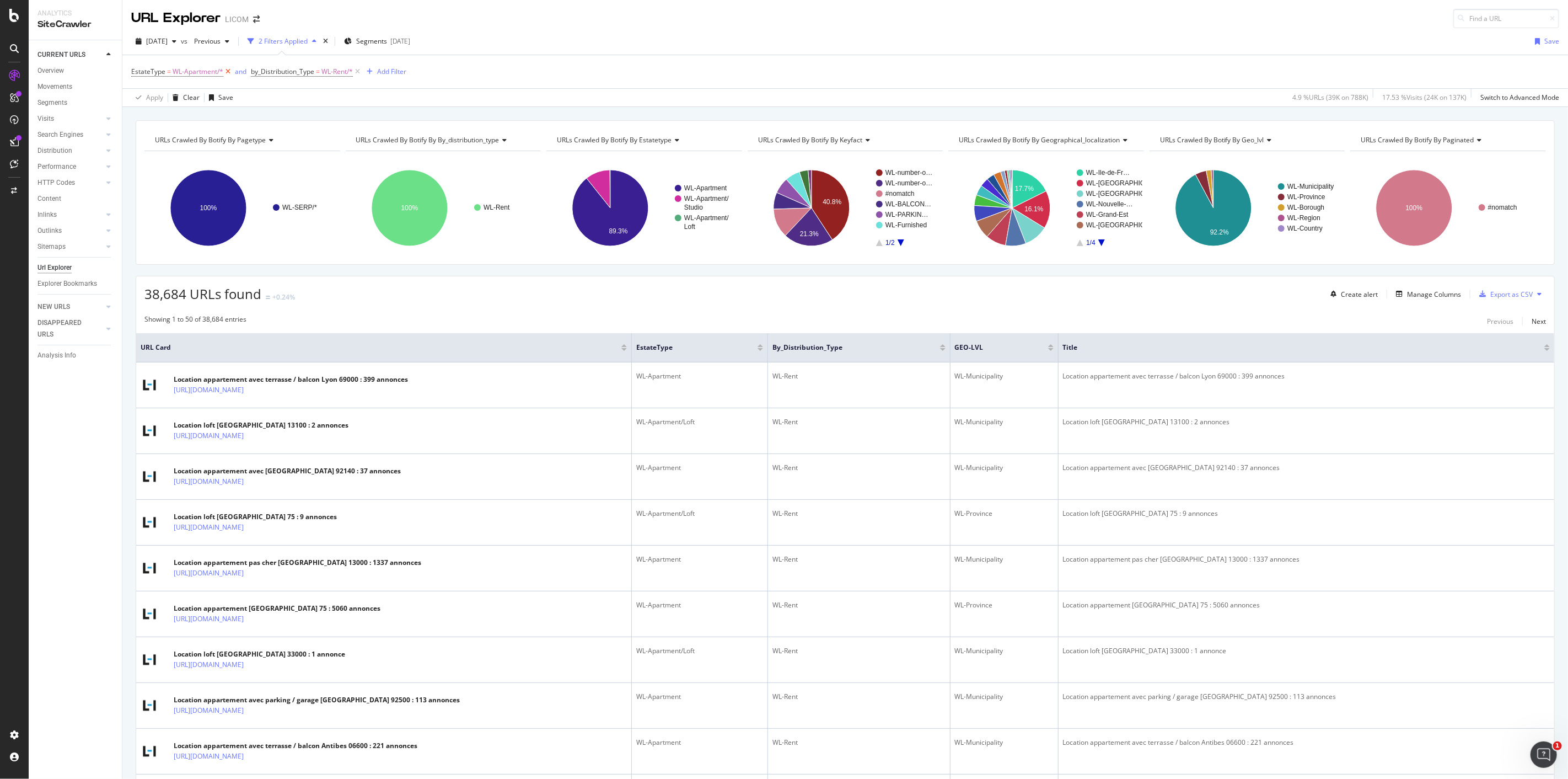
click at [228, 74] on icon at bounding box center [228, 72] width 9 height 11
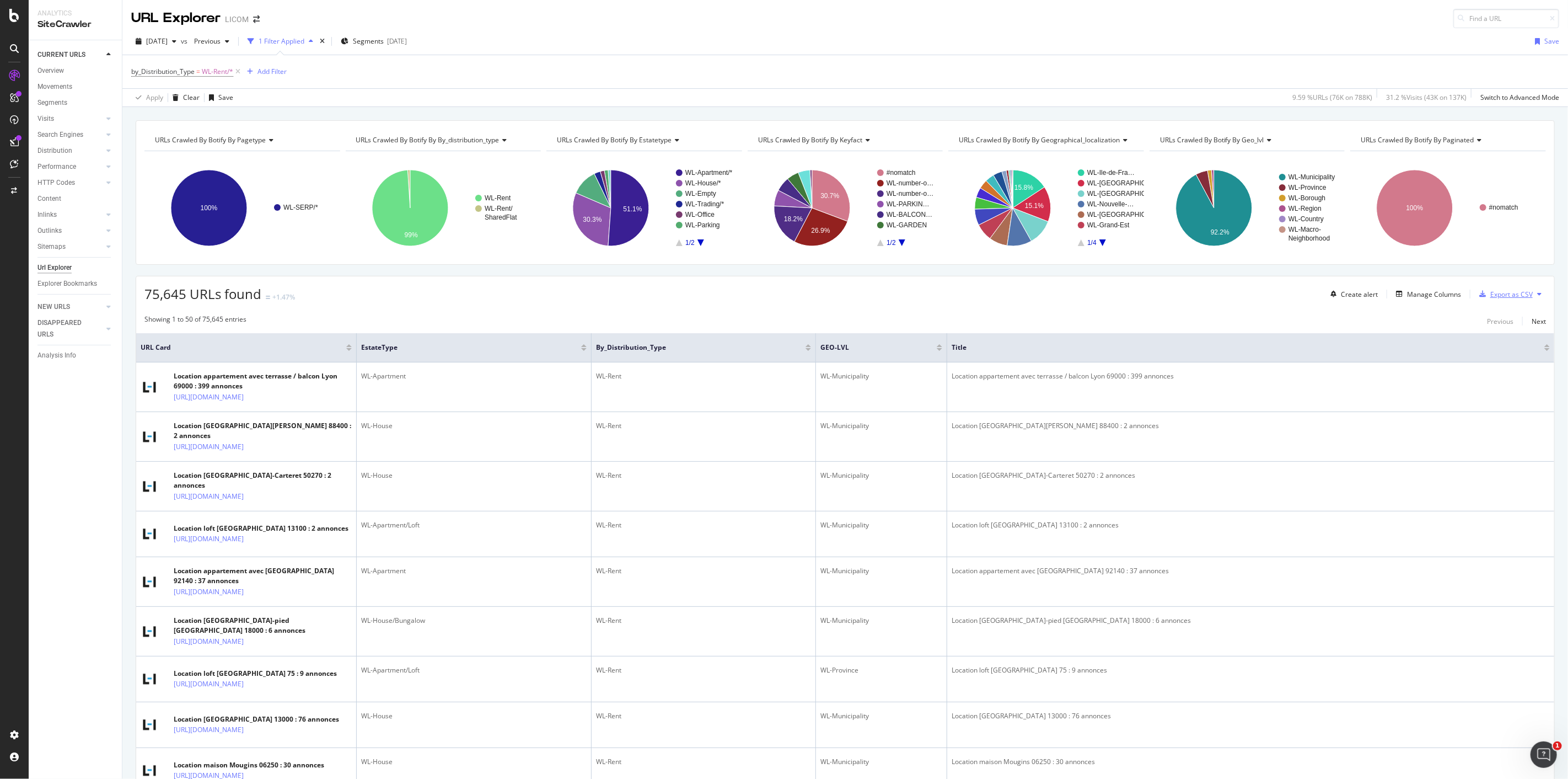
click at [1490, 299] on div "Export as CSV" at bounding box center [1511, 294] width 42 height 9
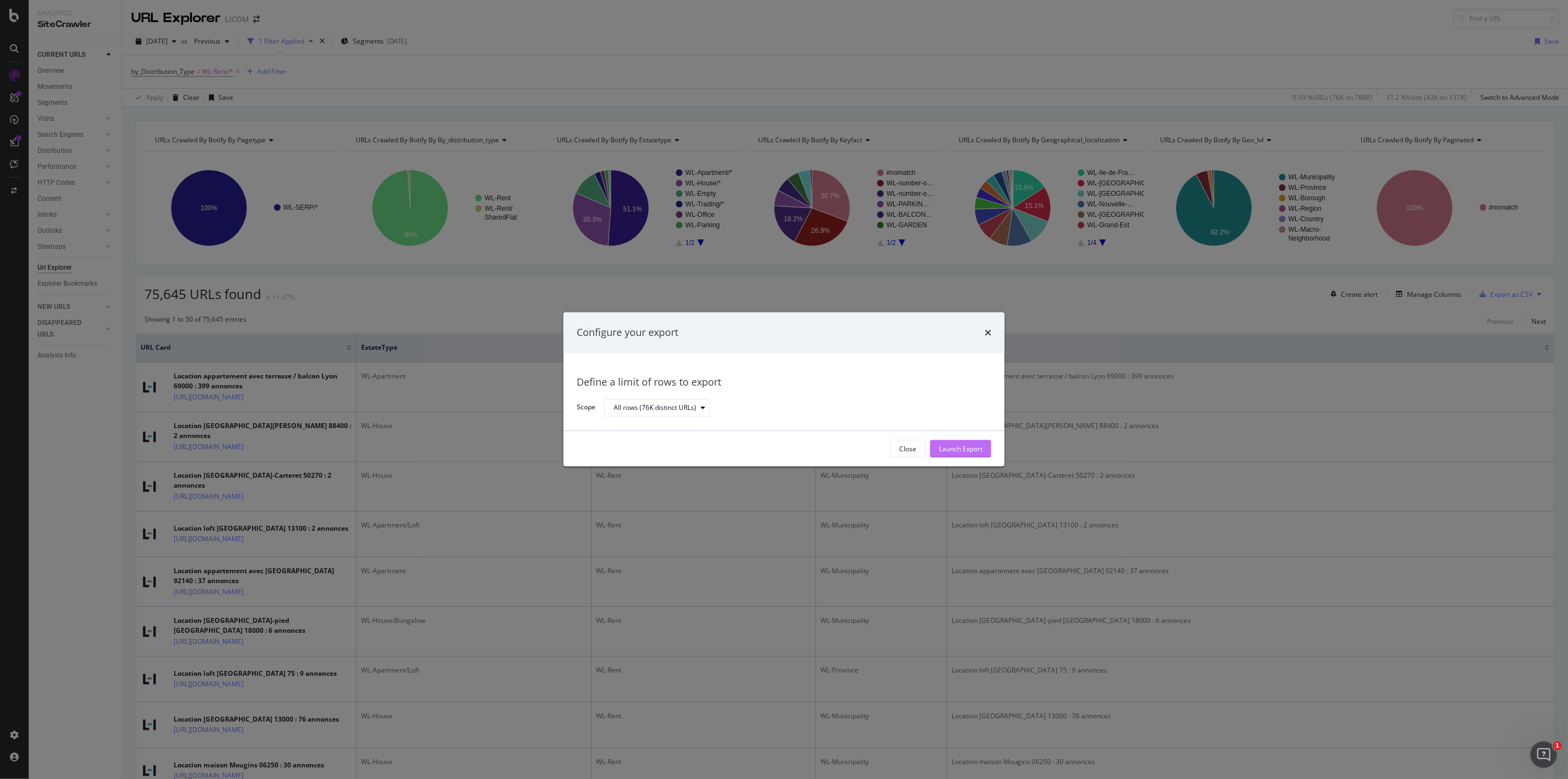
click at [949, 449] on div "Launch Export" at bounding box center [961, 449] width 44 height 9
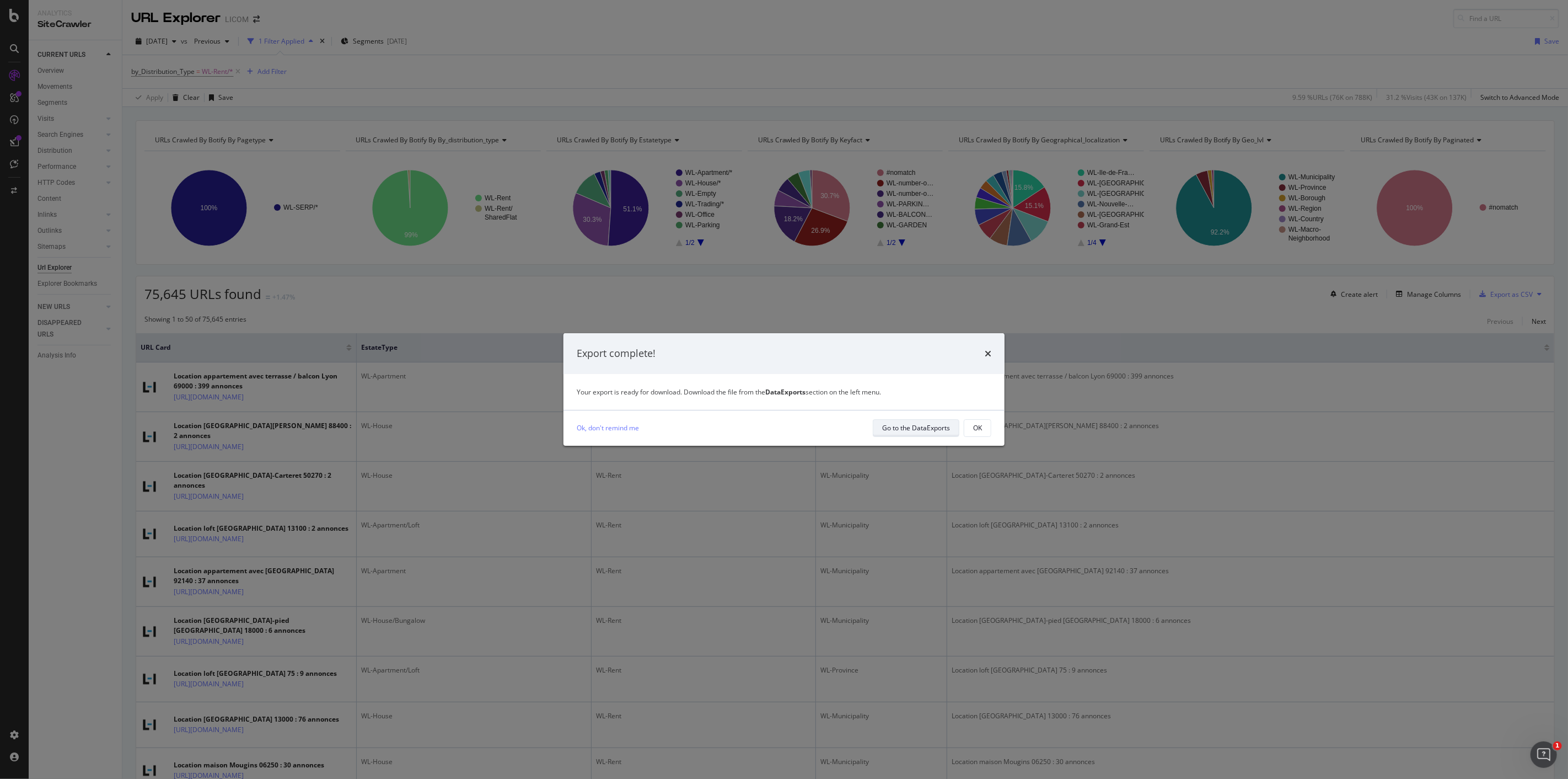
click at [927, 425] on div "Go to the DataExports" at bounding box center [916, 428] width 68 height 9
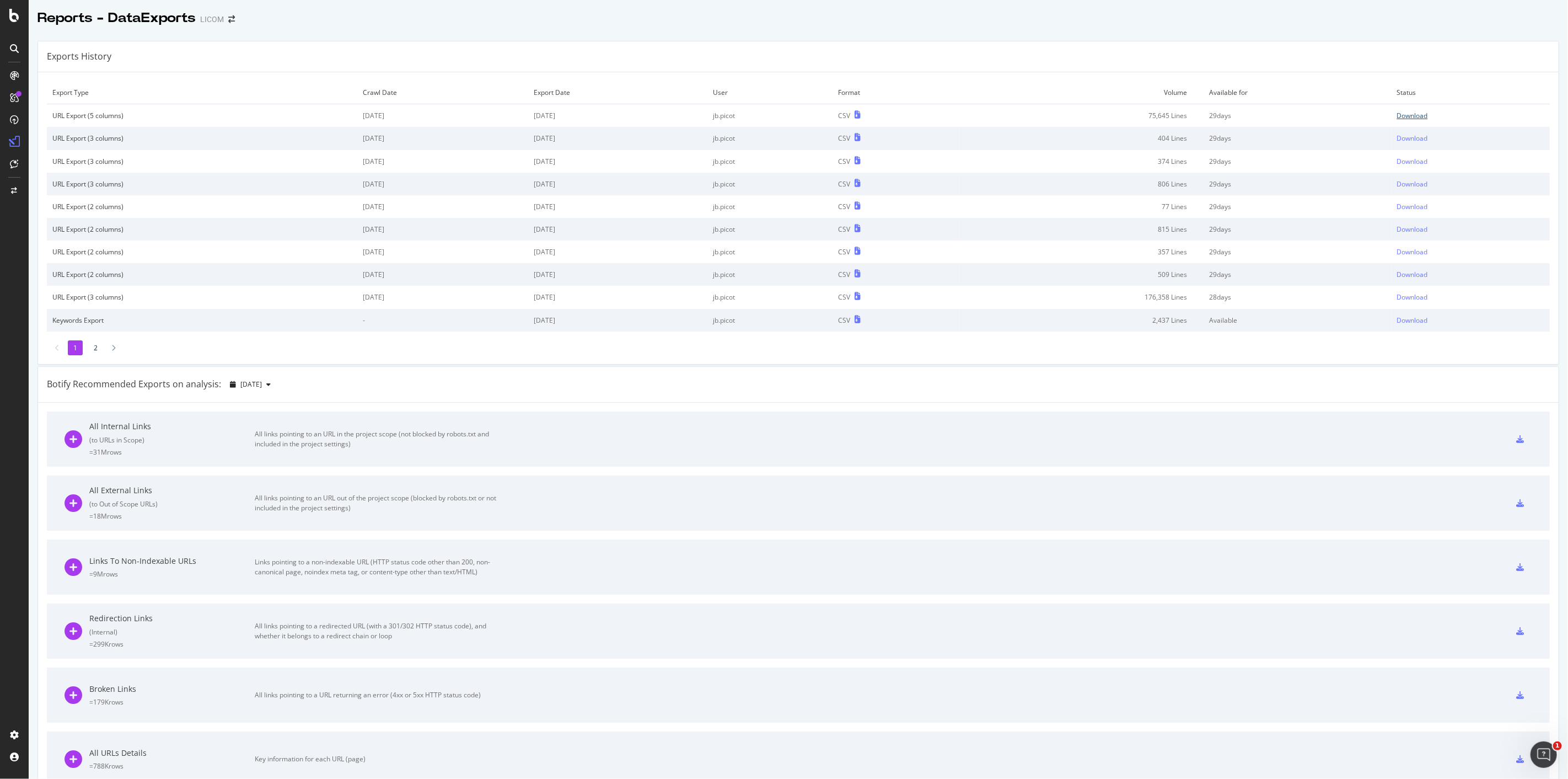
click at [1415, 111] on div "Download" at bounding box center [1412, 115] width 31 height 9
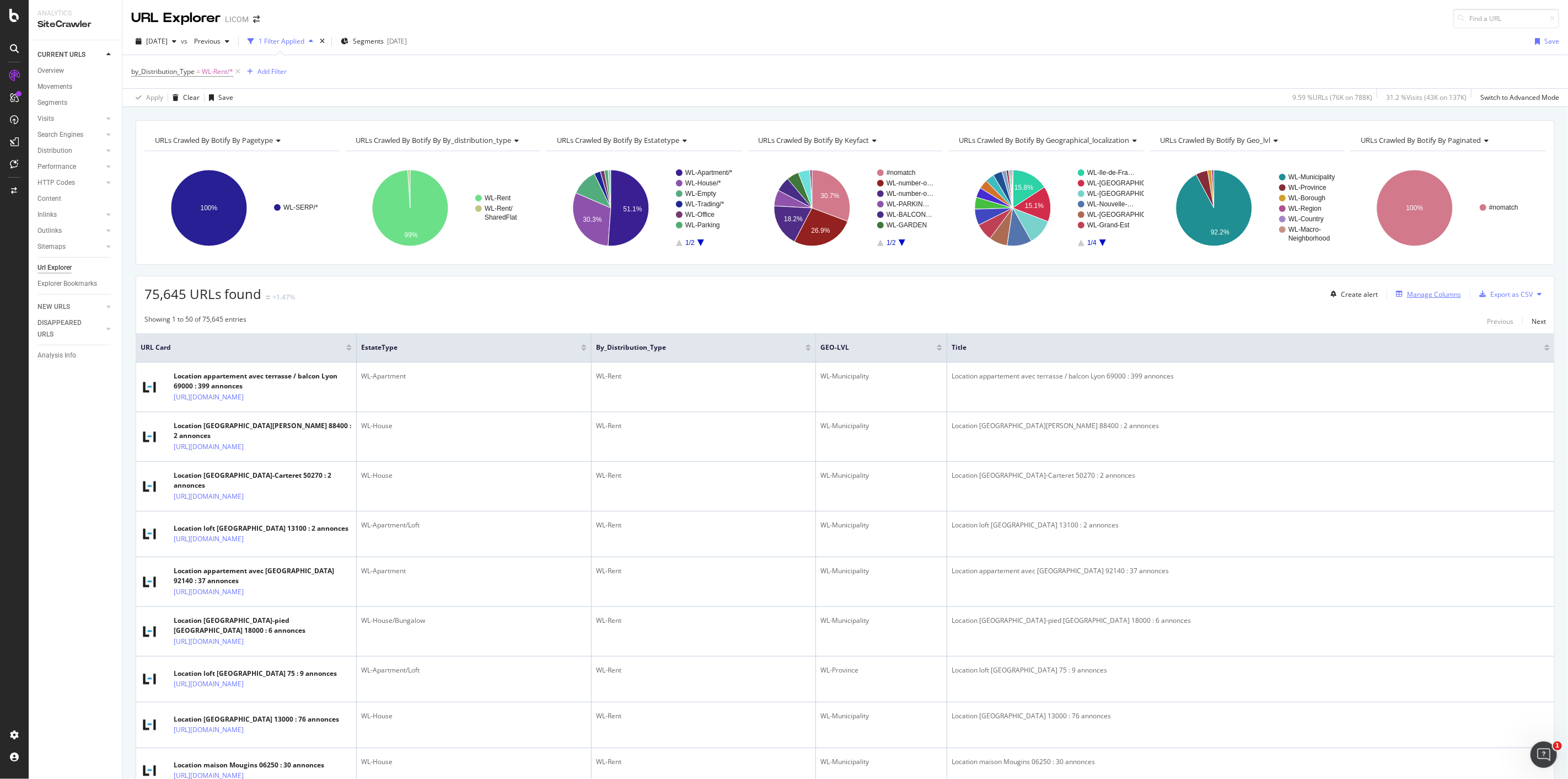
click at [1414, 295] on div "Manage Columns" at bounding box center [1434, 294] width 54 height 9
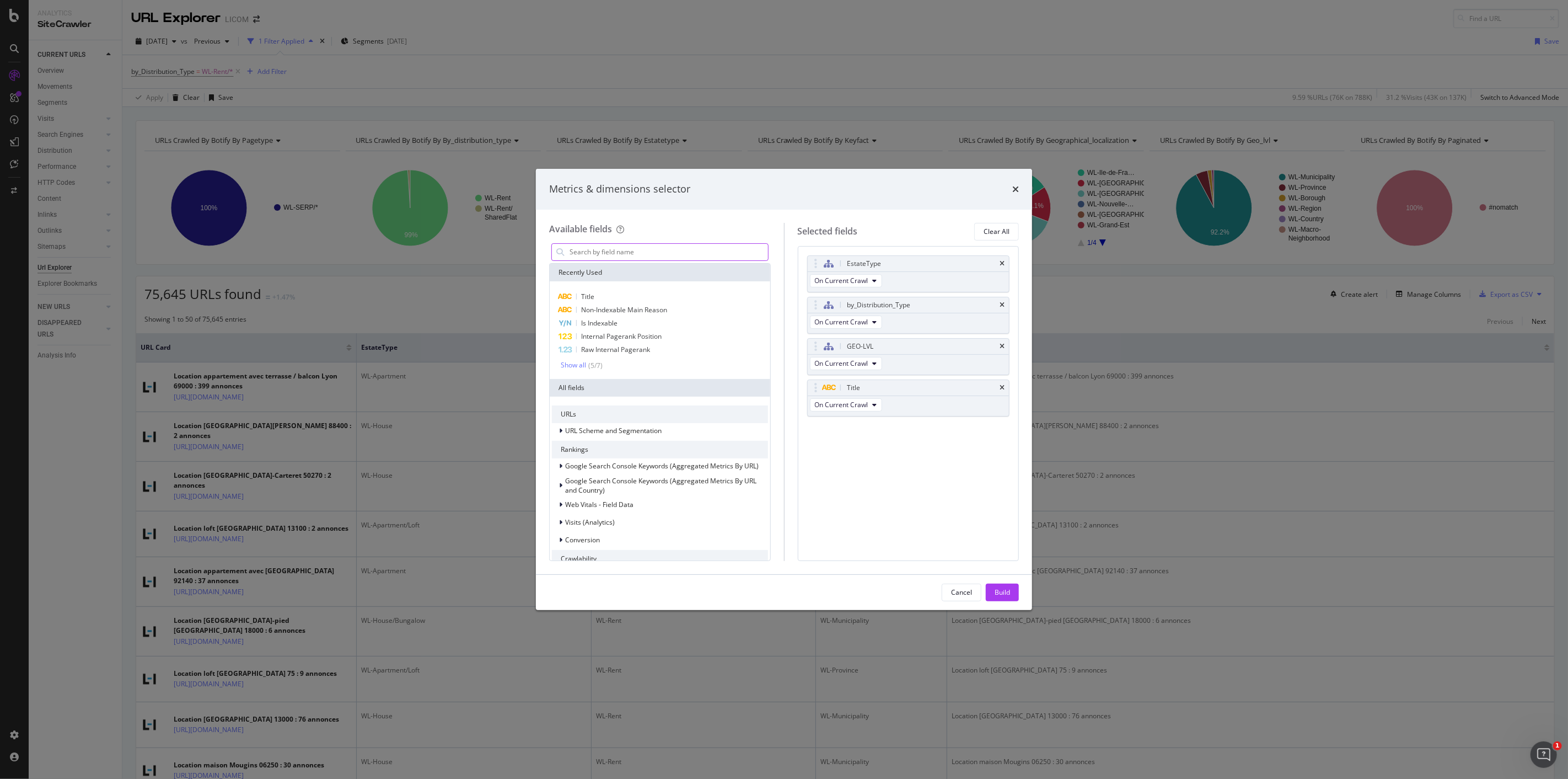
click at [645, 251] on input "modal" at bounding box center [669, 252] width 200 height 16
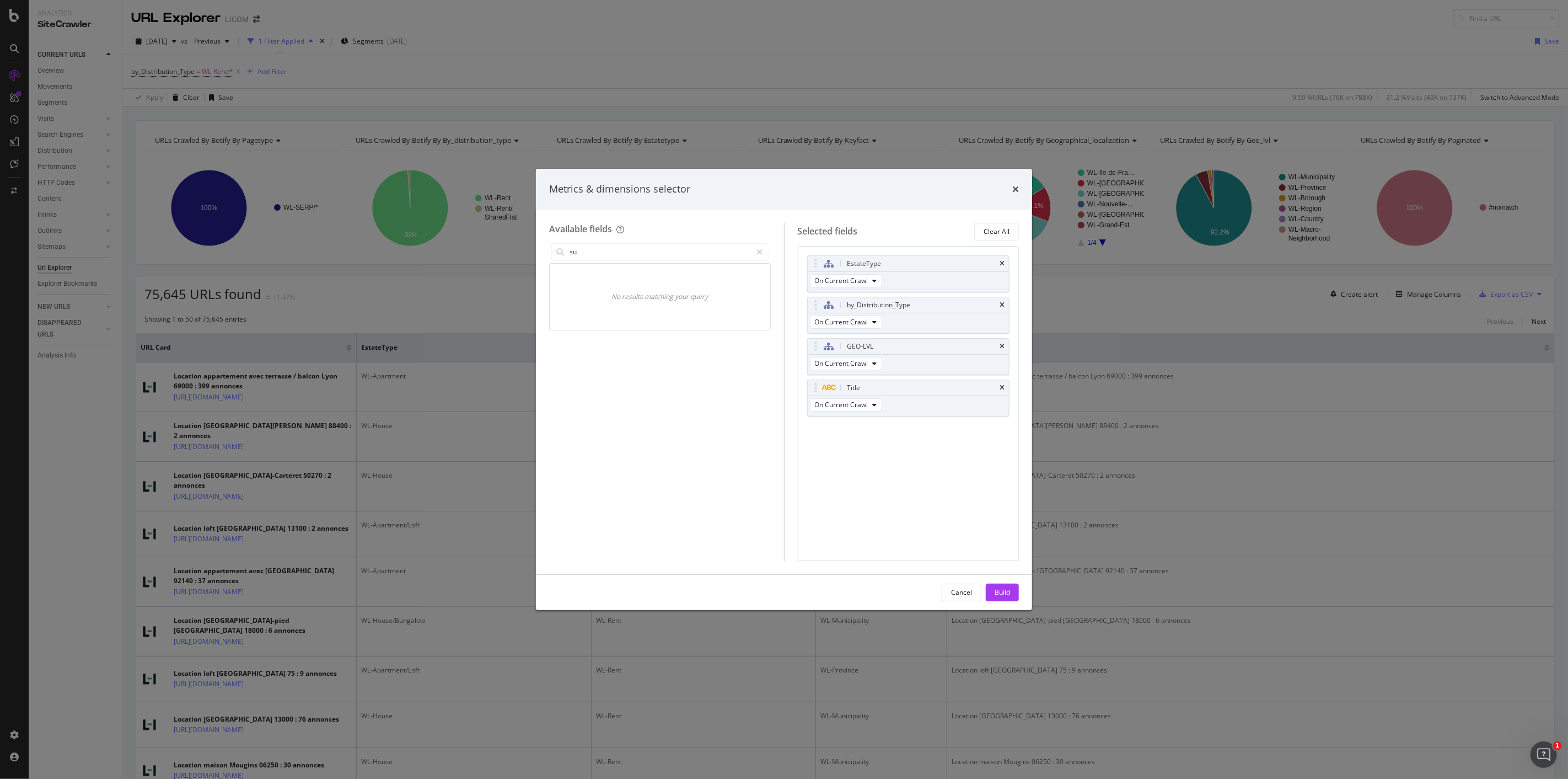
type input "s"
type input "estate"
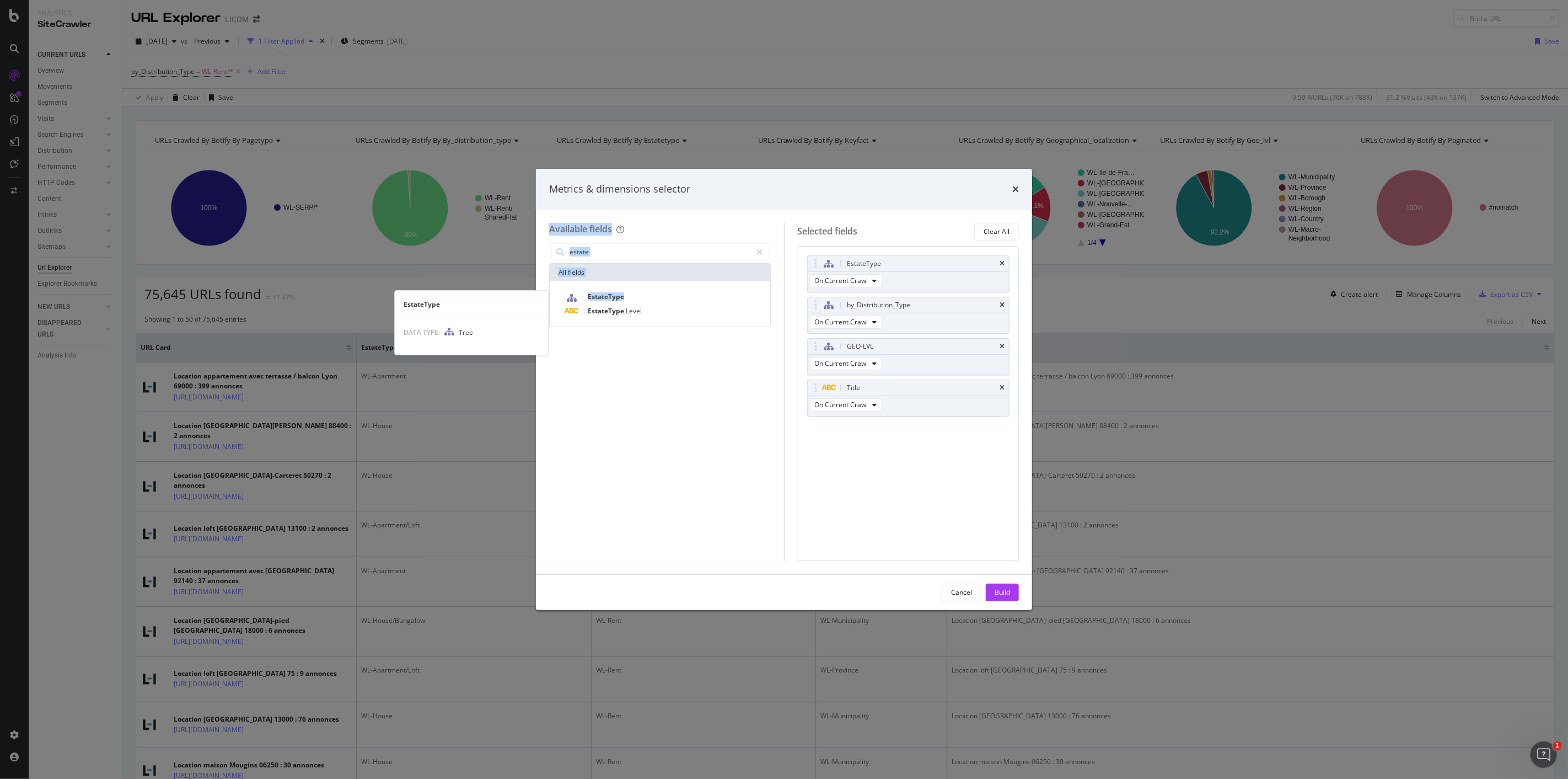
drag, startPoint x: 728, startPoint y: 185, endPoint x: 867, endPoint y: 177, distance: 139.2
click at [700, 297] on div "Metrics & dimensions selector Available fields estate All fields EstateType Est…" at bounding box center [784, 389] width 497 height 441
click at [1016, 190] on icon "times" at bounding box center [1016, 189] width 6 height 9
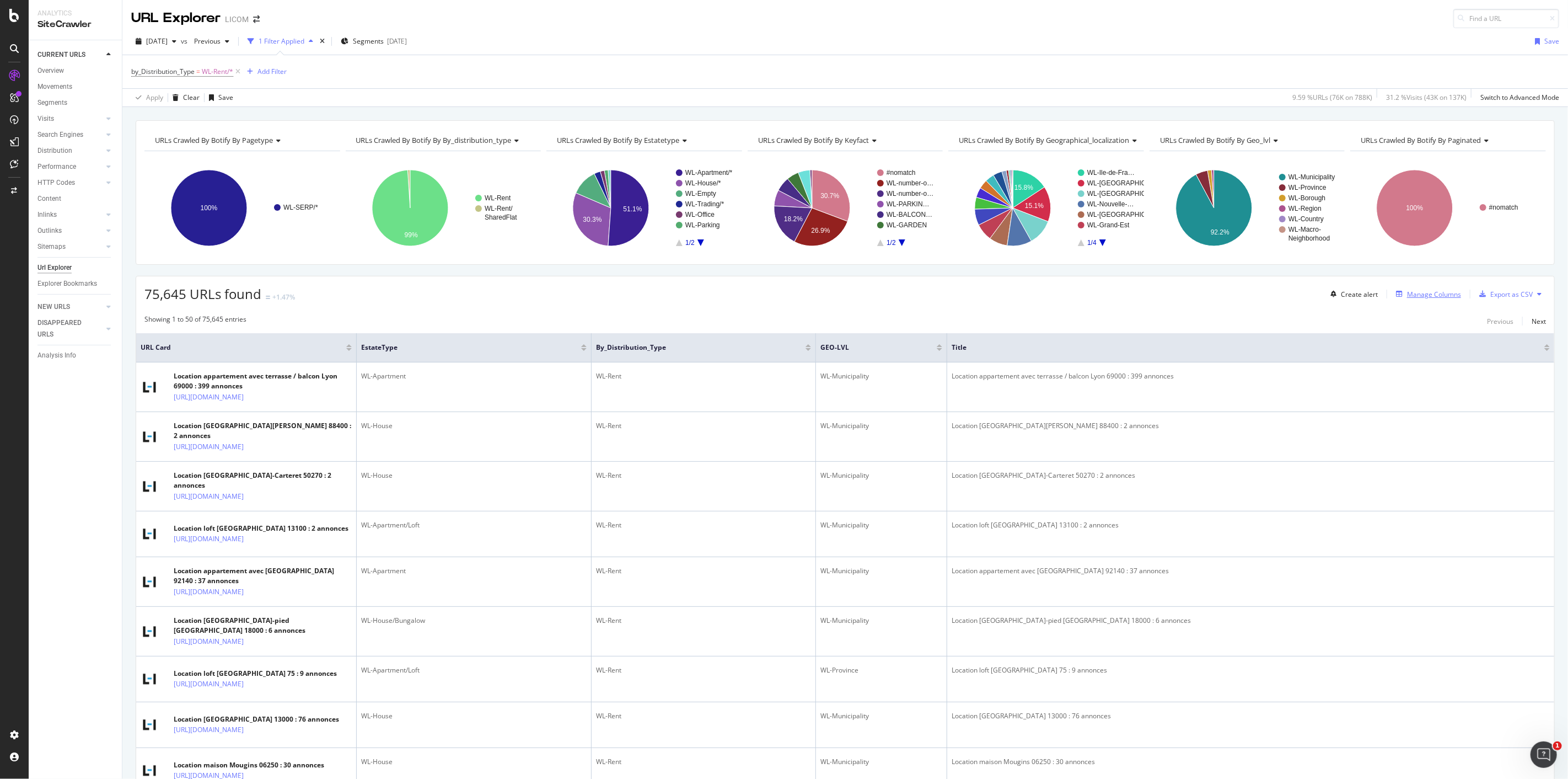
click at [1430, 299] on div "Manage Columns" at bounding box center [1434, 294] width 54 height 9
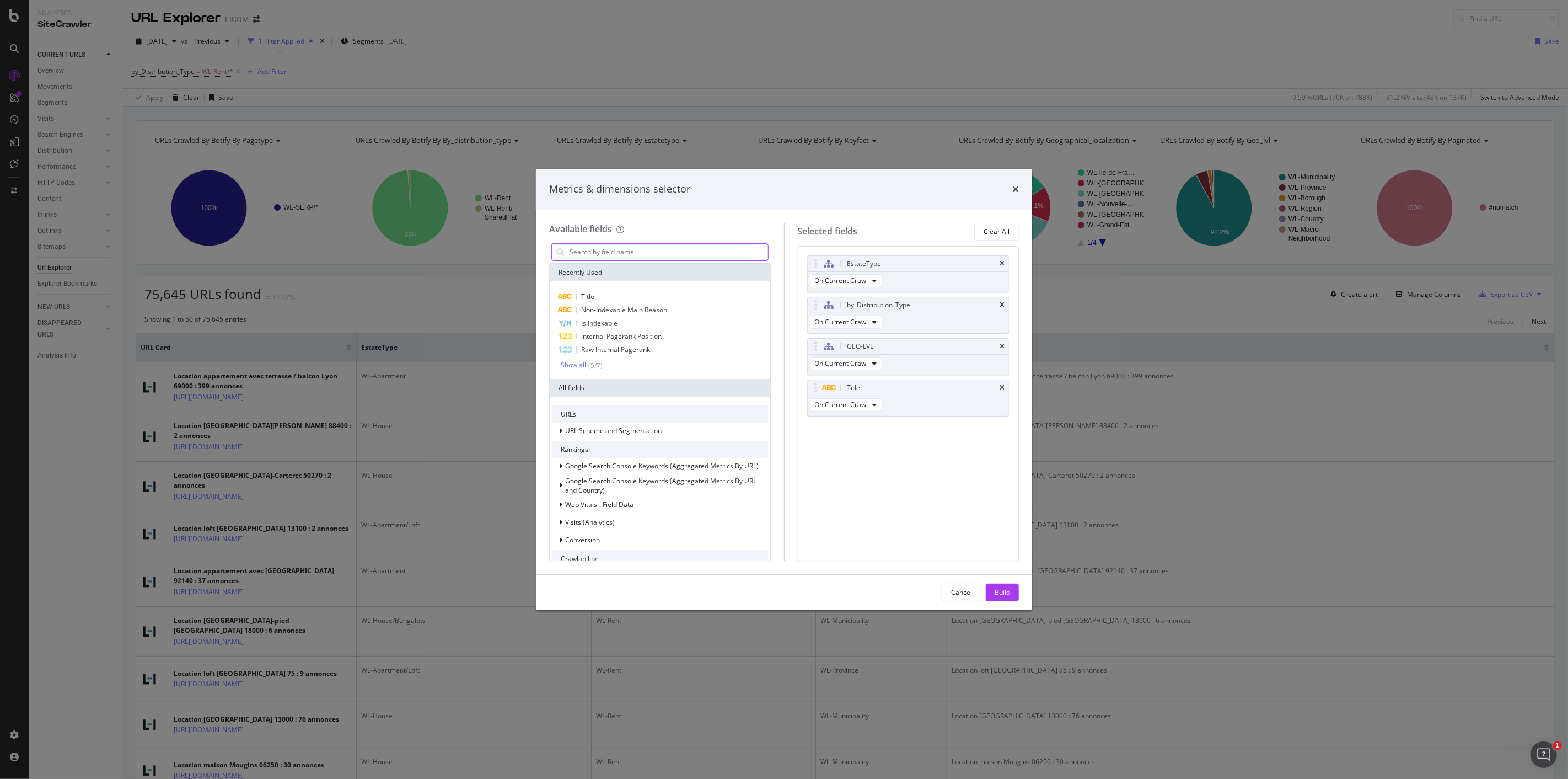
click at [679, 246] on input "modal" at bounding box center [669, 252] width 200 height 16
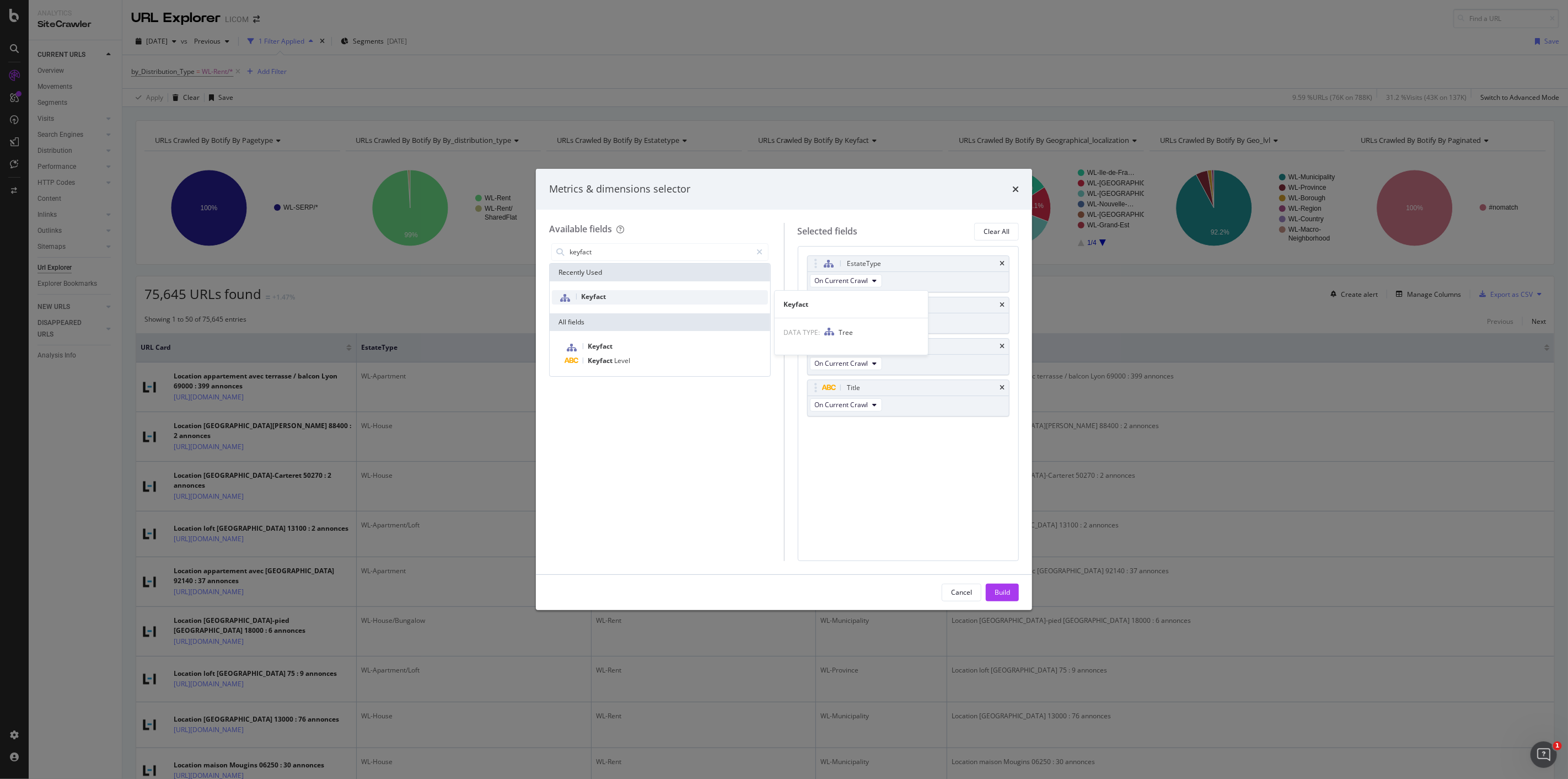
type input "keyfact"
click at [620, 294] on div "Keyfact" at bounding box center [660, 297] width 216 height 15
click at [1001, 595] on div "Build" at bounding box center [1003, 592] width 15 height 9
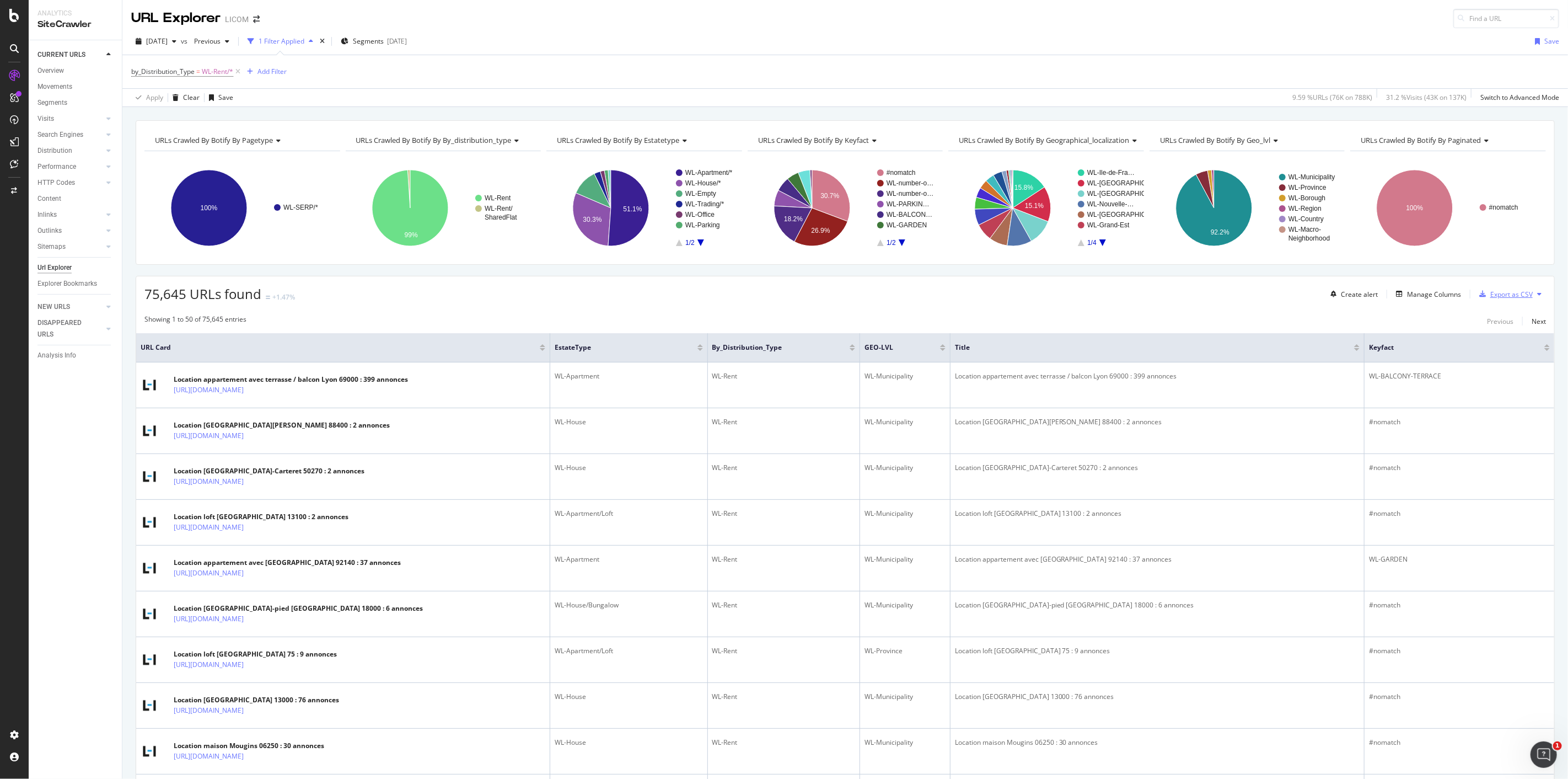
click at [1509, 299] on div "Export as CSV" at bounding box center [1511, 294] width 42 height 9
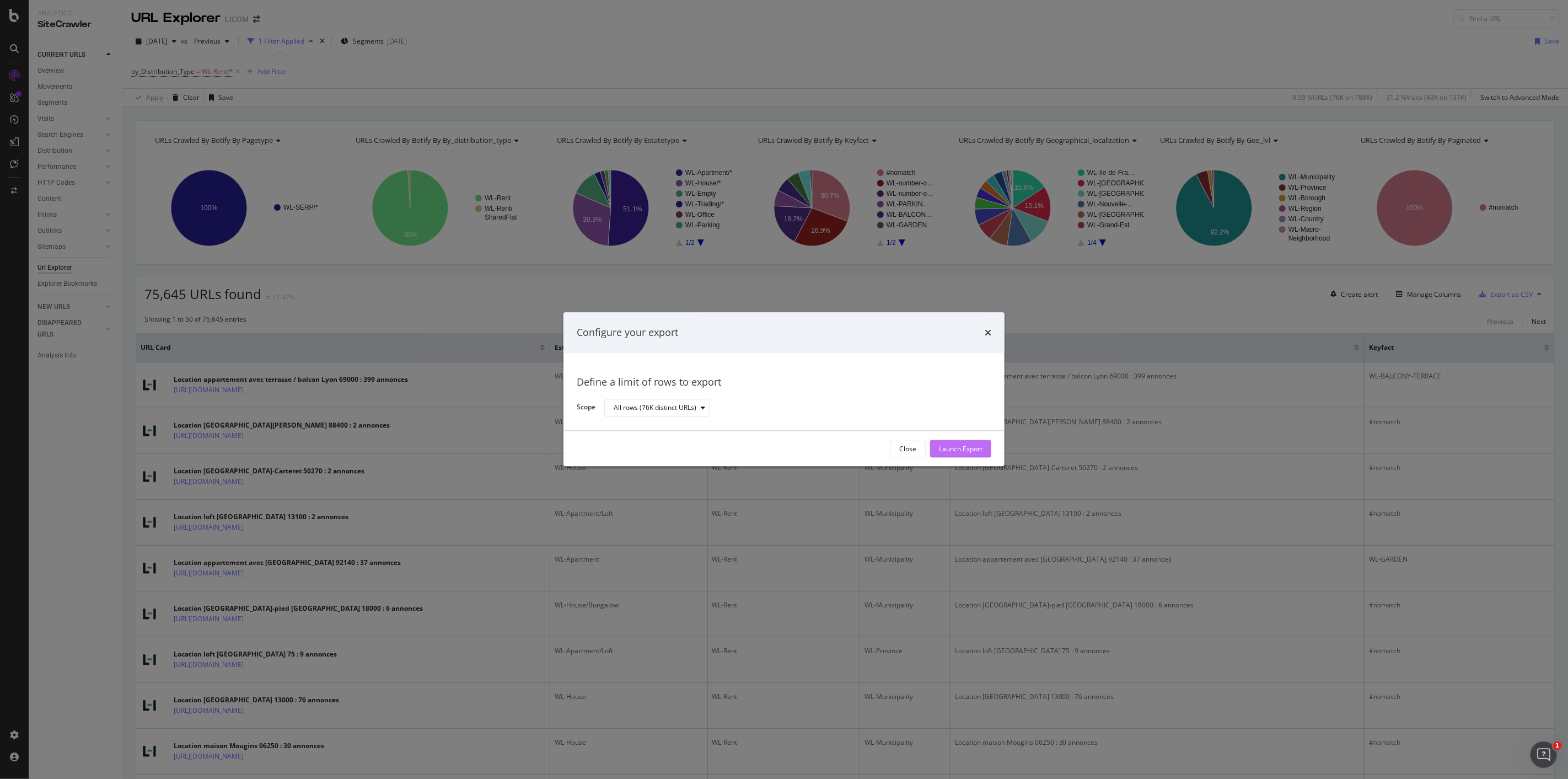
click at [961, 446] on div "Launch Export" at bounding box center [961, 449] width 44 height 9
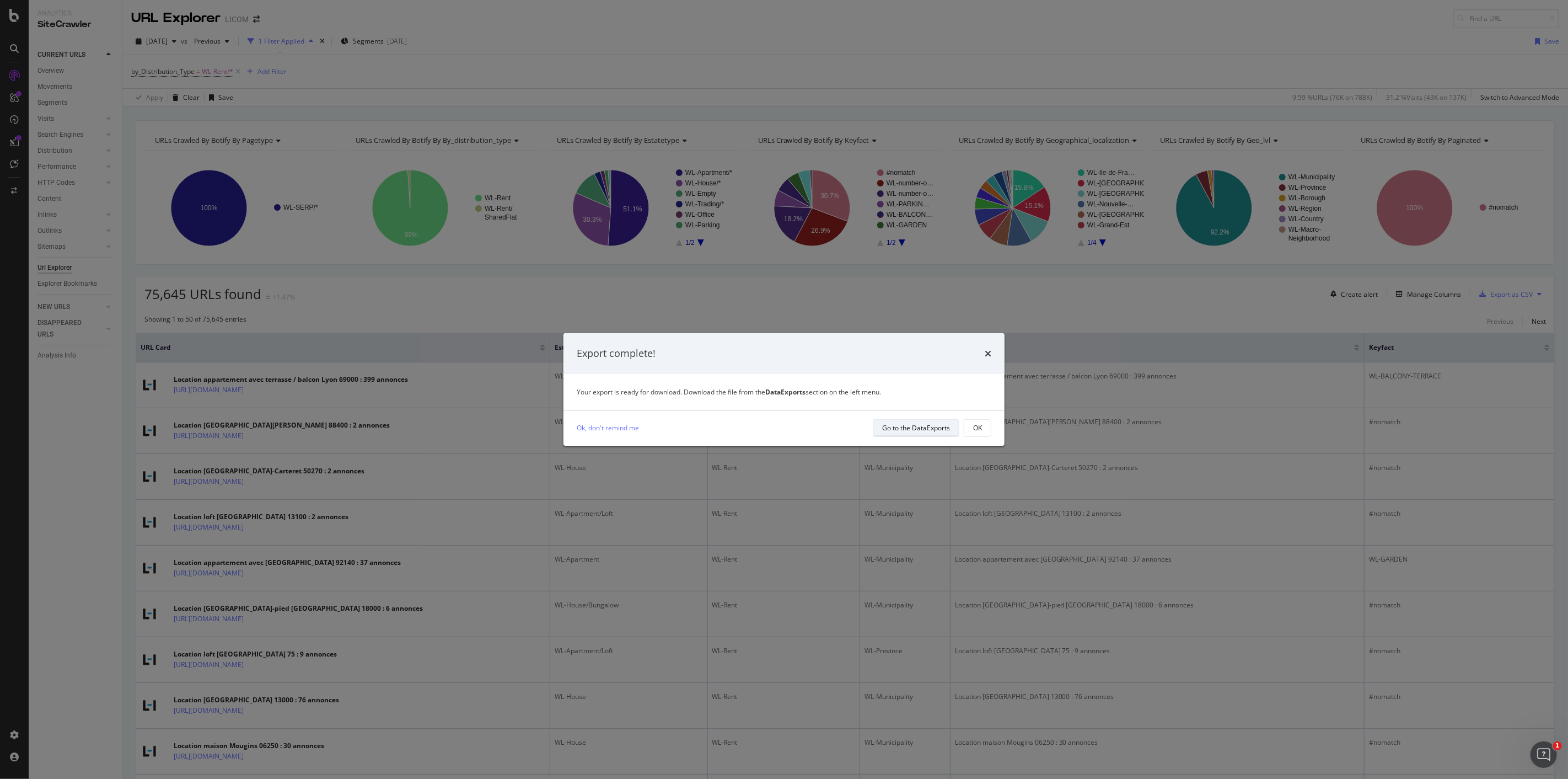
click at [910, 428] on div "Go to the DataExports" at bounding box center [916, 428] width 68 height 9
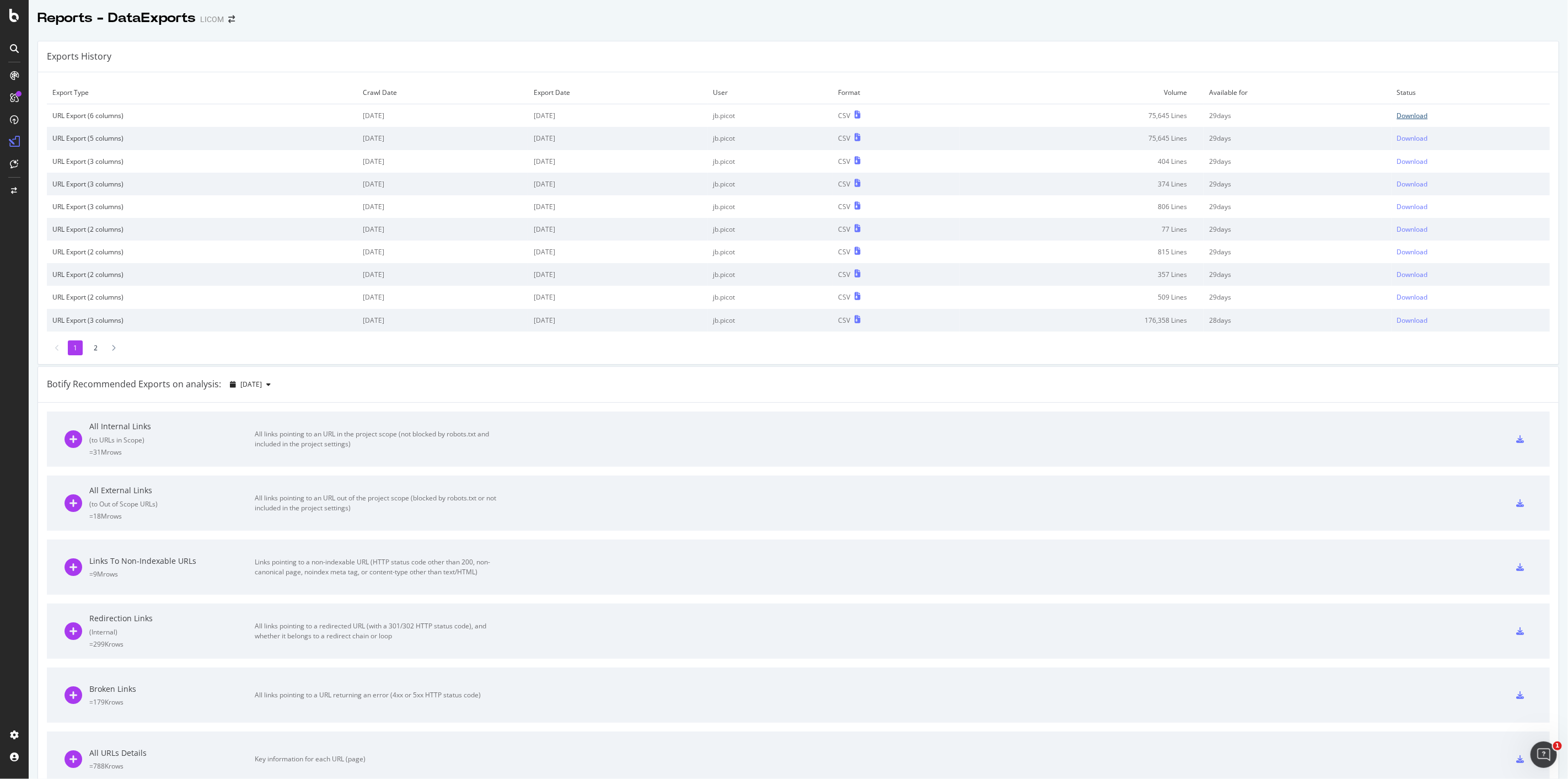
click at [1404, 116] on div "Download" at bounding box center [1412, 115] width 31 height 9
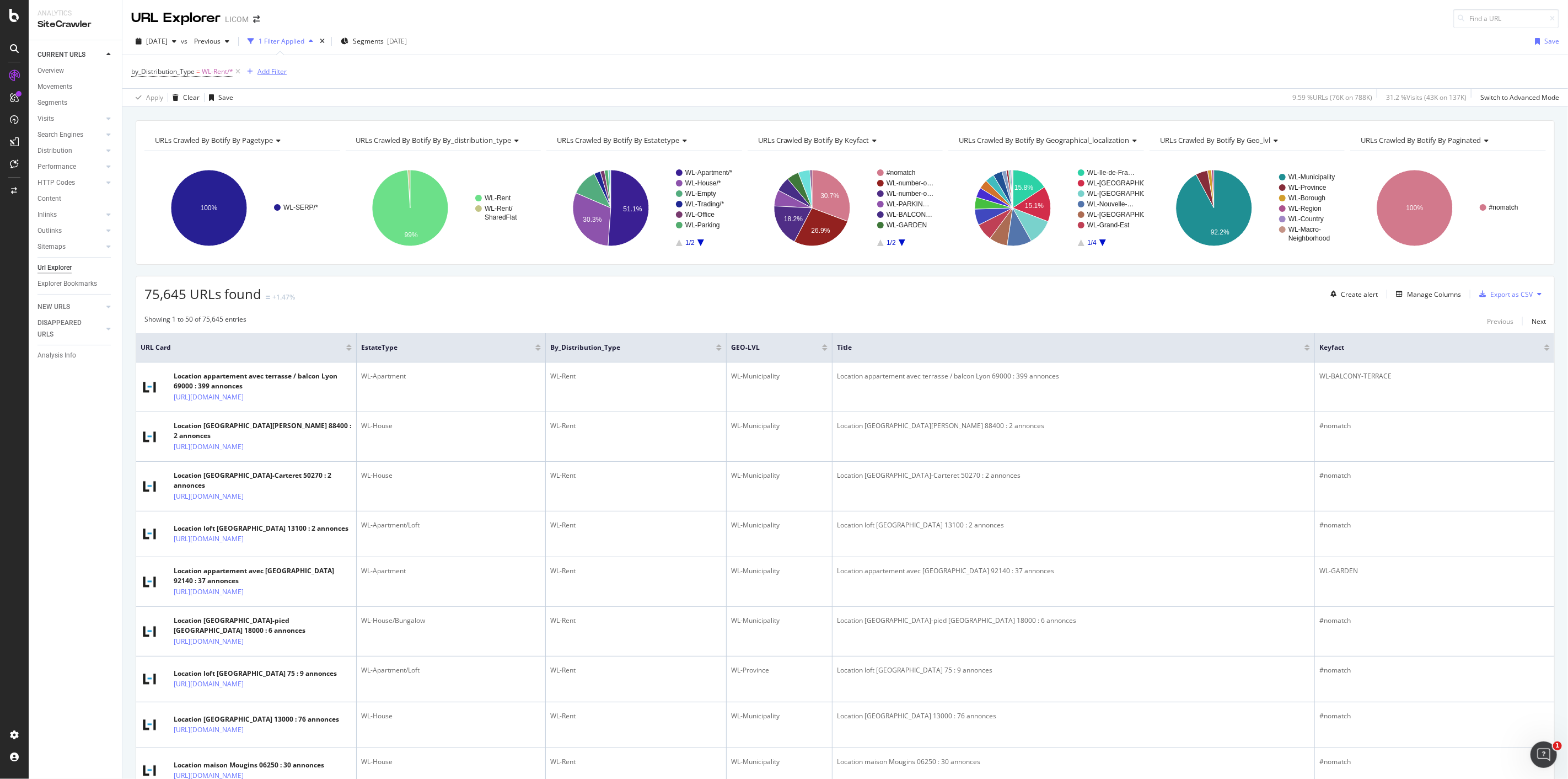
click at [280, 75] on div "Add Filter" at bounding box center [272, 71] width 29 height 9
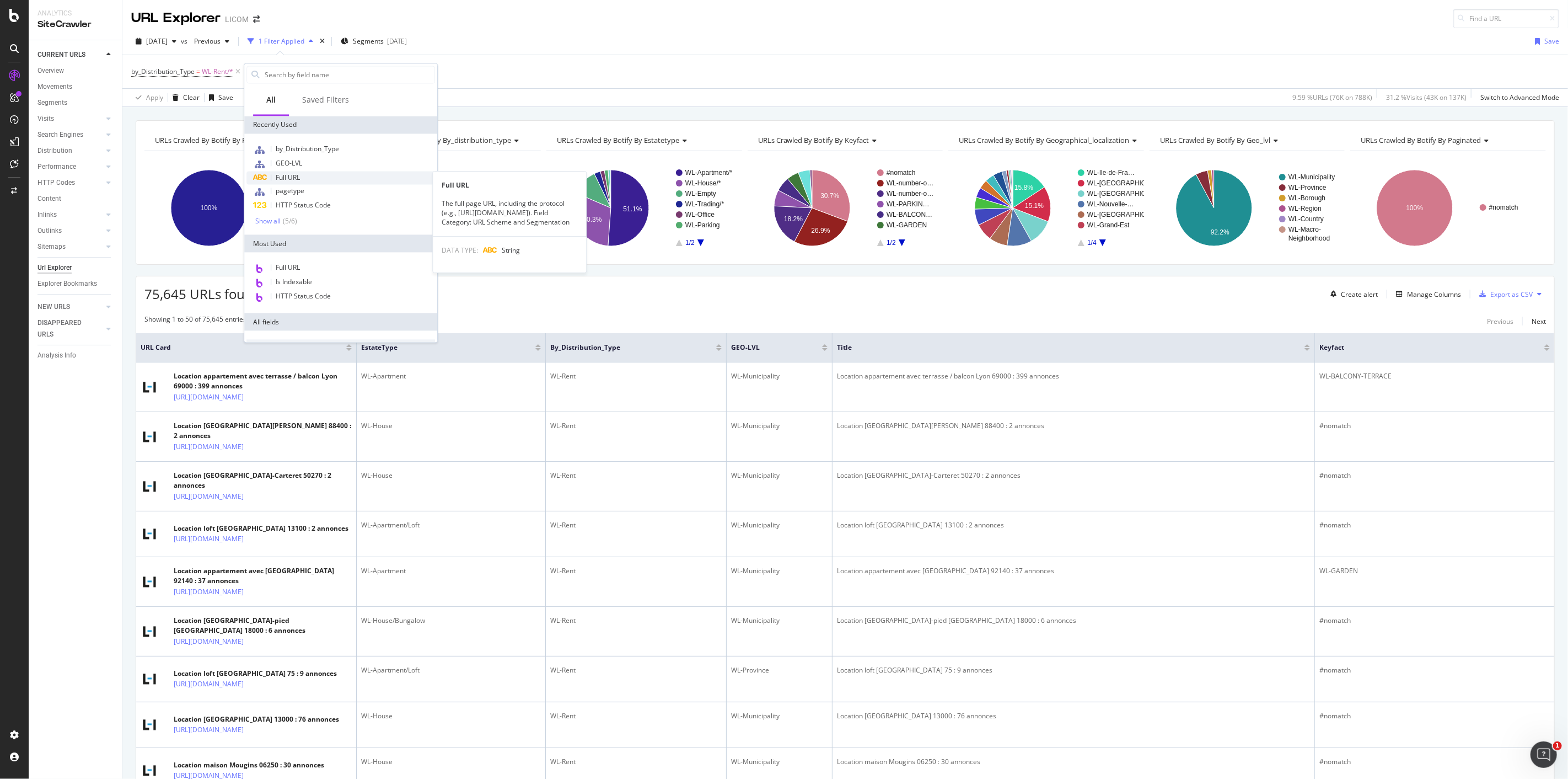
click at [318, 178] on div "Full URL" at bounding box center [341, 177] width 188 height 13
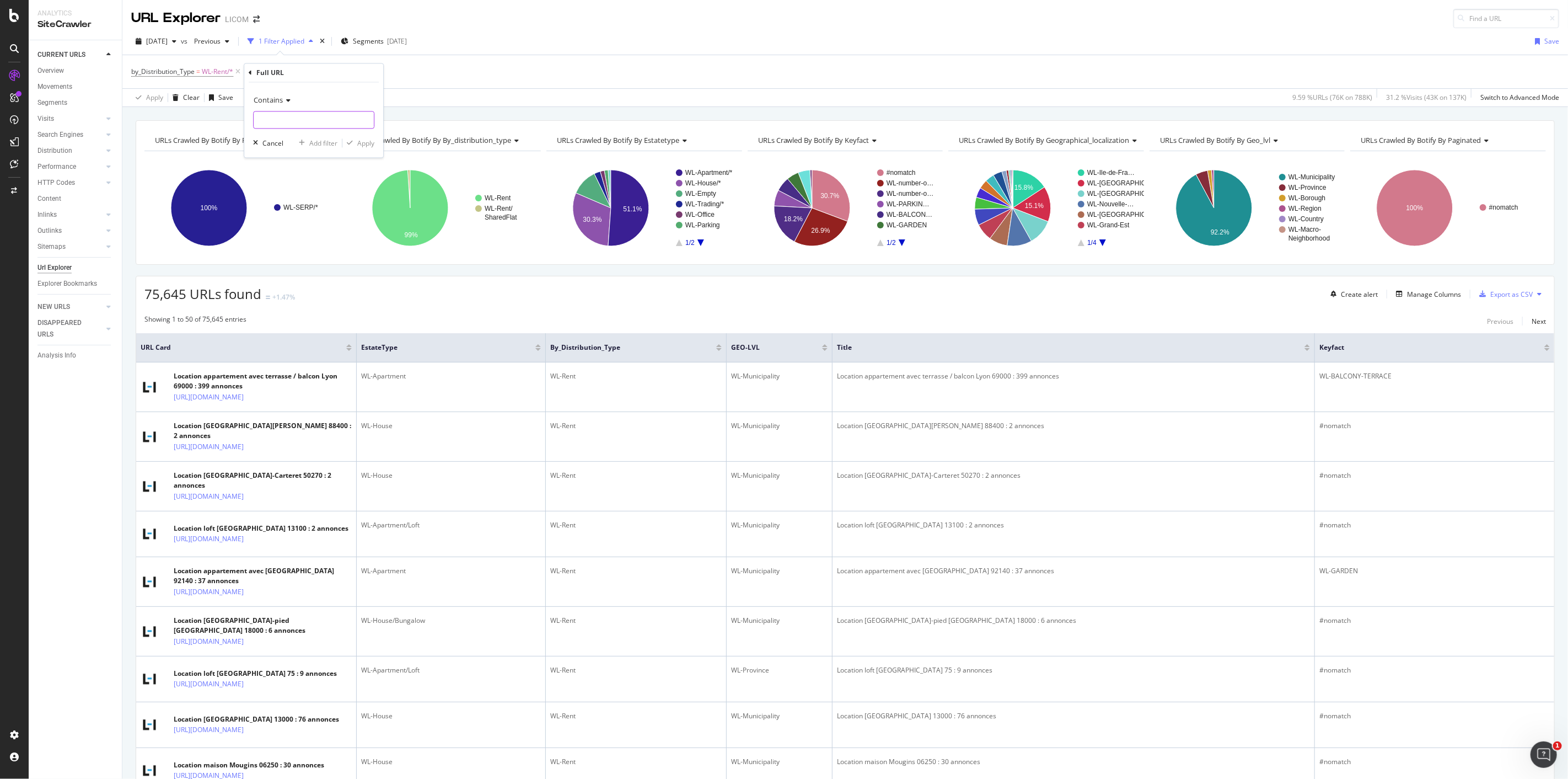
click at [304, 120] on input "text" at bounding box center [314, 120] width 120 height 18
type input "chalet"
click at [367, 140] on div "Apply" at bounding box center [366, 143] width 17 height 9
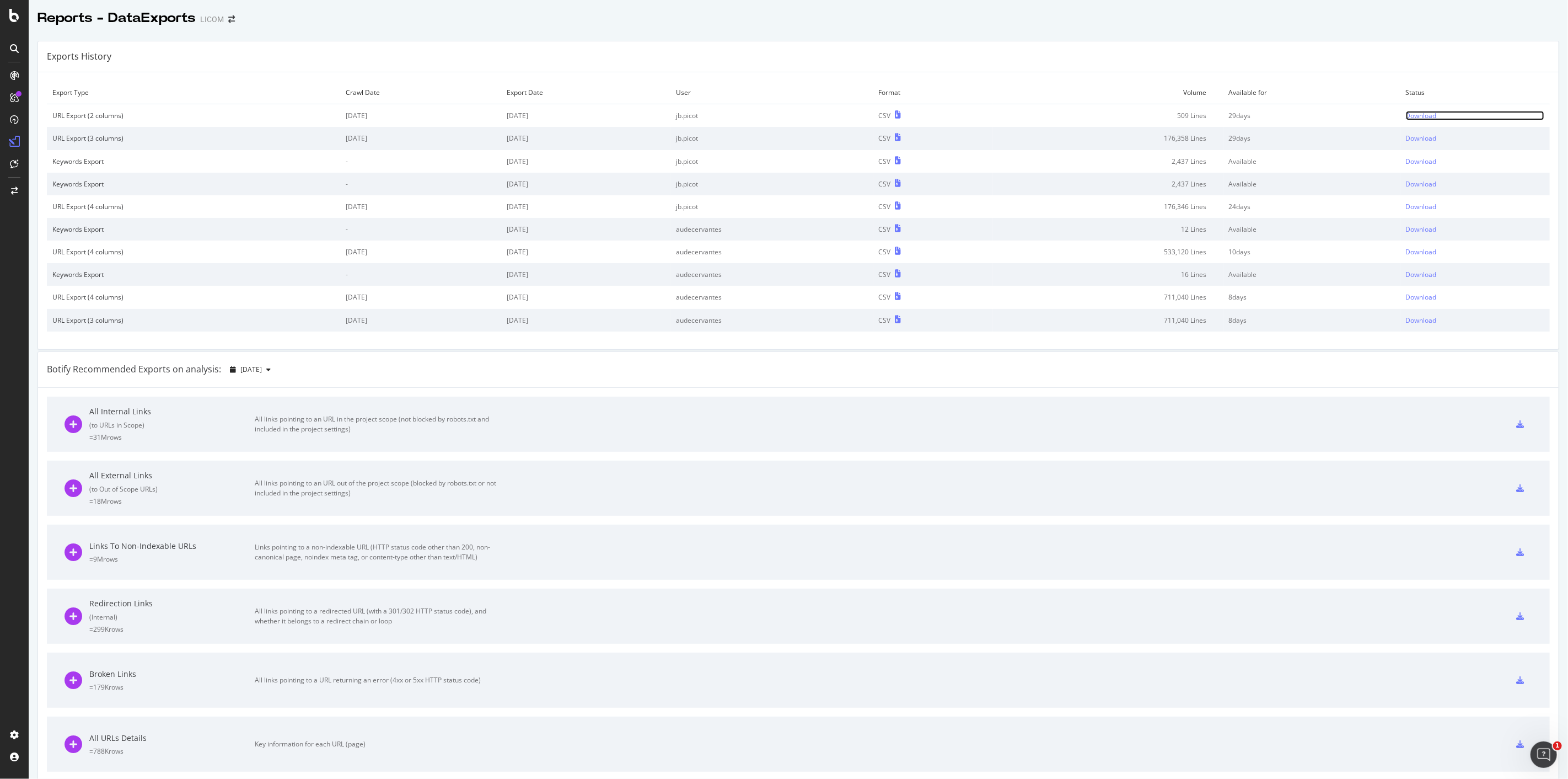
click at [1406, 113] on div "Download" at bounding box center [1421, 115] width 31 height 9
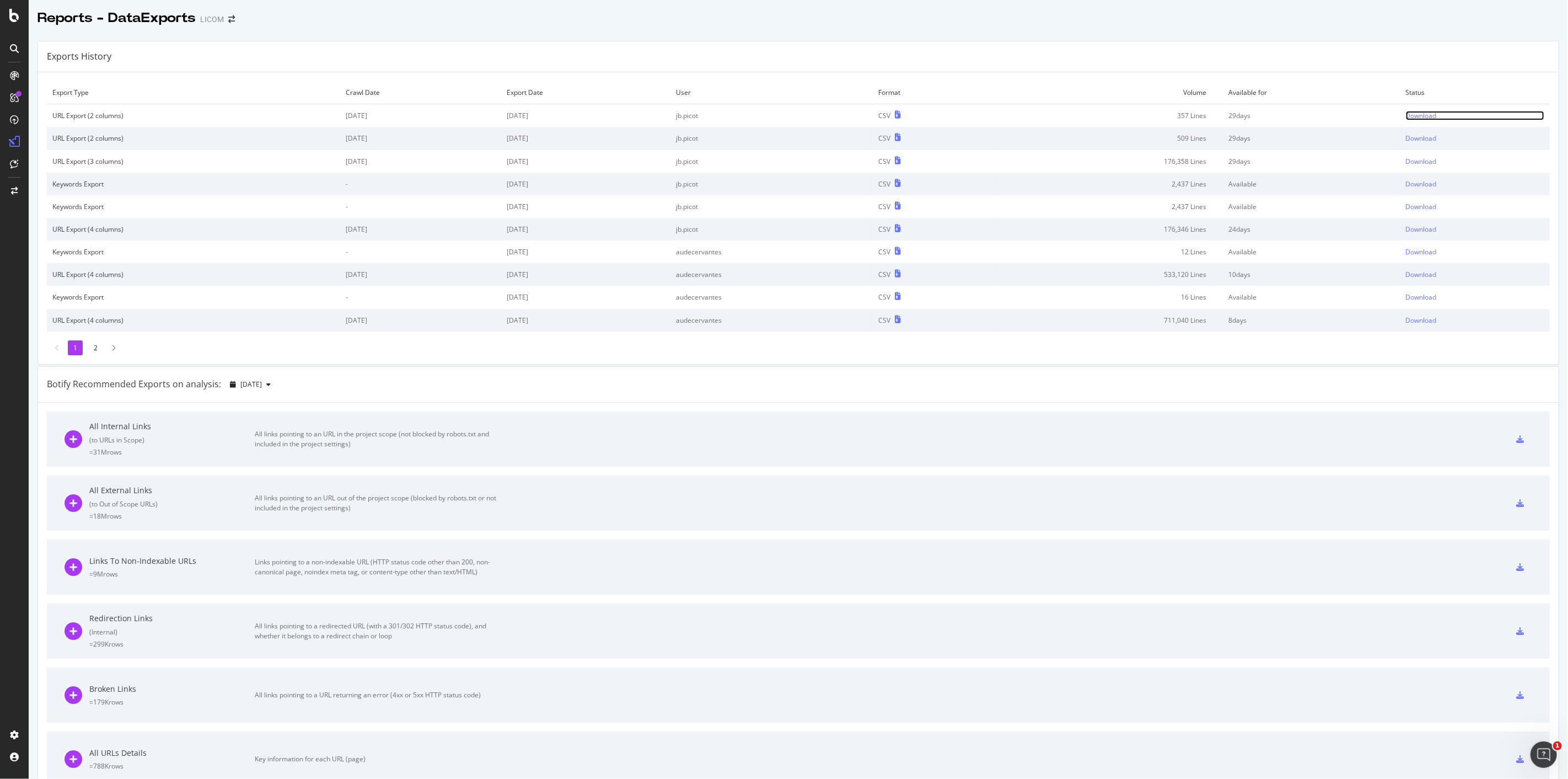
click at [1418, 111] on div "Download" at bounding box center [1421, 115] width 31 height 9
click at [1413, 116] on div "Download" at bounding box center [1421, 115] width 31 height 9
click at [1410, 118] on div "Download" at bounding box center [1421, 115] width 31 height 9
click at [1423, 114] on div "Download" at bounding box center [1421, 115] width 31 height 9
click at [1406, 118] on div "Download" at bounding box center [1412, 115] width 31 height 9
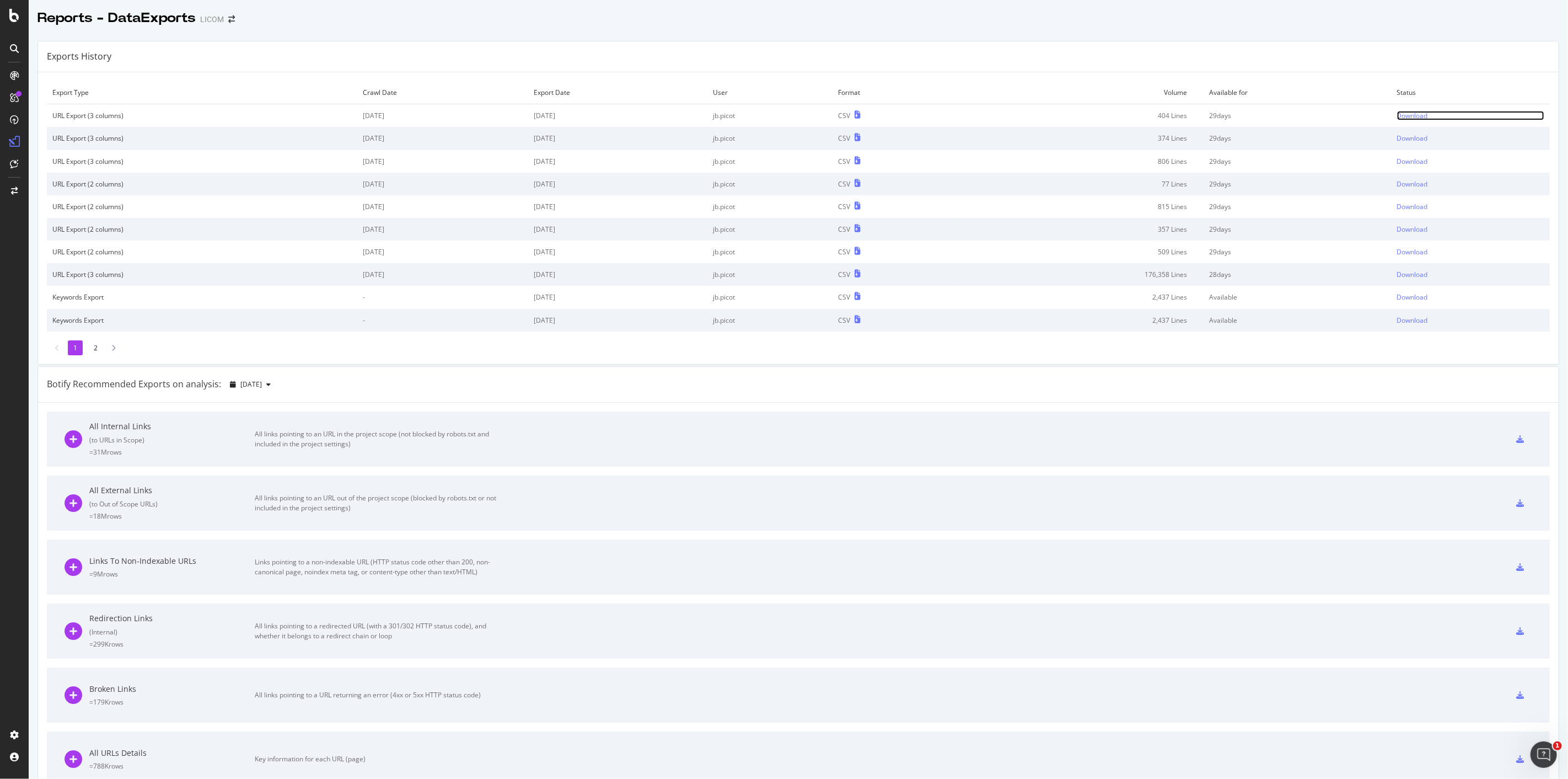
click at [1406, 114] on div "Download" at bounding box center [1412, 115] width 31 height 9
